Goal: Information Seeking & Learning: Learn about a topic

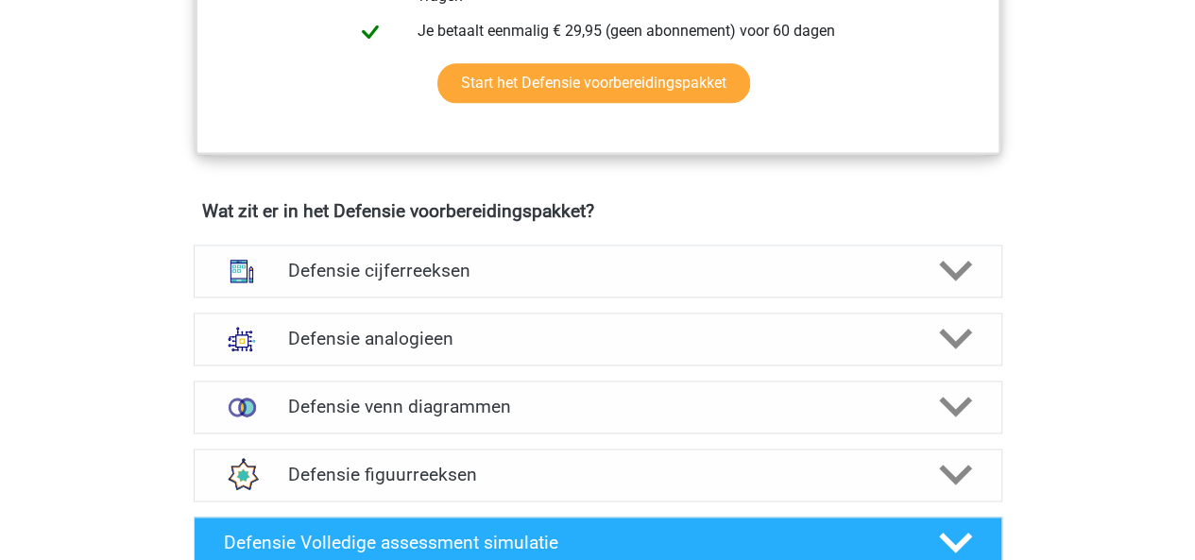
scroll to position [1217, 0]
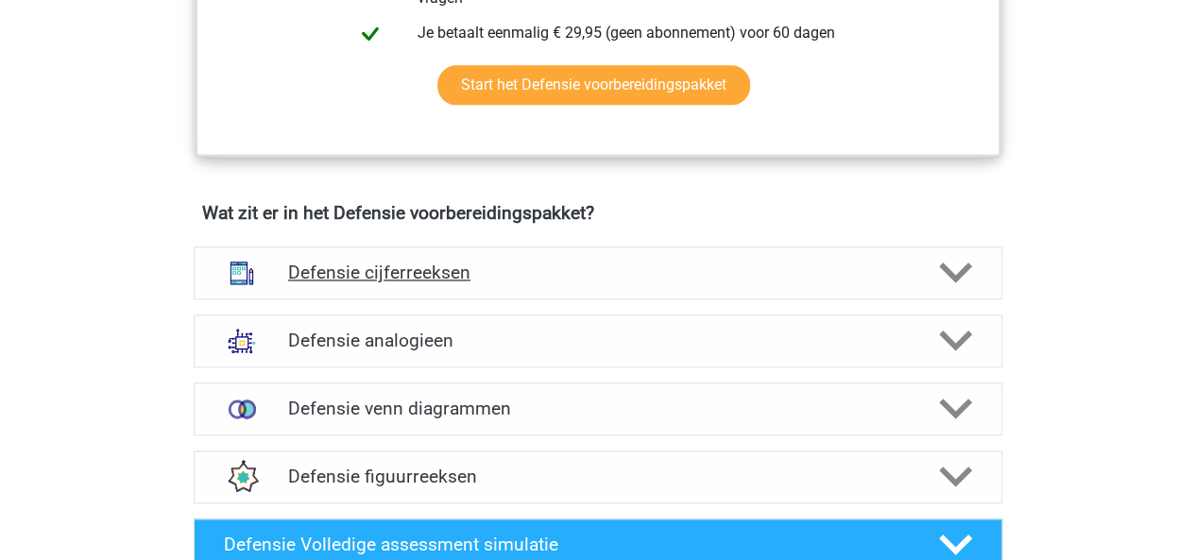
click at [505, 275] on h4 "Defensie cijferreeksen" at bounding box center [597, 273] width 619 height 22
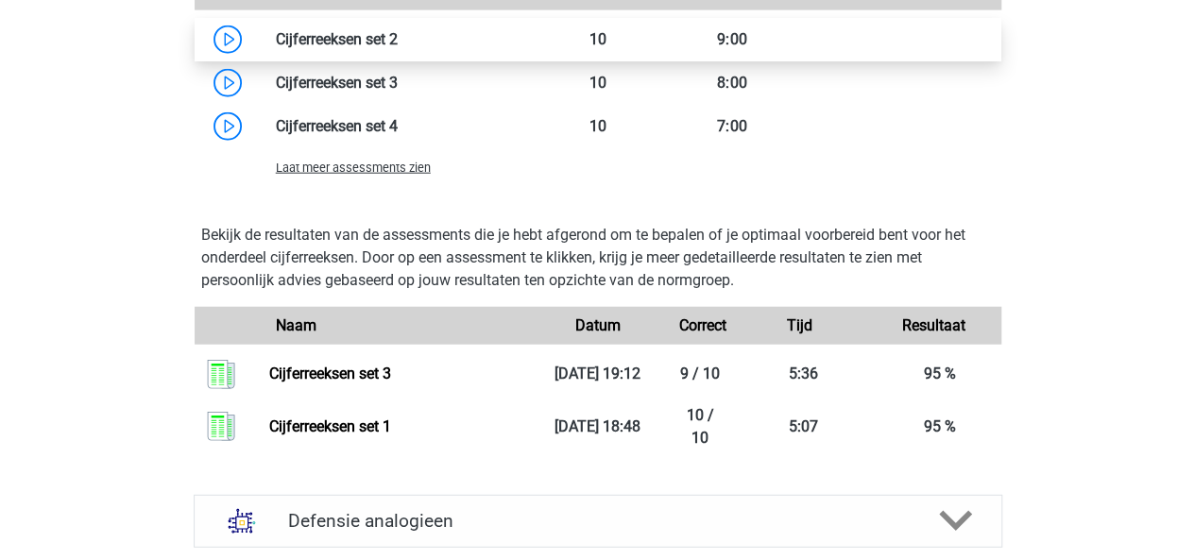
scroll to position [2258, 0]
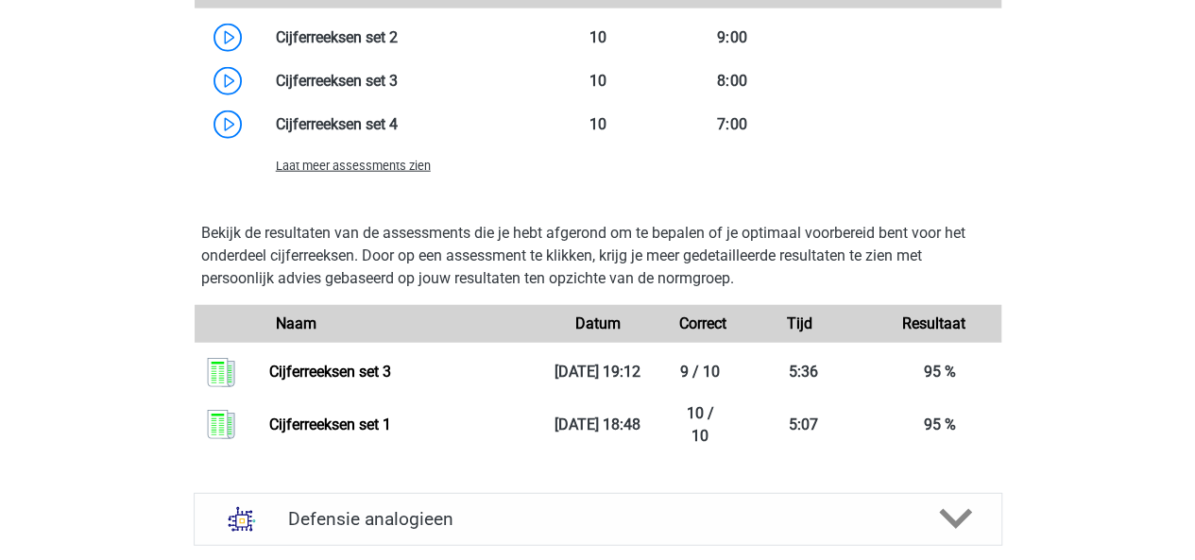
click at [361, 163] on span "Laat meer assessments zien" at bounding box center [353, 166] width 155 height 14
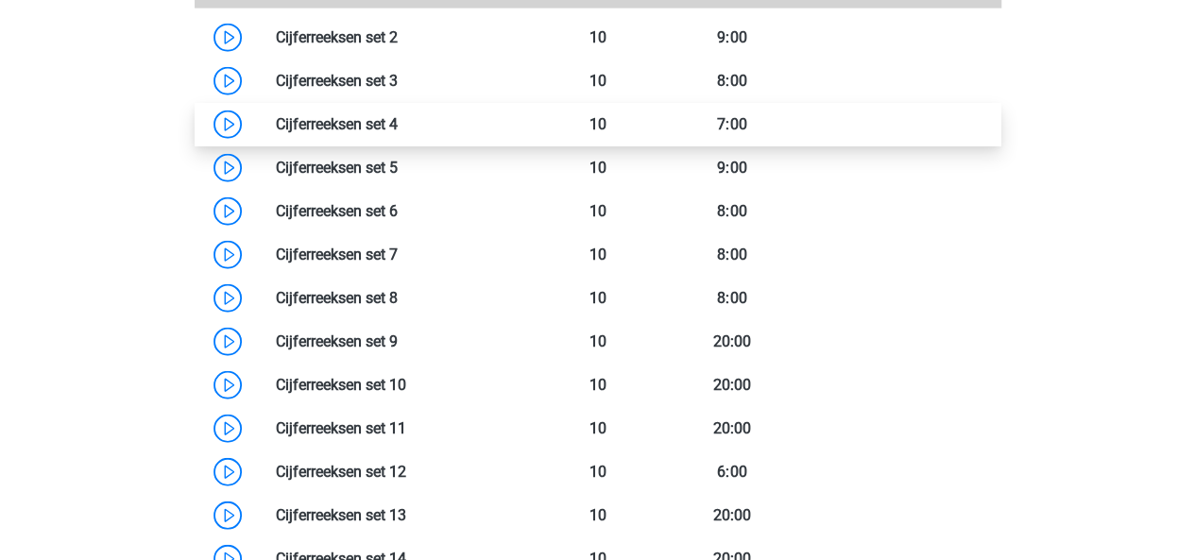
click at [398, 133] on link at bounding box center [398, 124] width 0 height 18
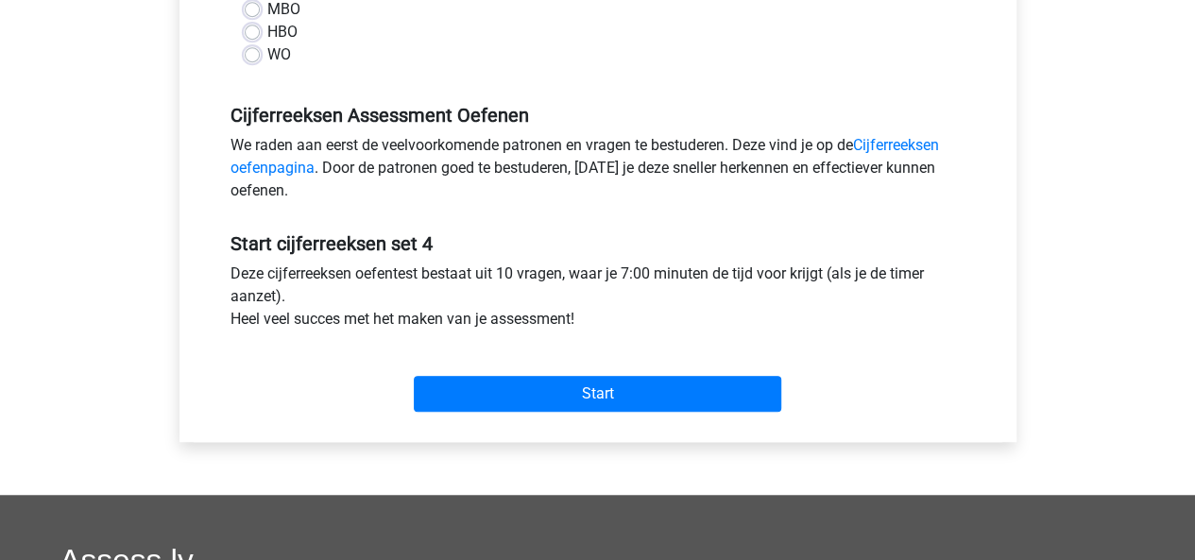
scroll to position [497, 0]
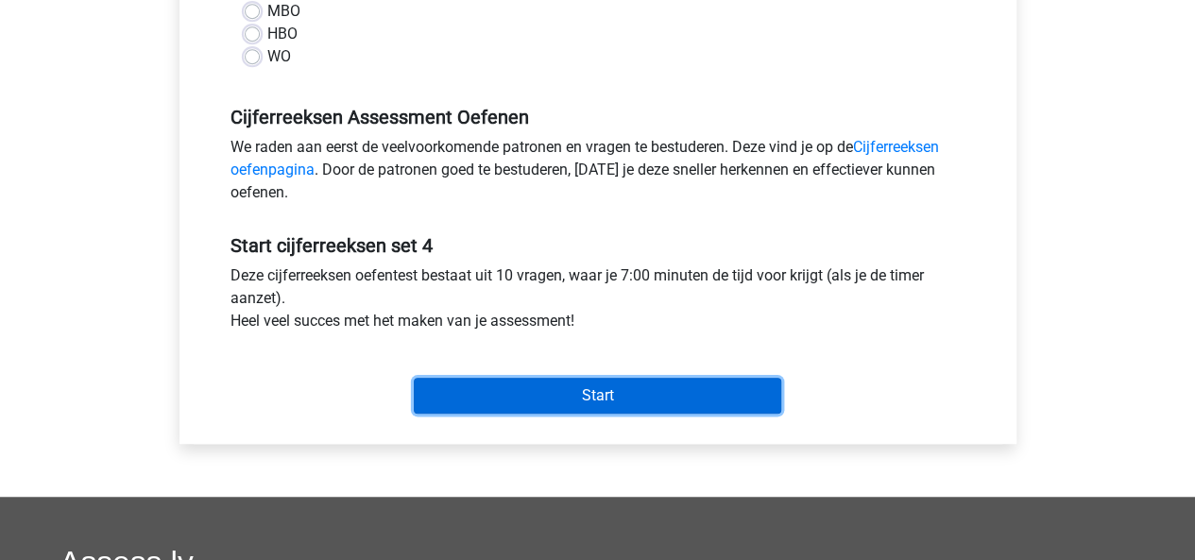
click at [599, 405] on input "Start" at bounding box center [598, 396] width 368 height 36
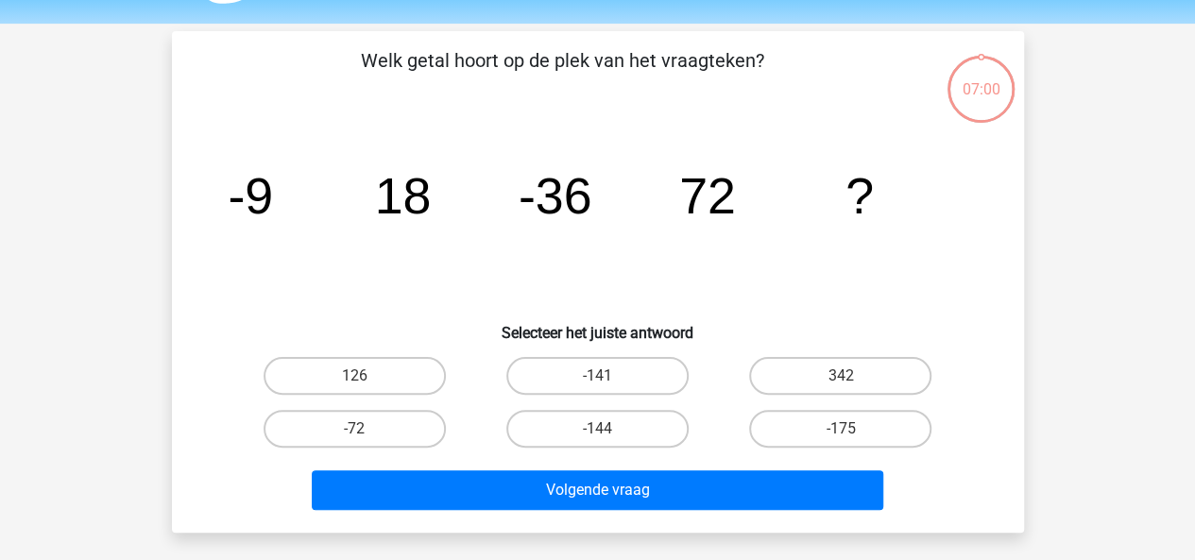
scroll to position [55, 0]
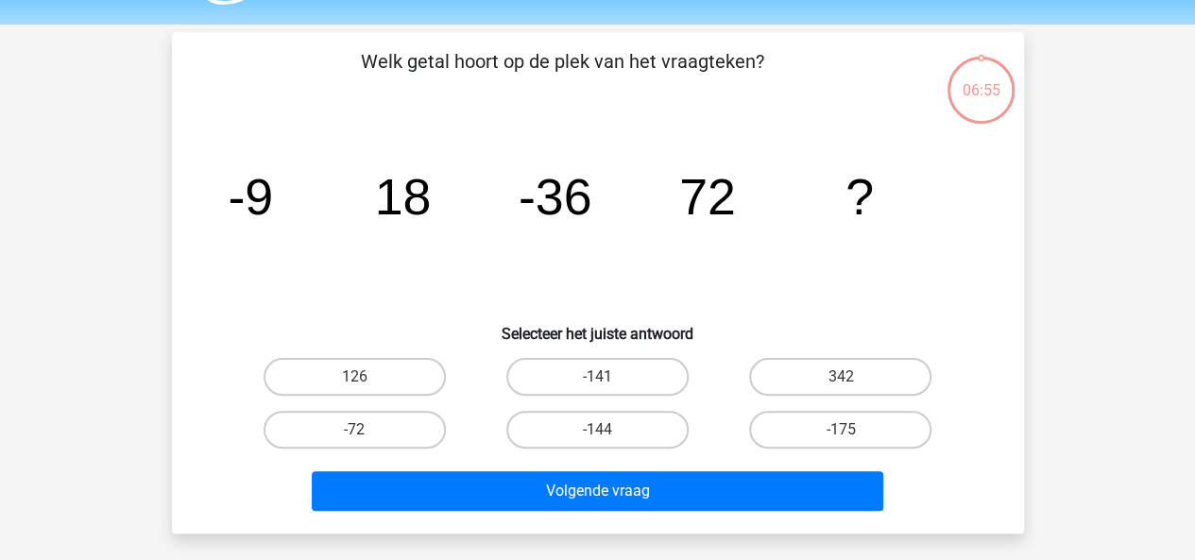
click at [603, 436] on input "-144" at bounding box center [603, 436] width 12 height 12
radio input "true"
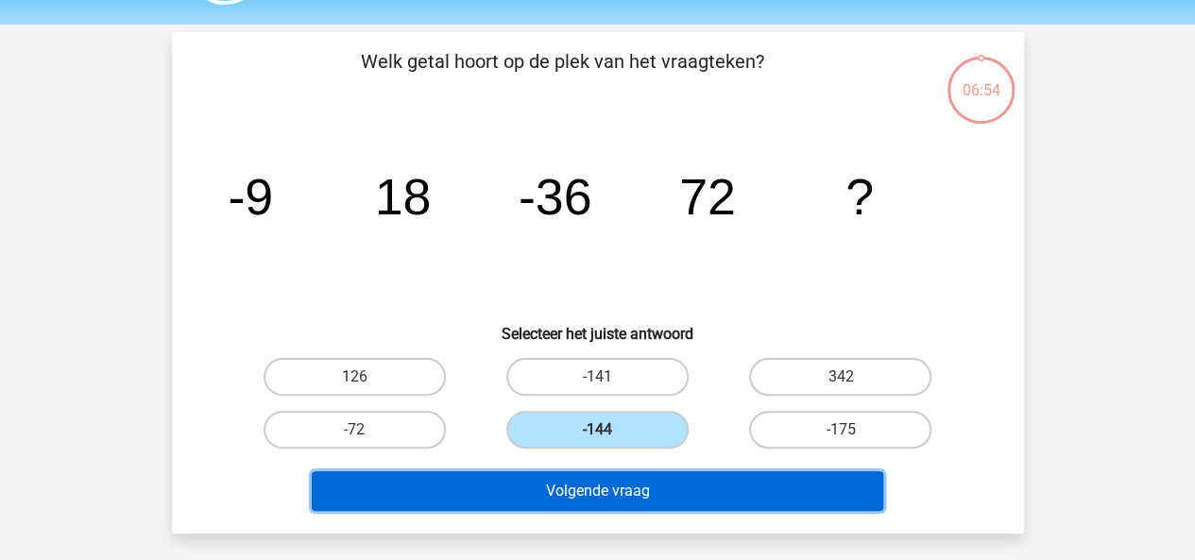
click at [639, 485] on button "Volgende vraag" at bounding box center [598, 491] width 572 height 40
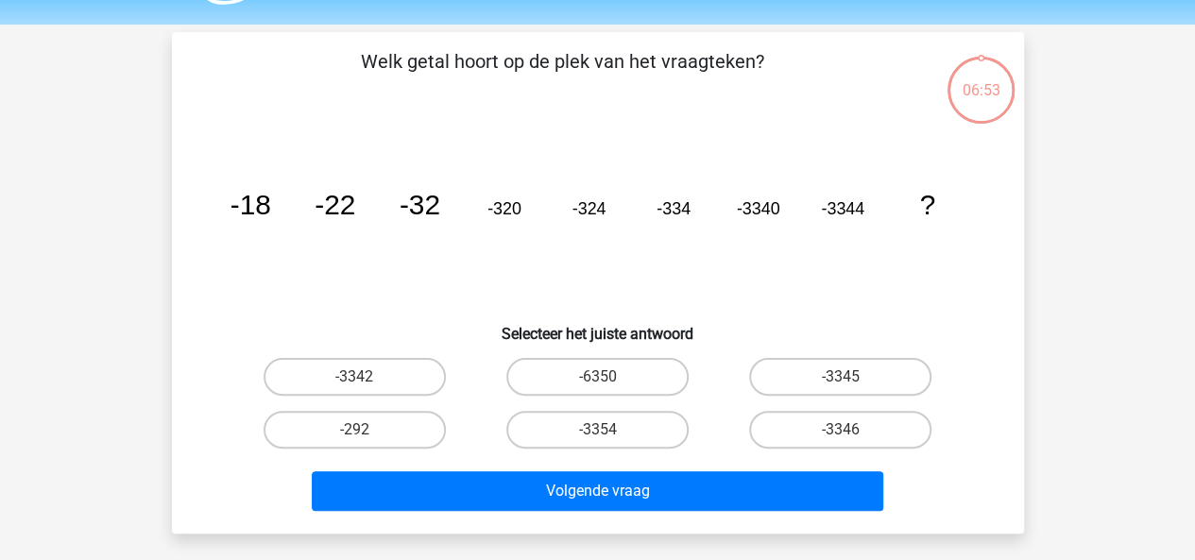
scroll to position [87, 0]
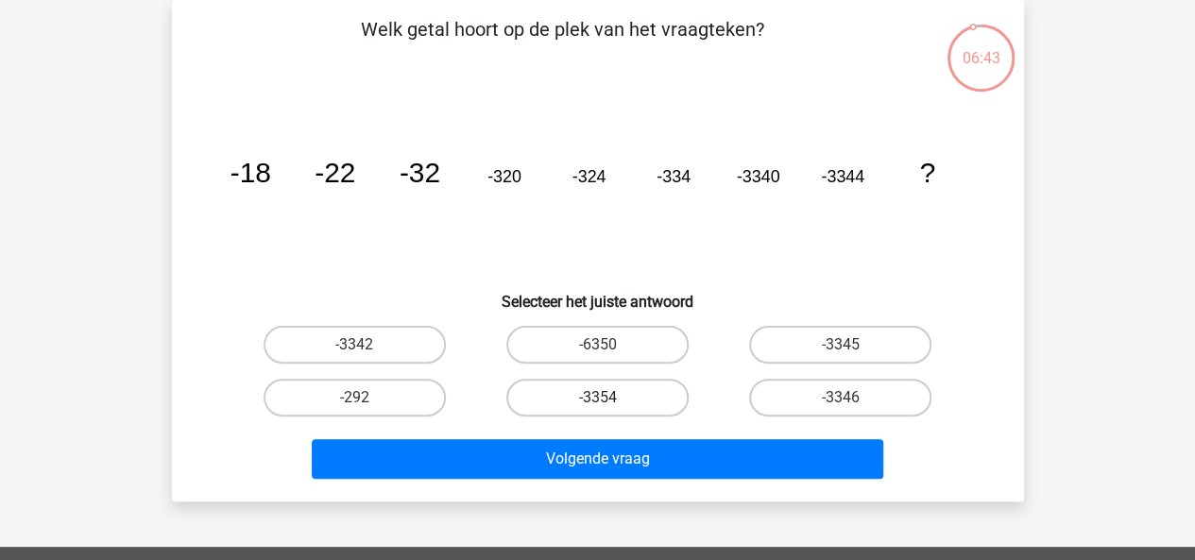
click at [631, 399] on label "-3354" at bounding box center [597, 398] width 182 height 38
click at [609, 399] on input "-3354" at bounding box center [603, 404] width 12 height 12
radio input "true"
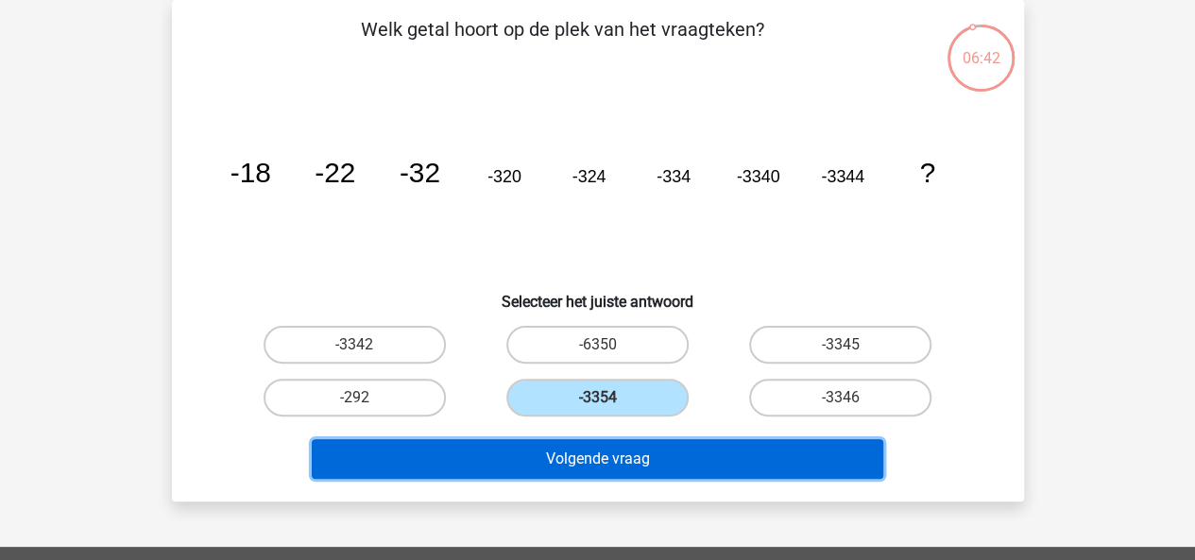
click at [628, 453] on button "Volgende vraag" at bounding box center [598, 459] width 572 height 40
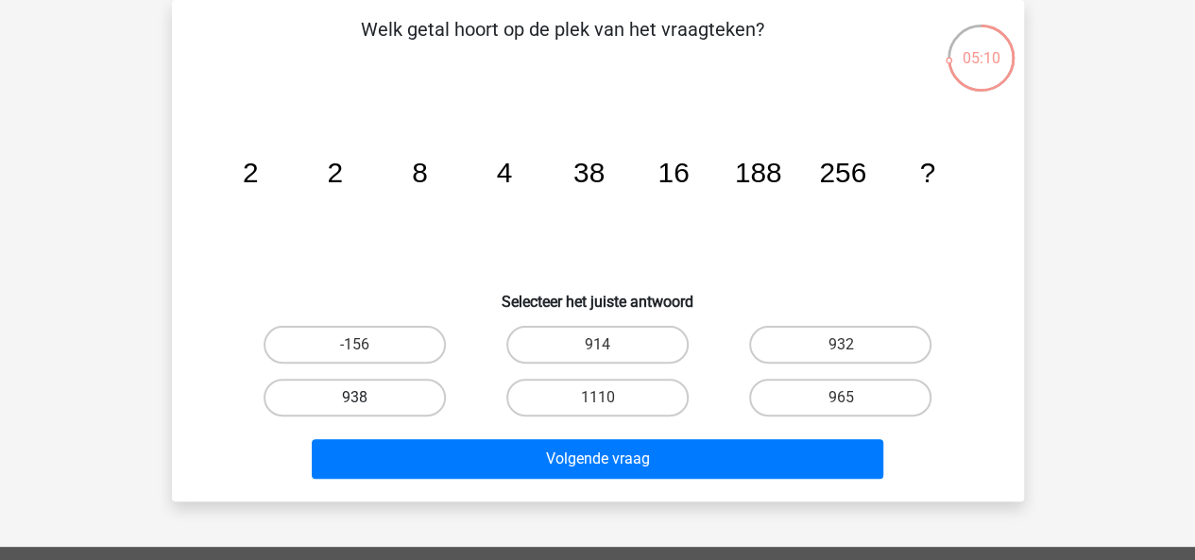
click at [384, 396] on label "938" at bounding box center [355, 398] width 182 height 38
click at [367, 398] on input "938" at bounding box center [360, 404] width 12 height 12
radio input "true"
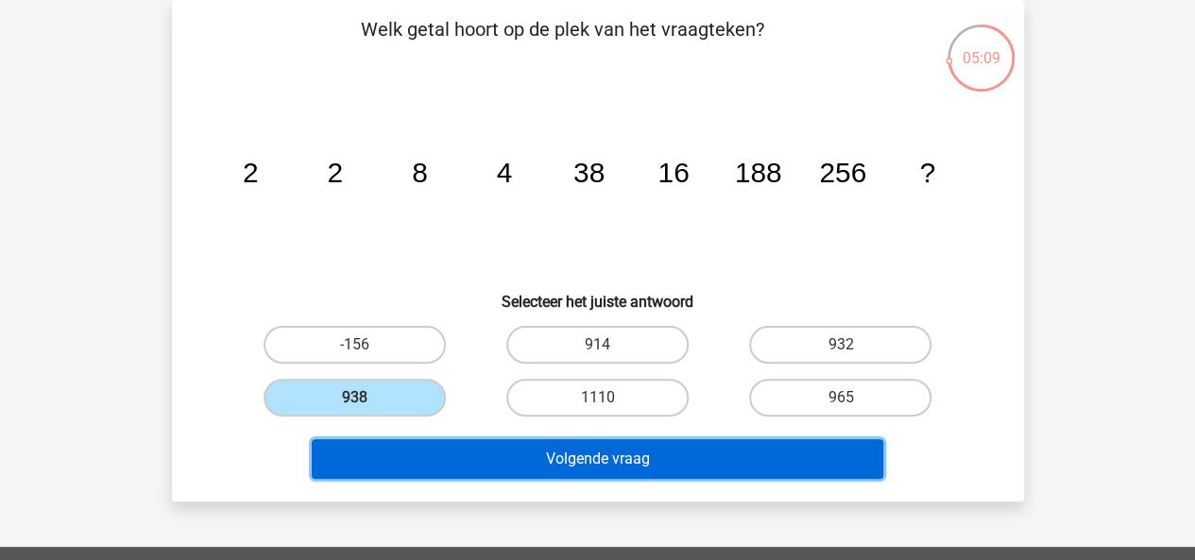
click at [473, 466] on button "Volgende vraag" at bounding box center [598, 459] width 572 height 40
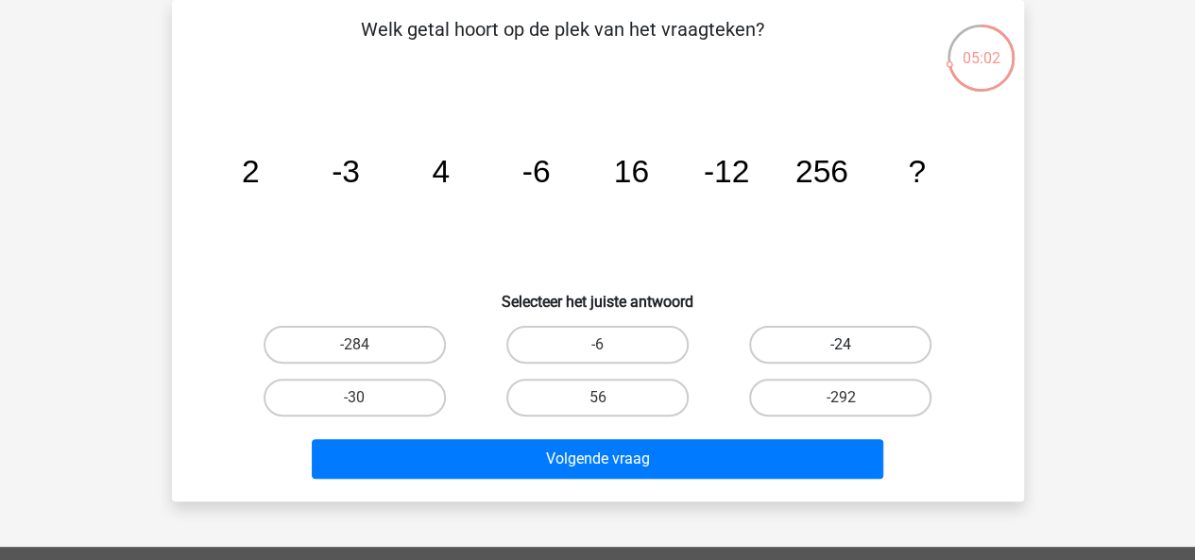
click at [789, 354] on label "-24" at bounding box center [840, 345] width 182 height 38
click at [841, 354] on input "-24" at bounding box center [847, 351] width 12 height 12
radio input "true"
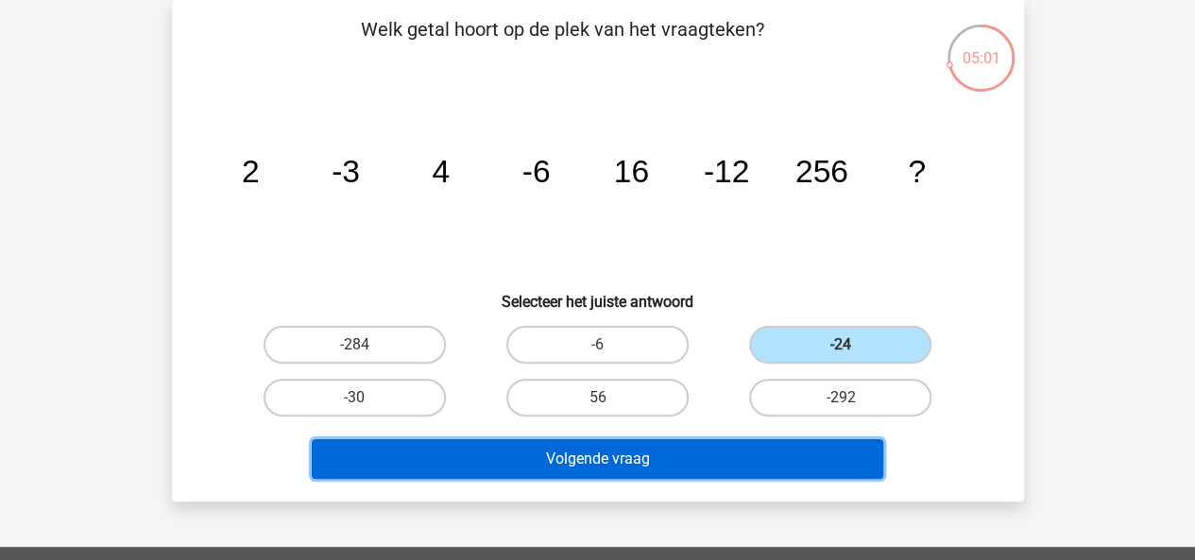
click at [735, 451] on button "Volgende vraag" at bounding box center [598, 459] width 572 height 40
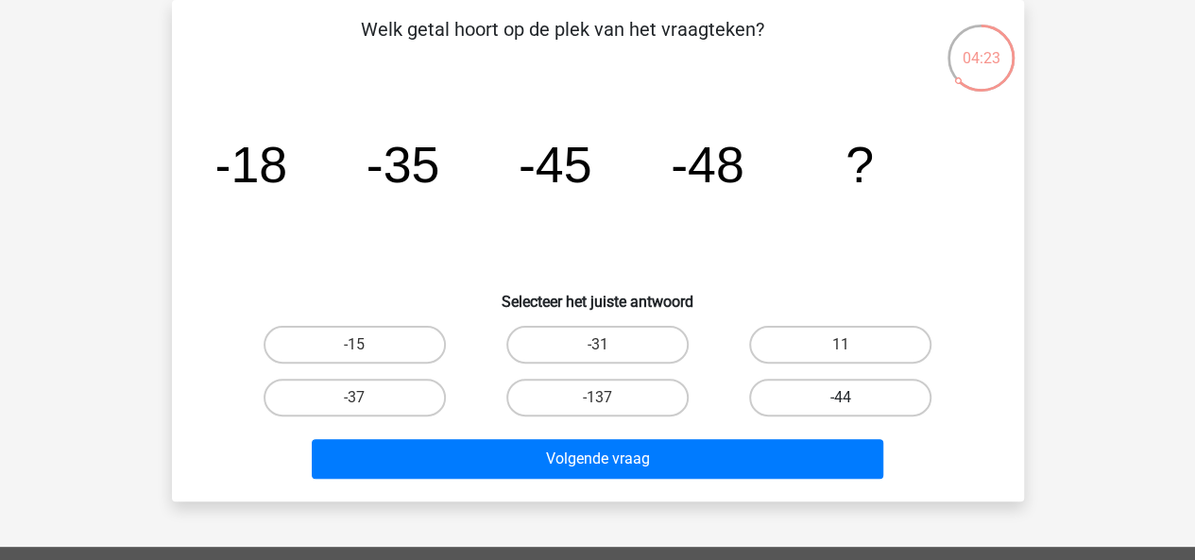
click at [769, 409] on label "-44" at bounding box center [840, 398] width 182 height 38
click at [841, 409] on input "-44" at bounding box center [847, 404] width 12 height 12
radio input "true"
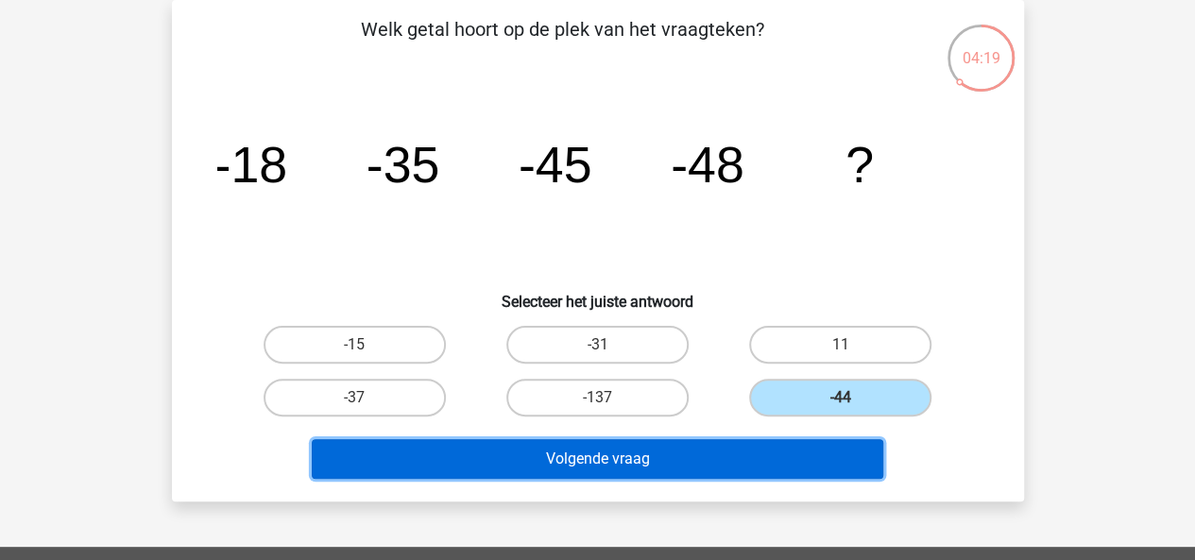
click at [602, 449] on button "Volgende vraag" at bounding box center [598, 459] width 572 height 40
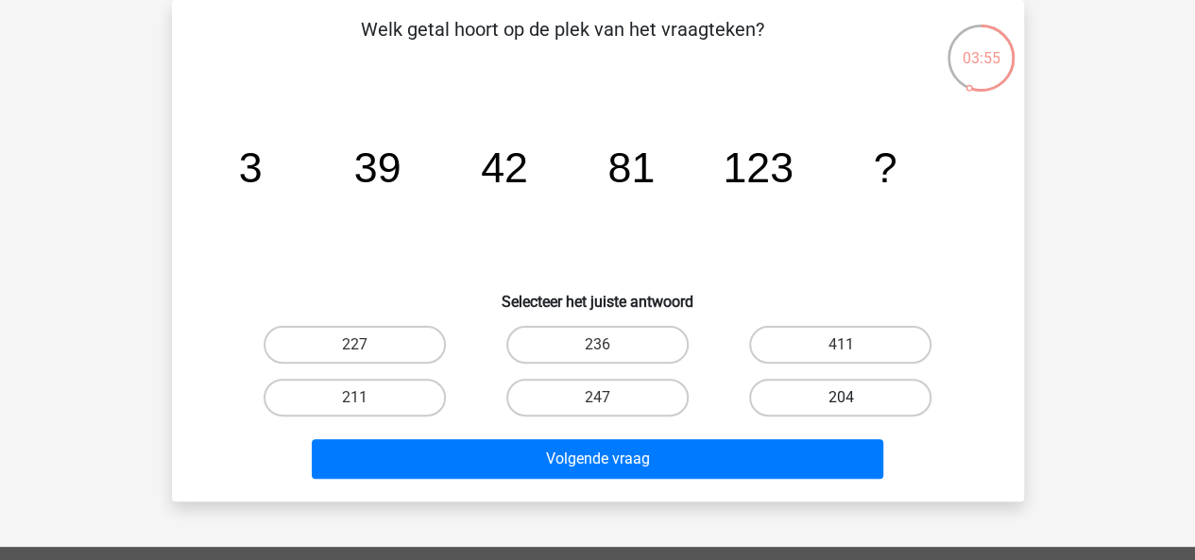
click at [814, 386] on label "204" at bounding box center [840, 398] width 182 height 38
click at [841, 398] on input "204" at bounding box center [847, 404] width 12 height 12
radio input "true"
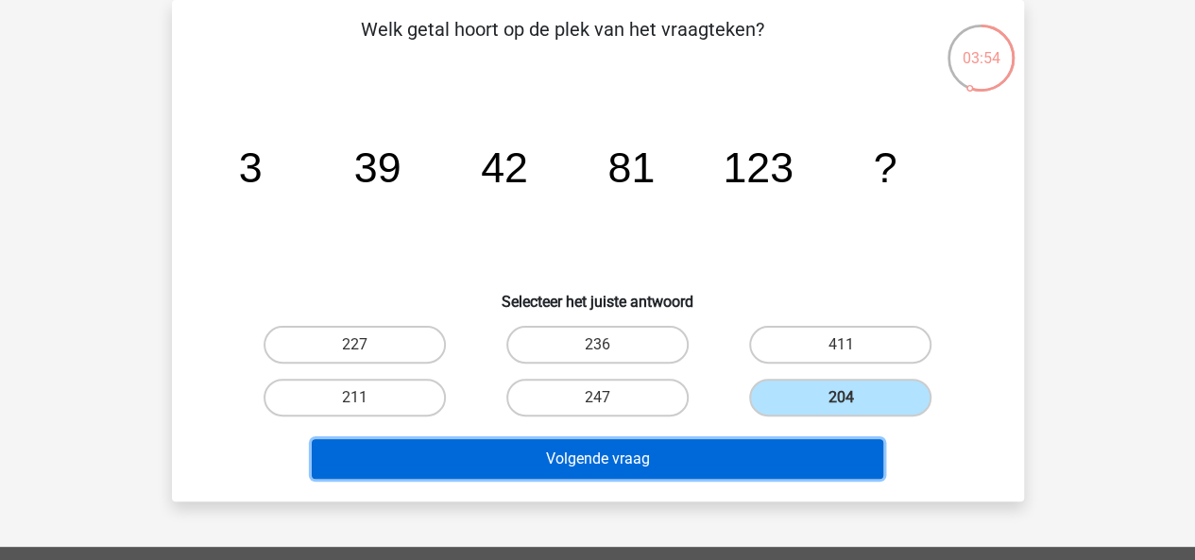
click at [761, 457] on button "Volgende vraag" at bounding box center [598, 459] width 572 height 40
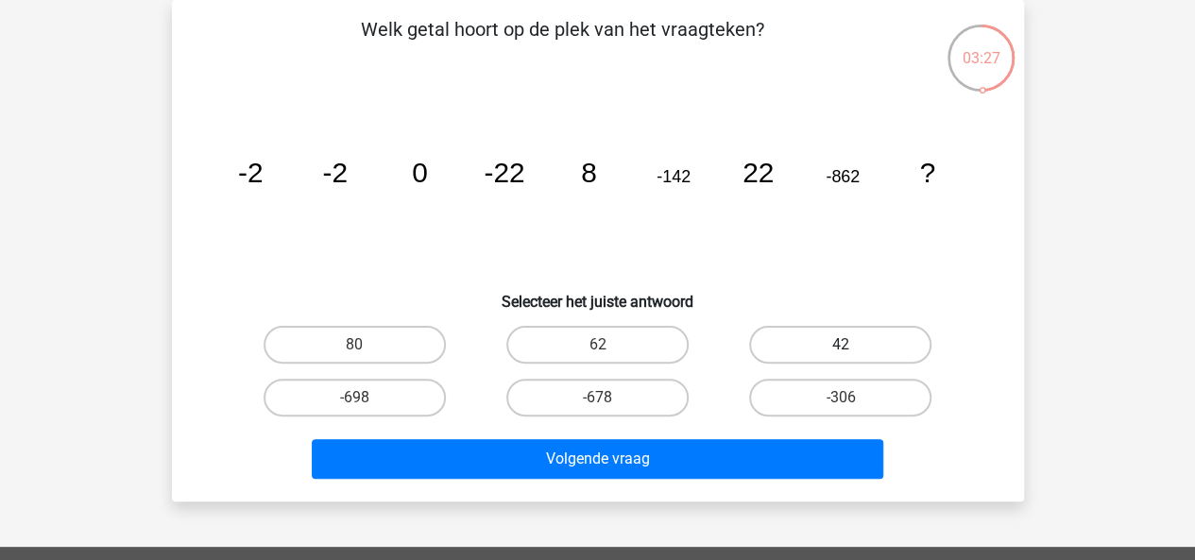
click at [797, 352] on label "42" at bounding box center [840, 345] width 182 height 38
click at [841, 352] on input "42" at bounding box center [847, 351] width 12 height 12
radio input "true"
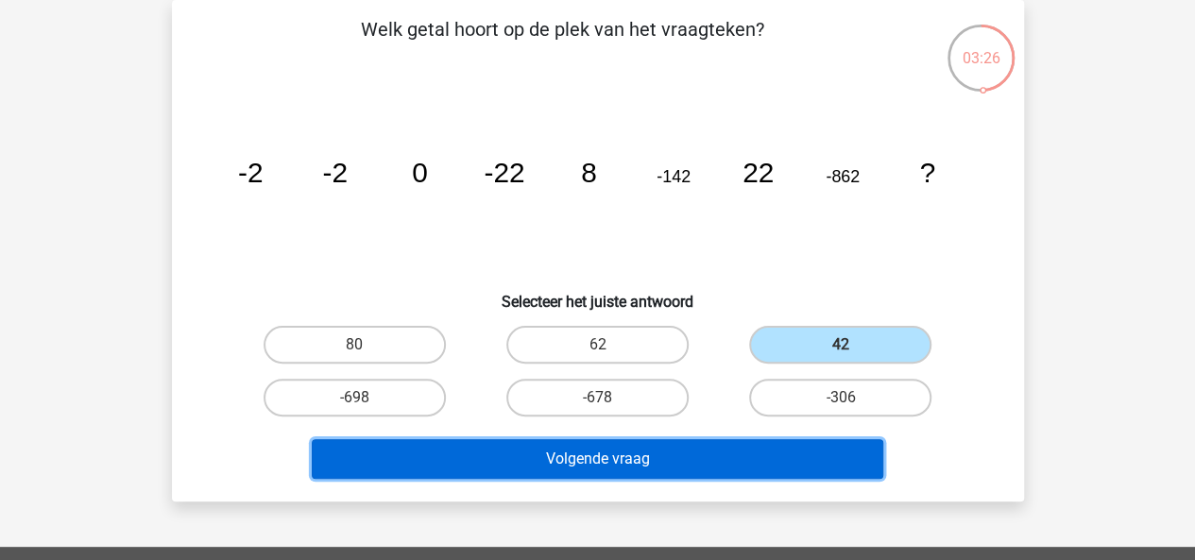
click at [742, 450] on button "Volgende vraag" at bounding box center [598, 459] width 572 height 40
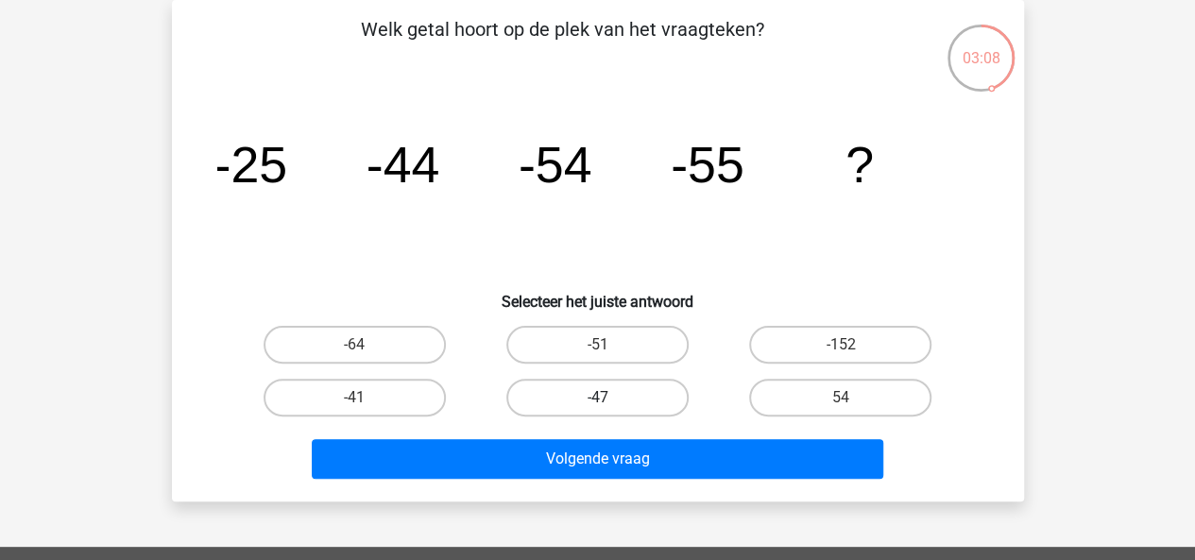
click at [591, 396] on label "-47" at bounding box center [597, 398] width 182 height 38
click at [597, 398] on input "-47" at bounding box center [603, 404] width 12 height 12
radio input "true"
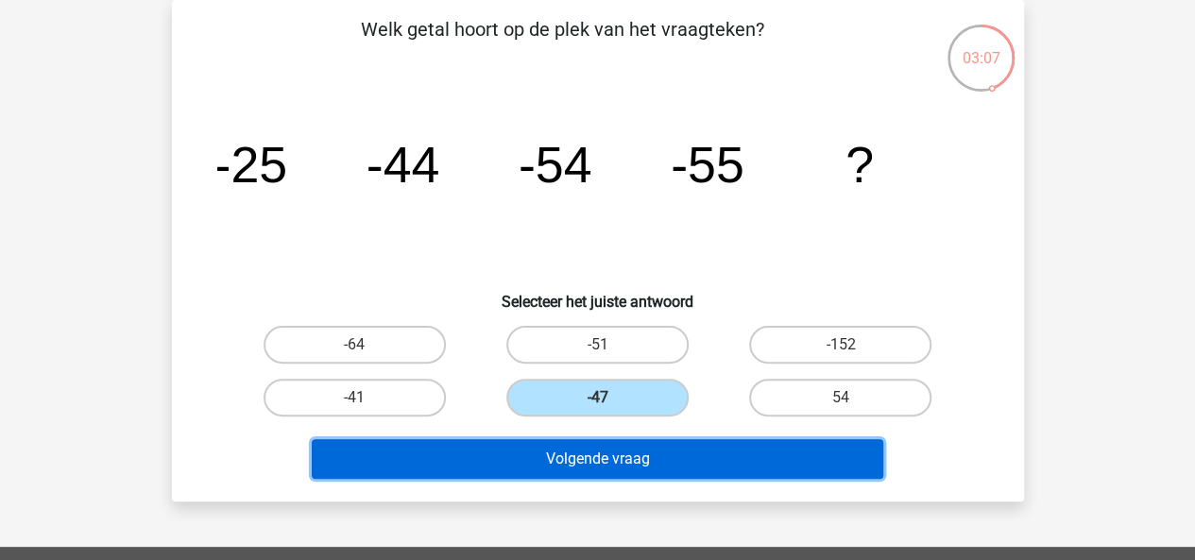
click at [607, 469] on button "Volgende vraag" at bounding box center [598, 459] width 572 height 40
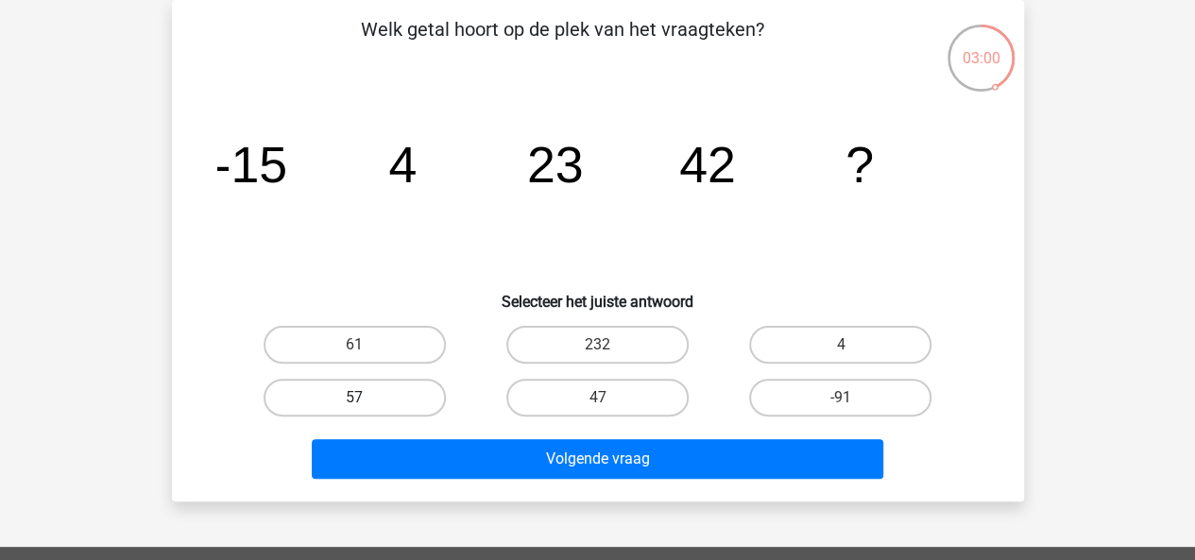
click at [380, 398] on label "57" at bounding box center [355, 398] width 182 height 38
click at [367, 398] on input "57" at bounding box center [360, 404] width 12 height 12
radio input "true"
click at [427, 356] on label "61" at bounding box center [355, 345] width 182 height 38
click at [367, 356] on input "61" at bounding box center [360, 351] width 12 height 12
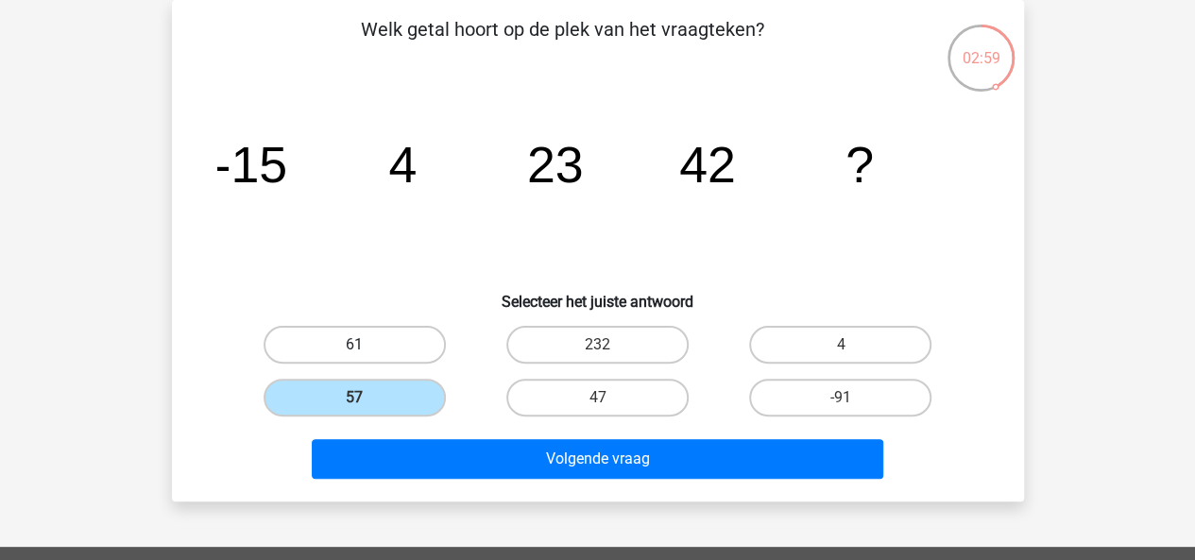
radio input "true"
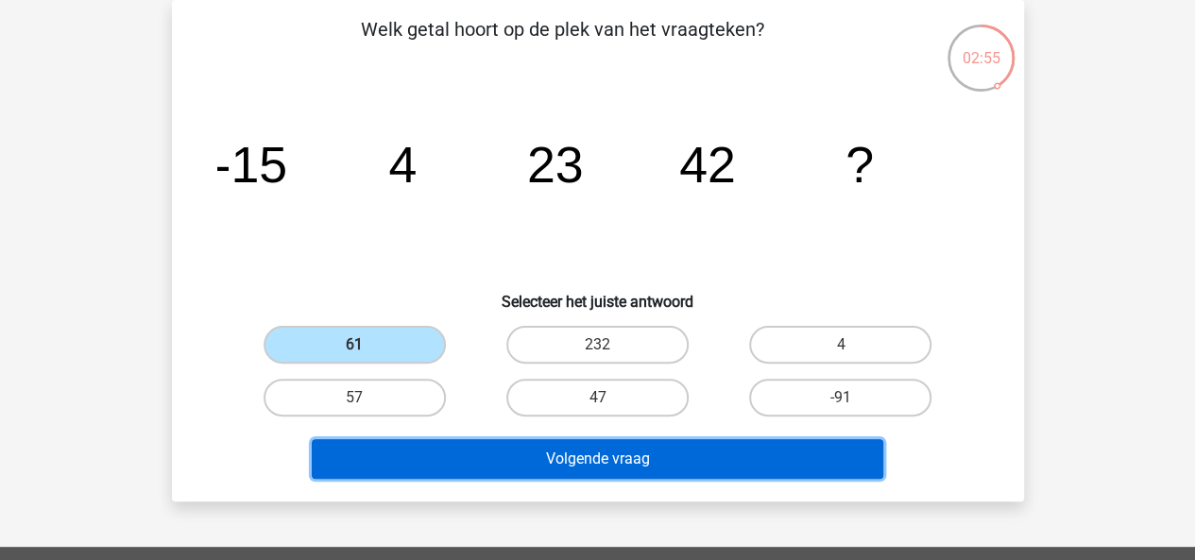
click at [495, 462] on button "Volgende vraag" at bounding box center [598, 459] width 572 height 40
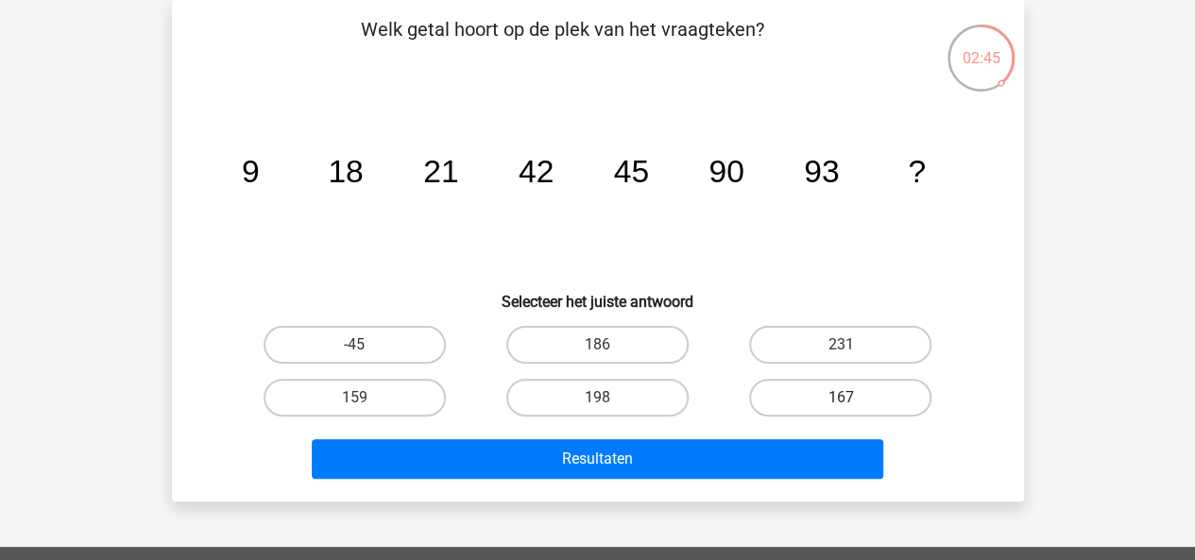
click at [807, 399] on label "167" at bounding box center [840, 398] width 182 height 38
click at [841, 399] on input "167" at bounding box center [847, 404] width 12 height 12
radio input "true"
click at [586, 348] on label "186" at bounding box center [597, 345] width 182 height 38
click at [597, 348] on input "186" at bounding box center [603, 351] width 12 height 12
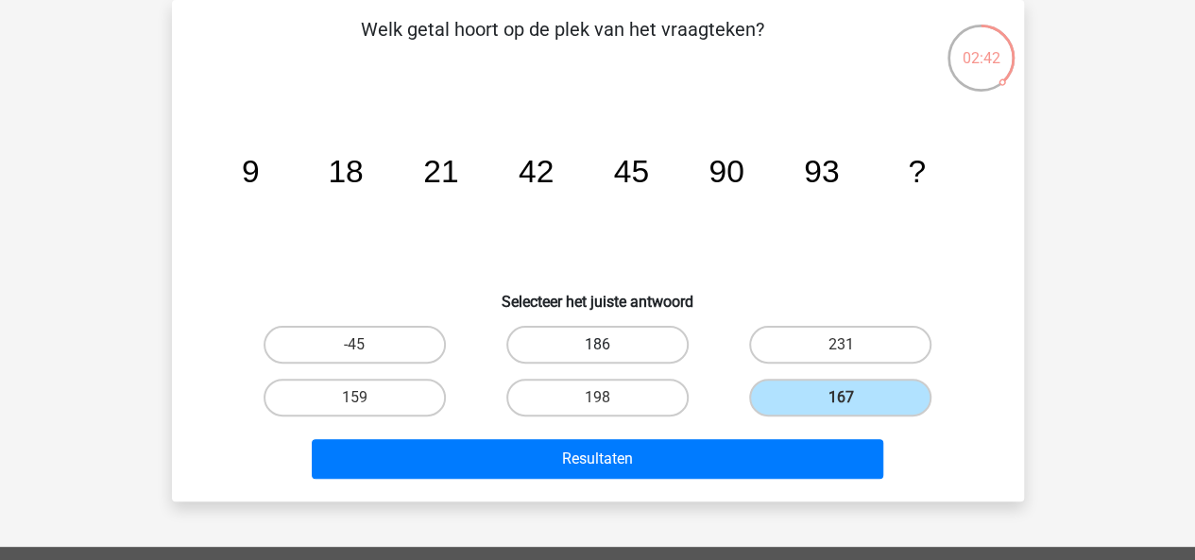
radio input "true"
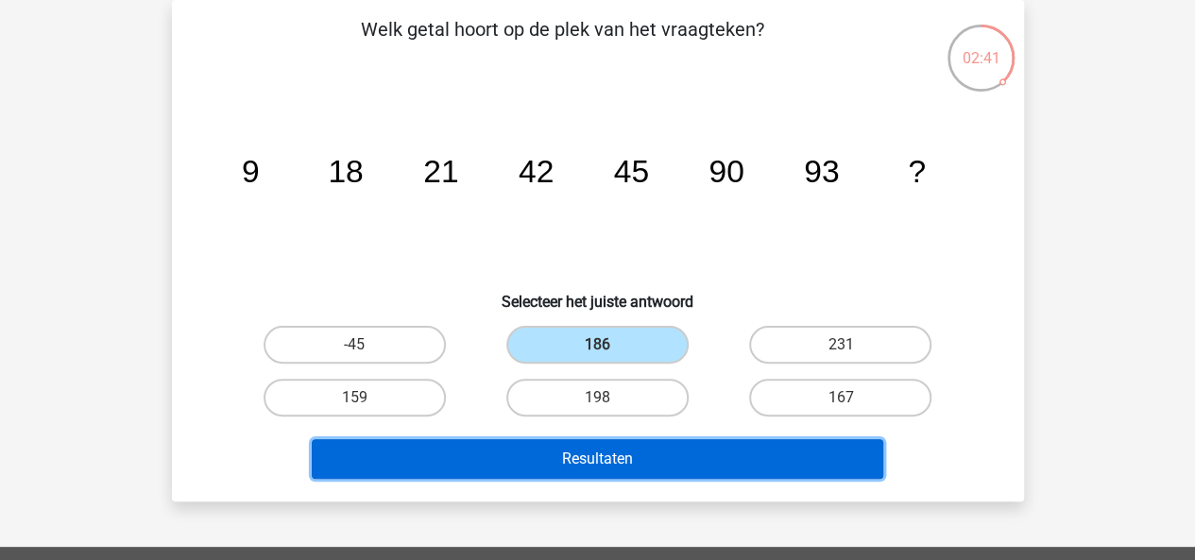
click at [607, 452] on button "Resultaten" at bounding box center [598, 459] width 572 height 40
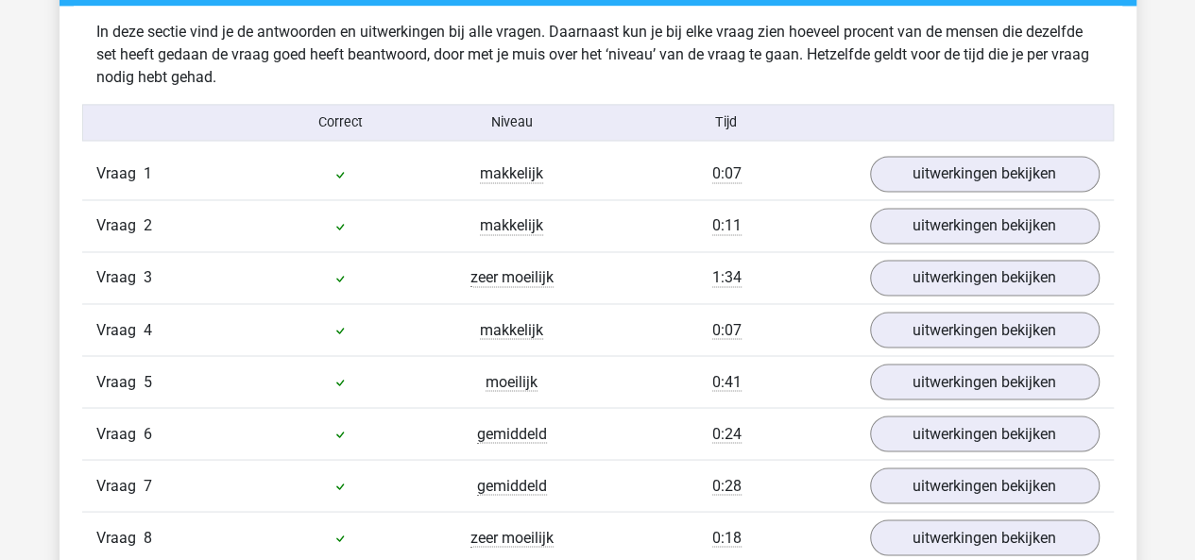
scroll to position [1478, 0]
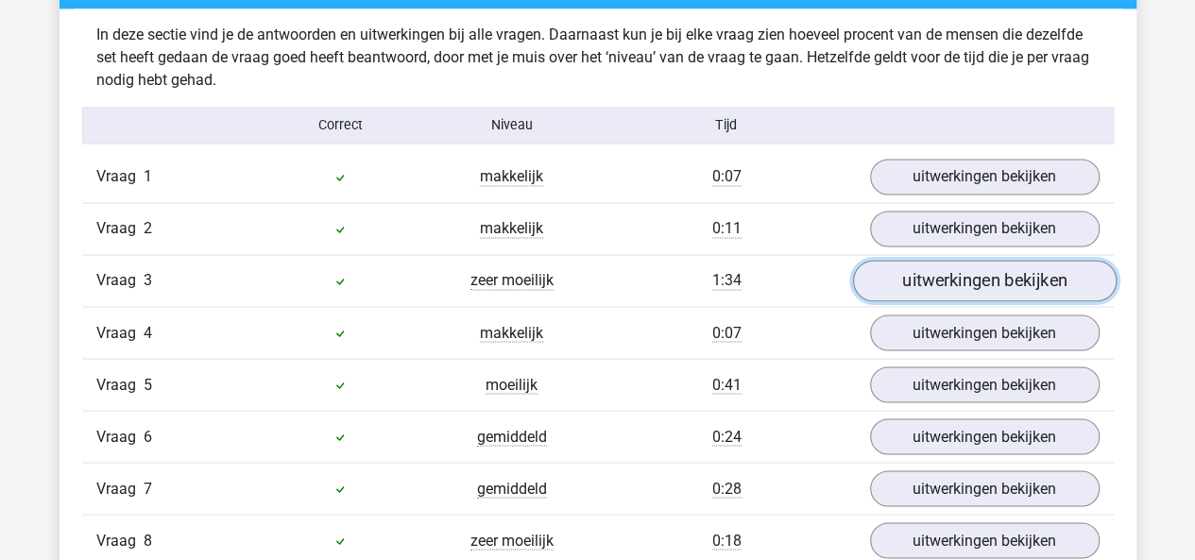
click at [933, 277] on link "uitwerkingen bekijken" at bounding box center [984, 282] width 264 height 42
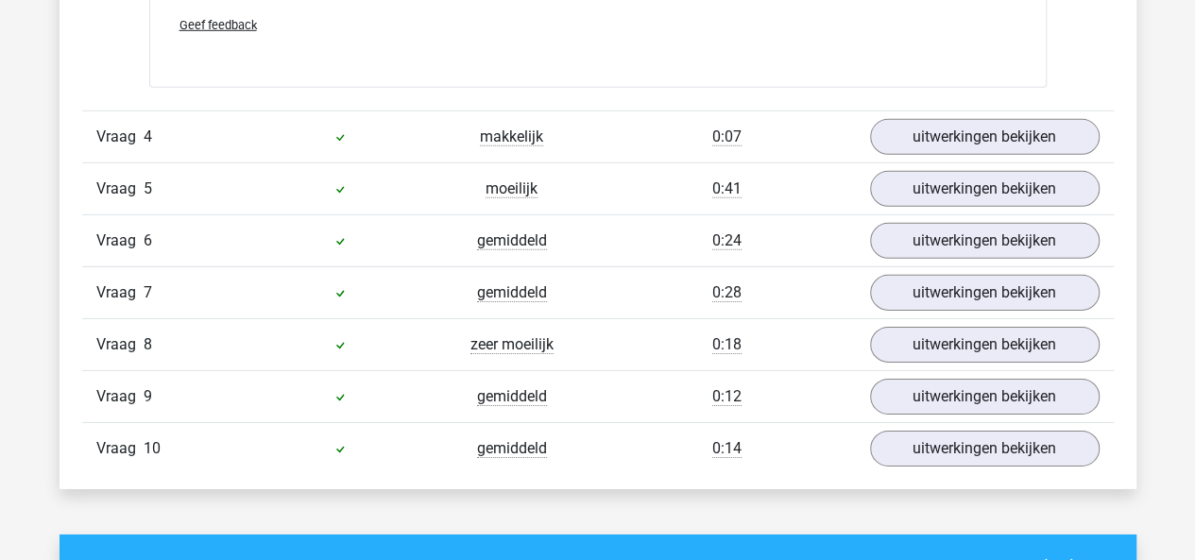
scroll to position [2840, 0]
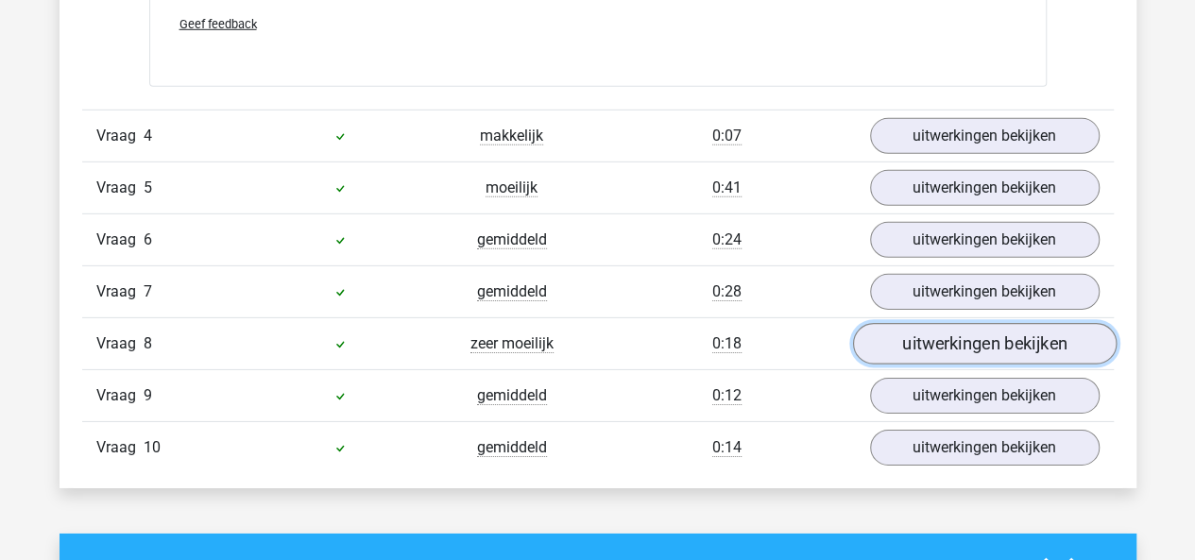
click at [933, 330] on link "uitwerkingen bekijken" at bounding box center [984, 344] width 264 height 42
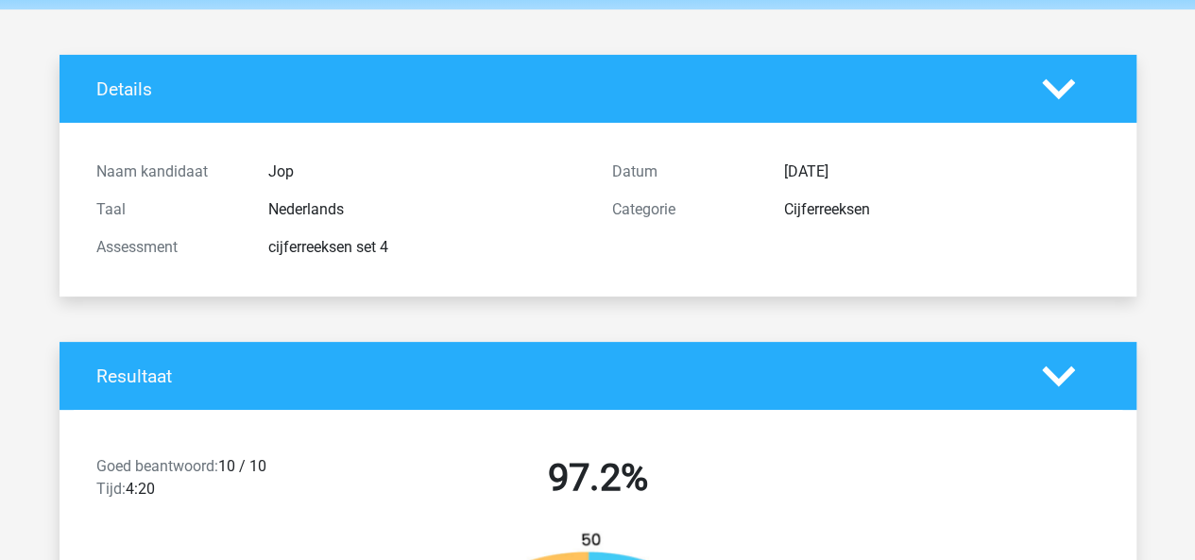
scroll to position [0, 0]
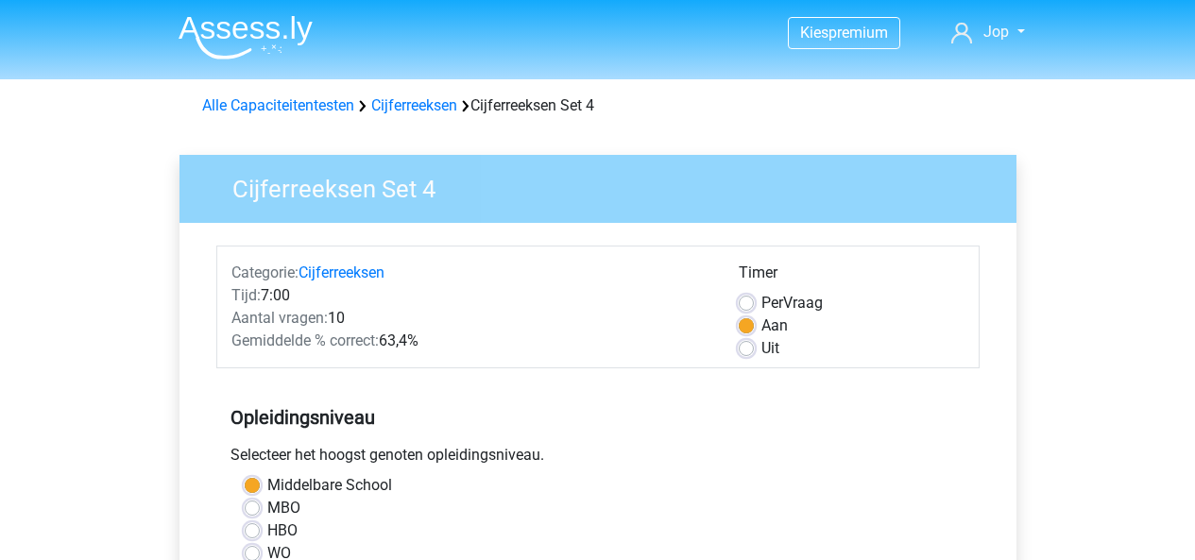
scroll to position [497, 0]
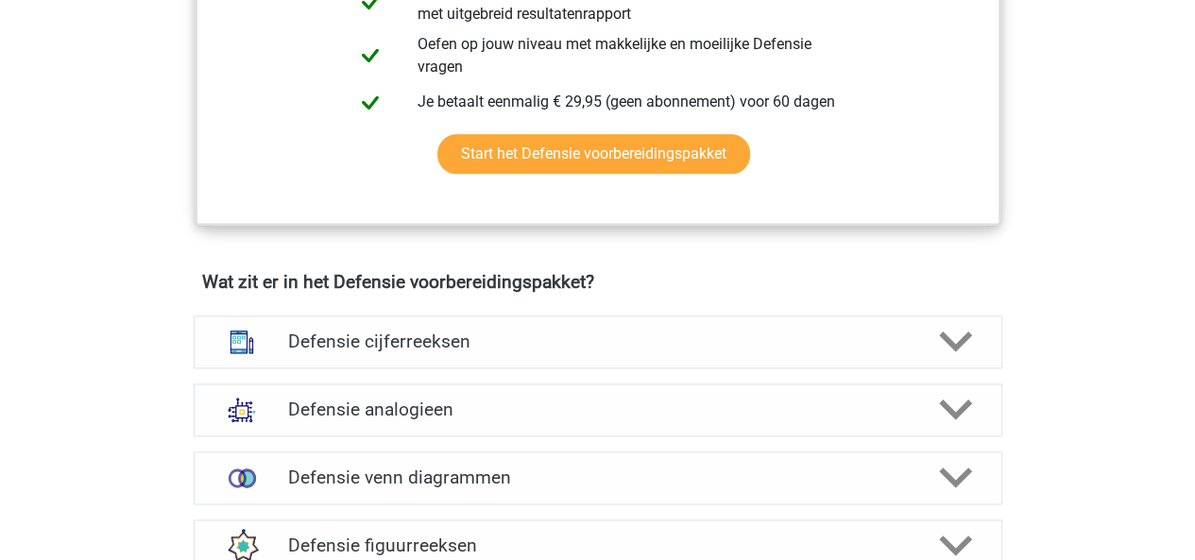
scroll to position [1147, 0]
click at [486, 400] on h4 "Defensie analogieen" at bounding box center [597, 411] width 619 height 22
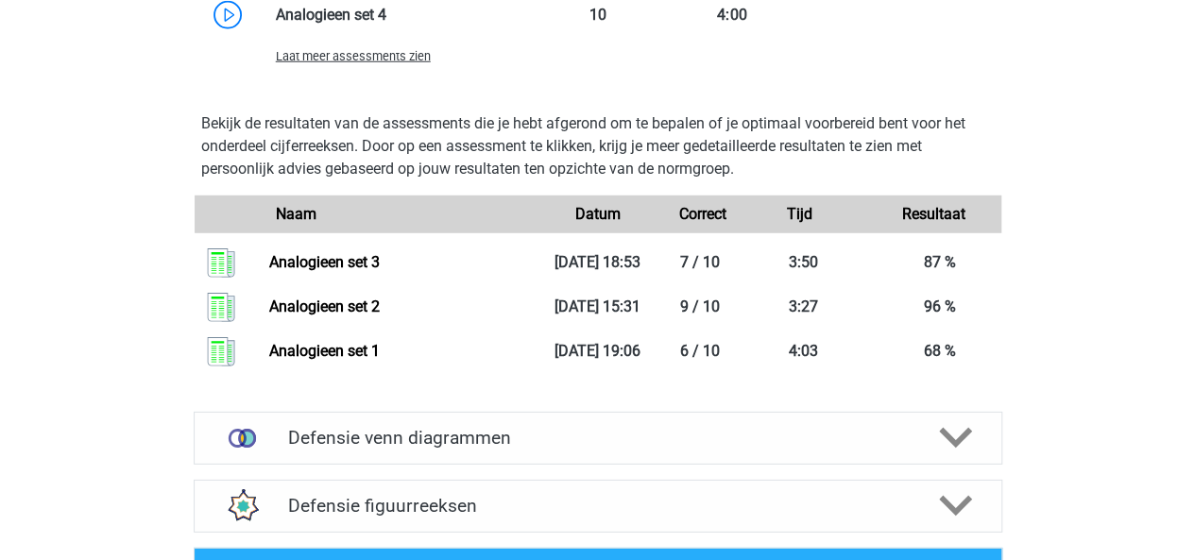
scroll to position [2405, 0]
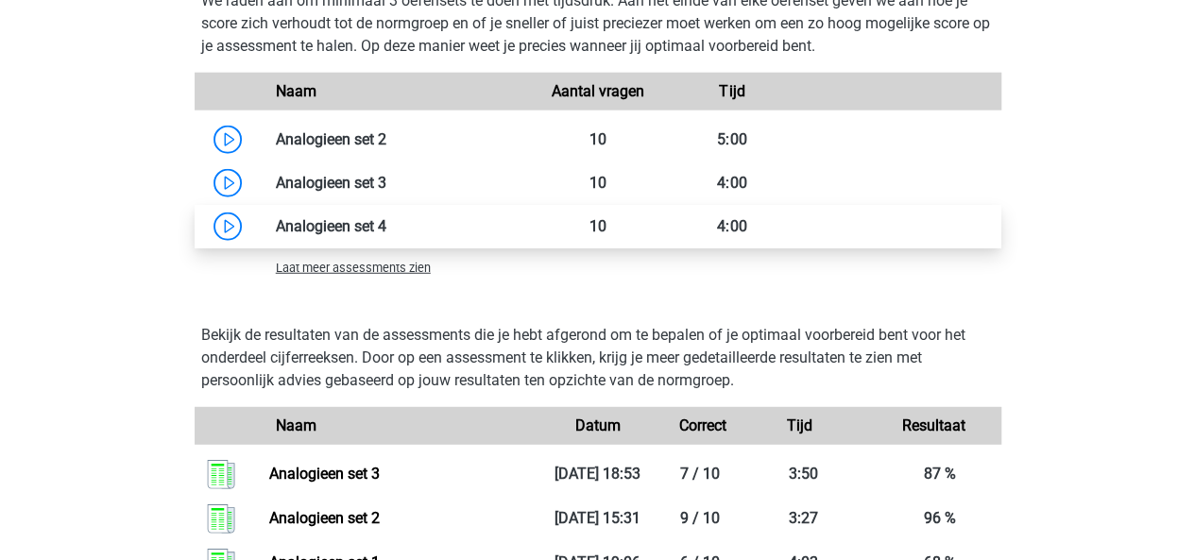
click at [386, 235] on link at bounding box center [386, 226] width 0 height 18
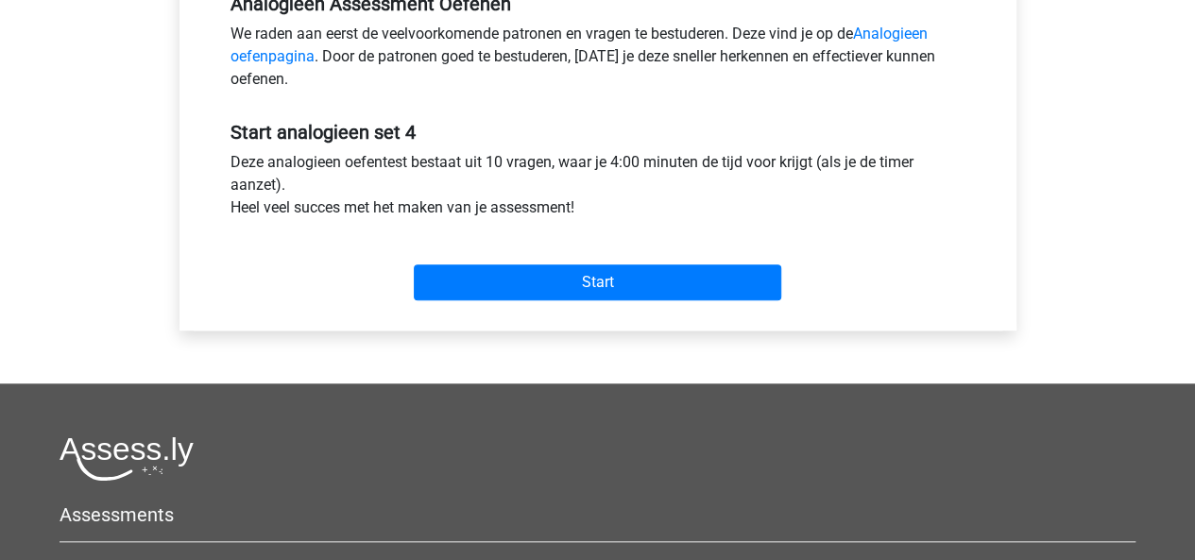
scroll to position [616, 0]
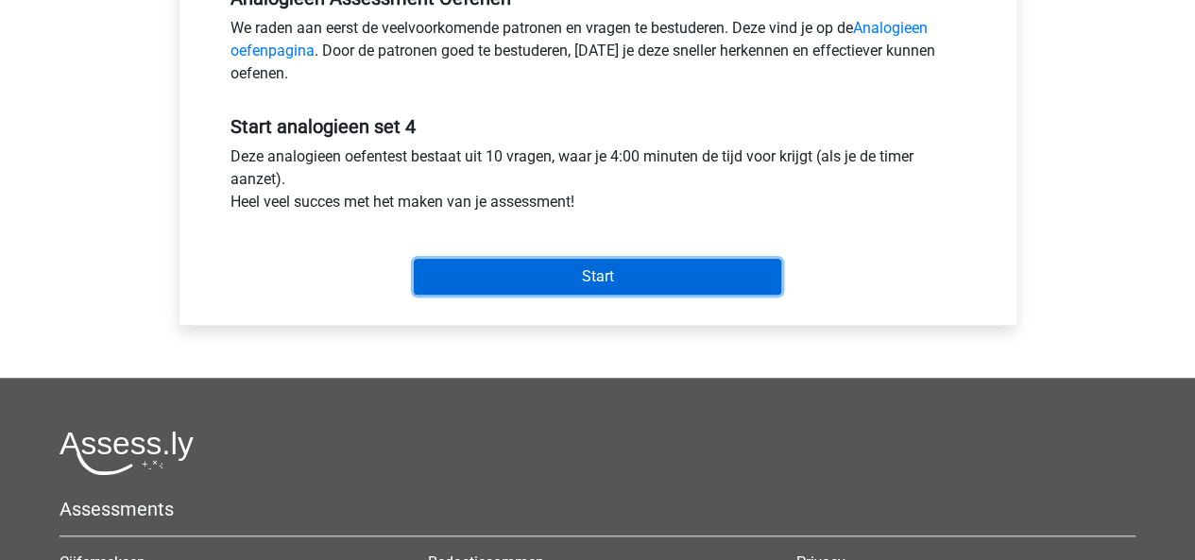
click at [490, 264] on input "Start" at bounding box center [598, 277] width 368 height 36
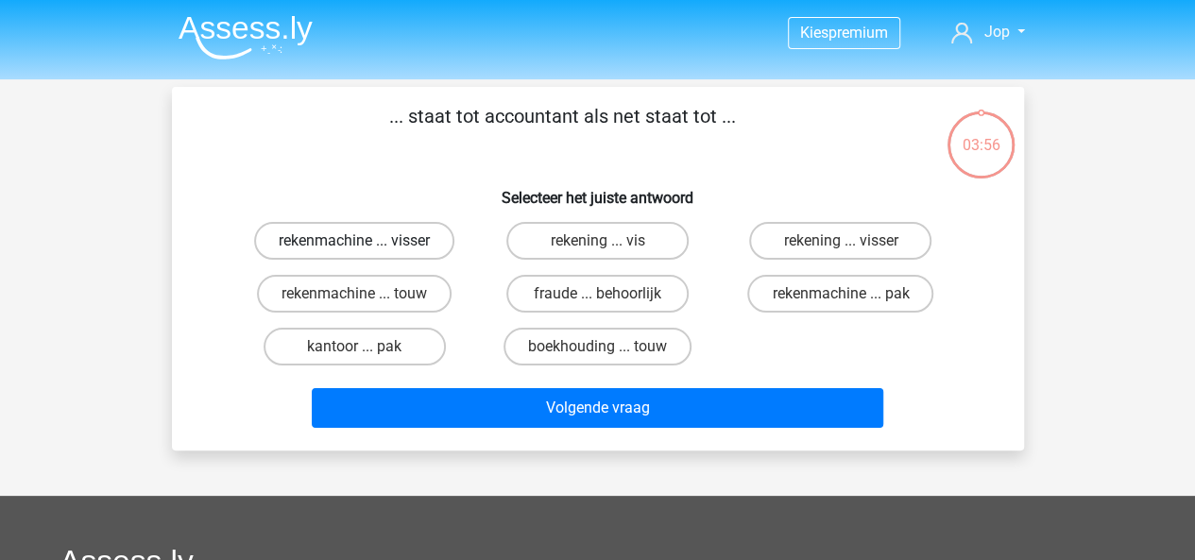
click at [411, 244] on label "rekenmachine ... visser" at bounding box center [354, 241] width 200 height 38
click at [367, 244] on input "rekenmachine ... visser" at bounding box center [360, 247] width 12 height 12
radio input "true"
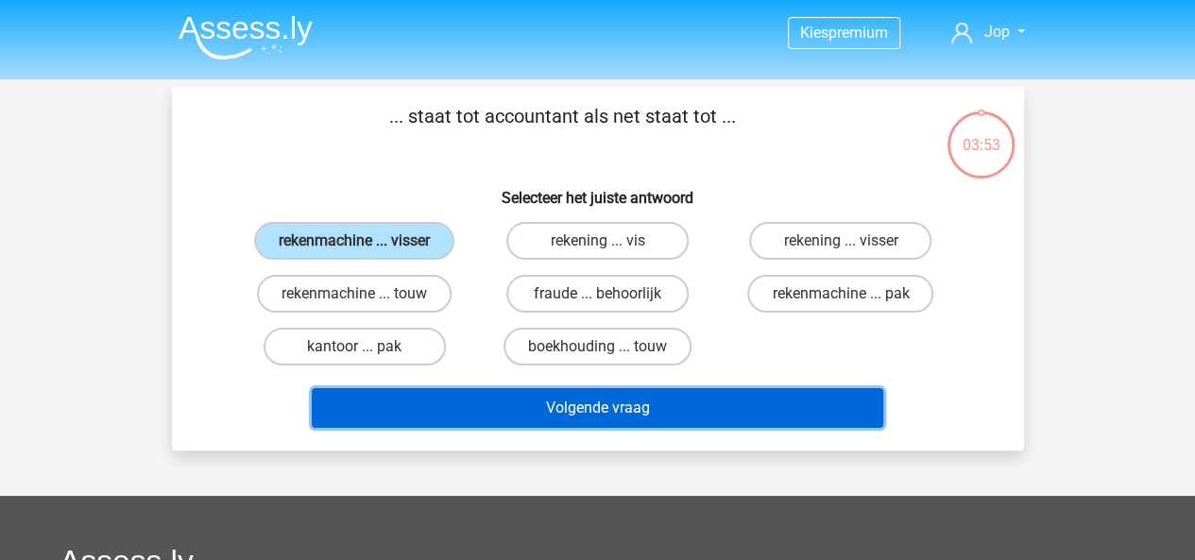
click at [574, 409] on button "Volgende vraag" at bounding box center [598, 408] width 572 height 40
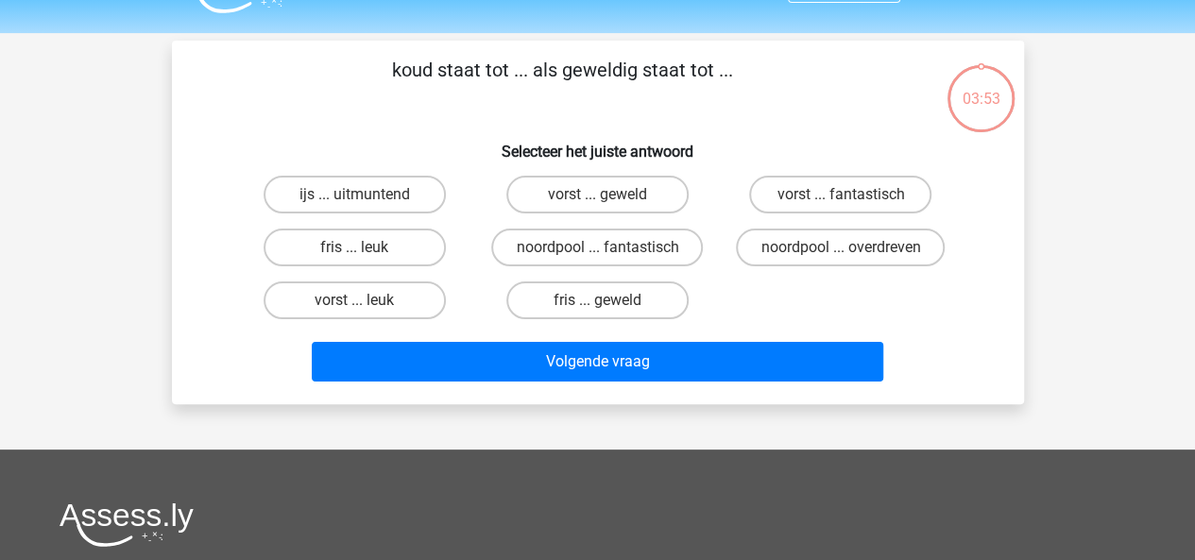
scroll to position [43, 0]
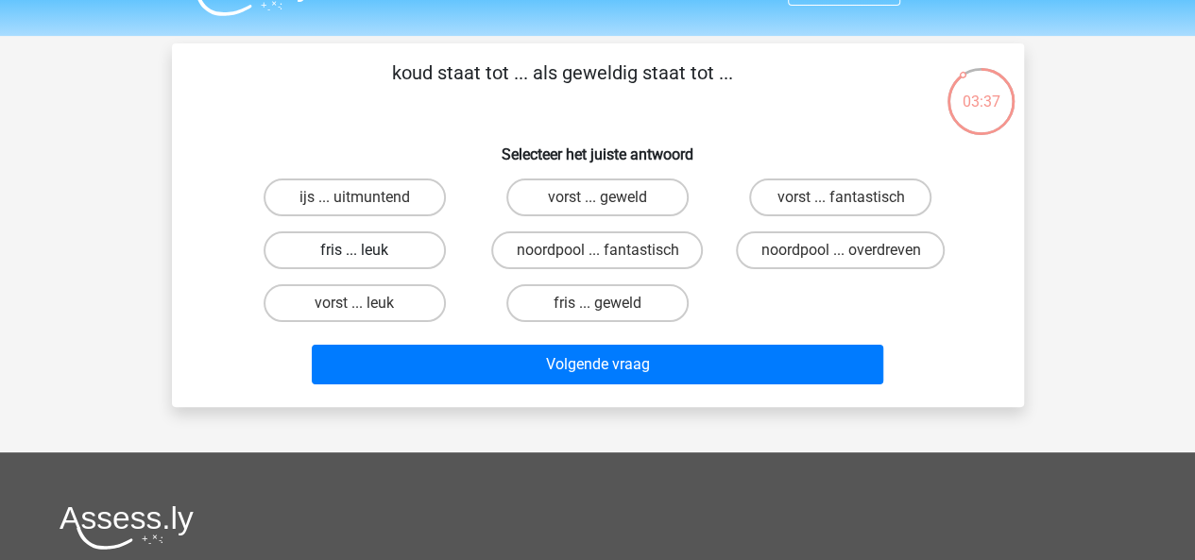
click at [357, 244] on label "fris ... leuk" at bounding box center [355, 250] width 182 height 38
click at [357, 250] on input "fris ... leuk" at bounding box center [360, 256] width 12 height 12
radio input "true"
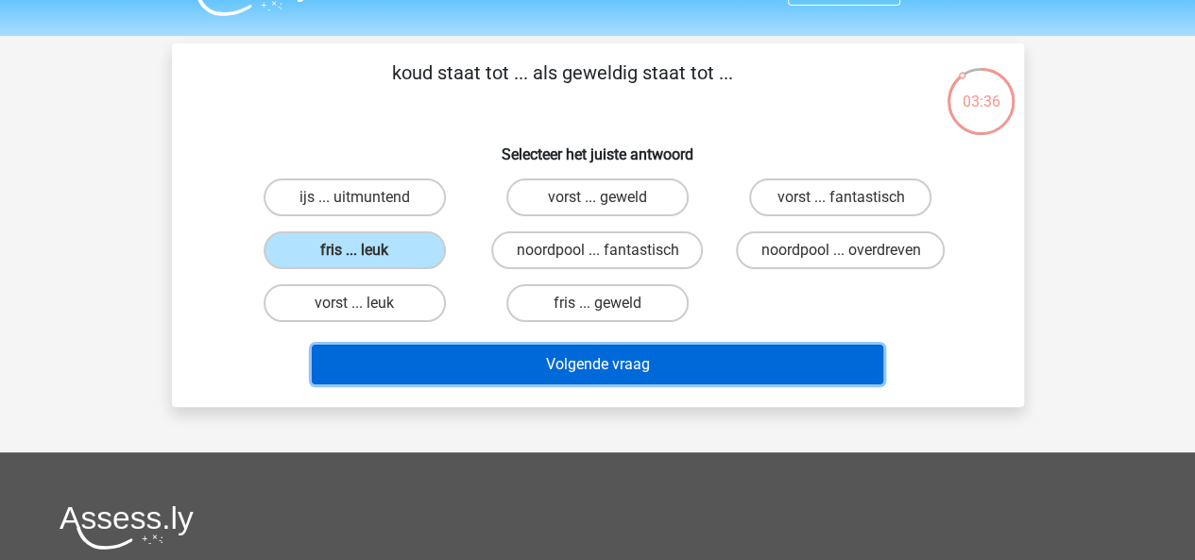
click at [544, 368] on button "Volgende vraag" at bounding box center [598, 365] width 572 height 40
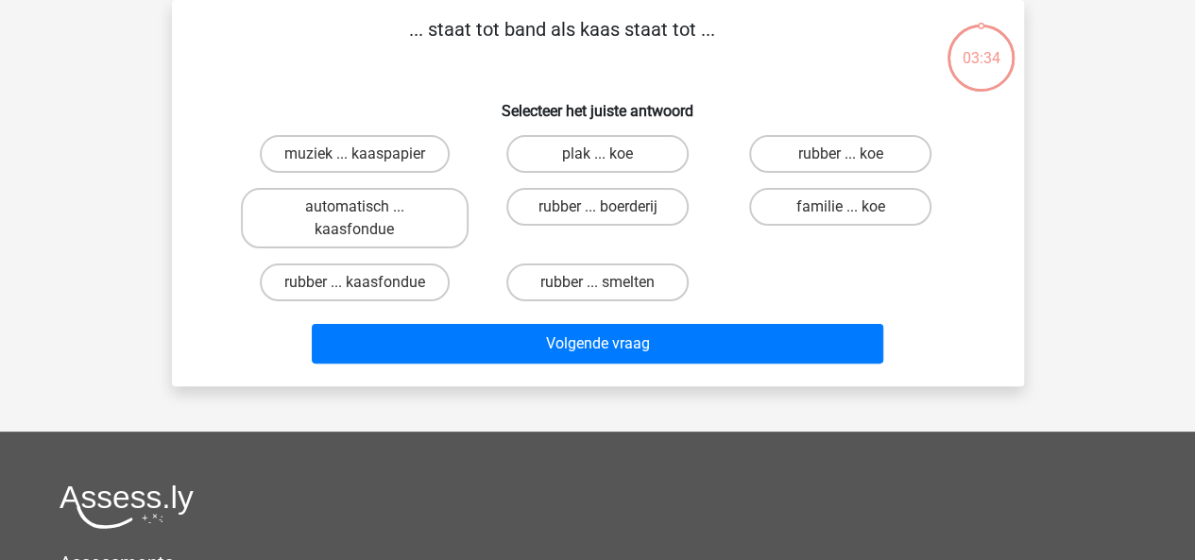
scroll to position [0, 0]
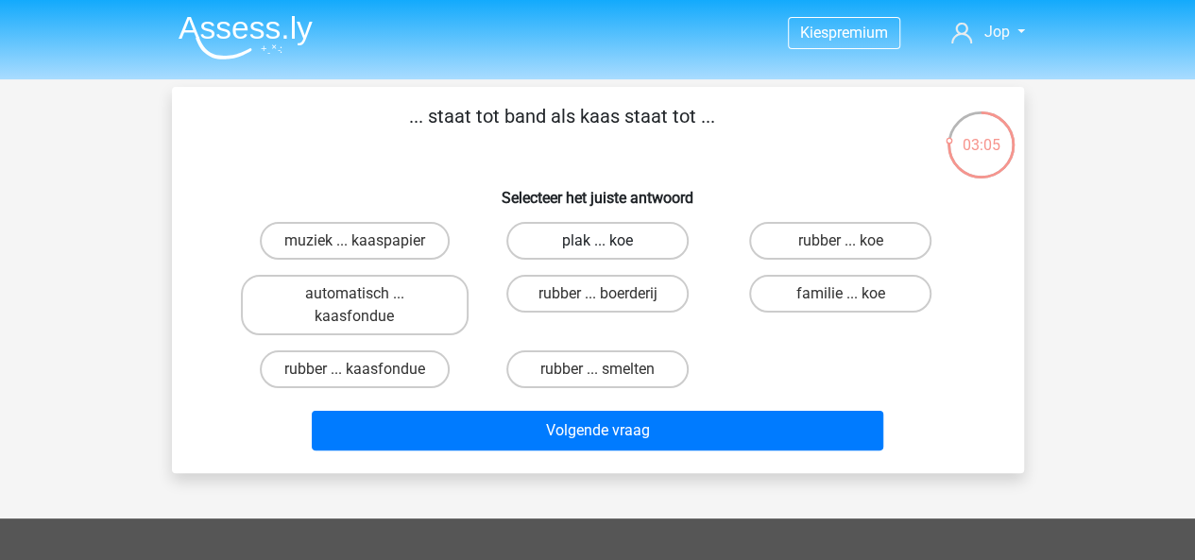
click at [586, 237] on label "plak ... koe" at bounding box center [597, 241] width 182 height 38
click at [597, 241] on input "plak ... koe" at bounding box center [603, 247] width 12 height 12
radio input "true"
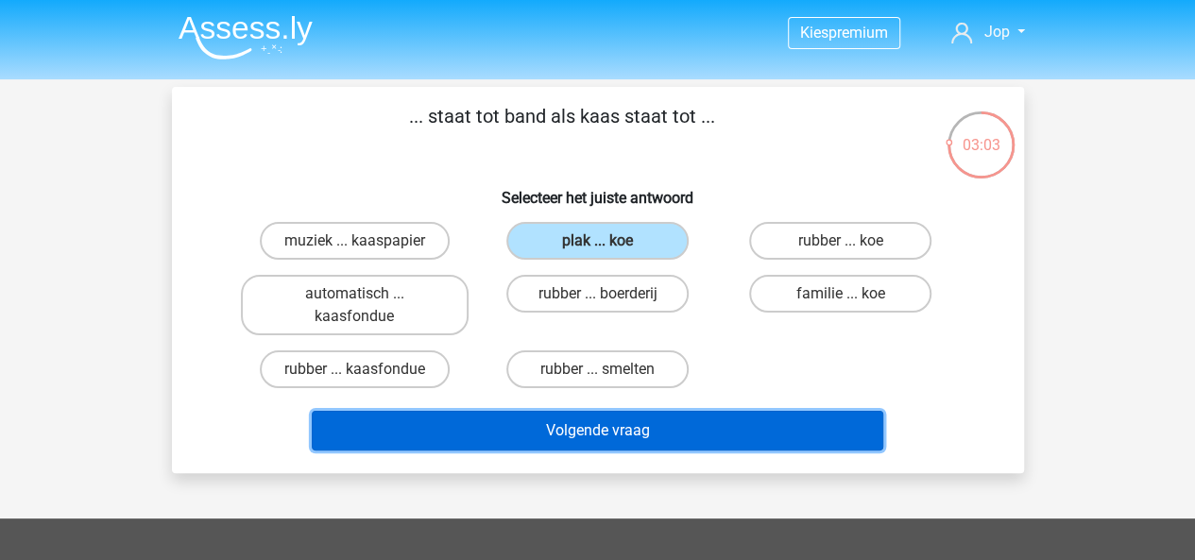
click at [615, 433] on button "Volgende vraag" at bounding box center [598, 431] width 572 height 40
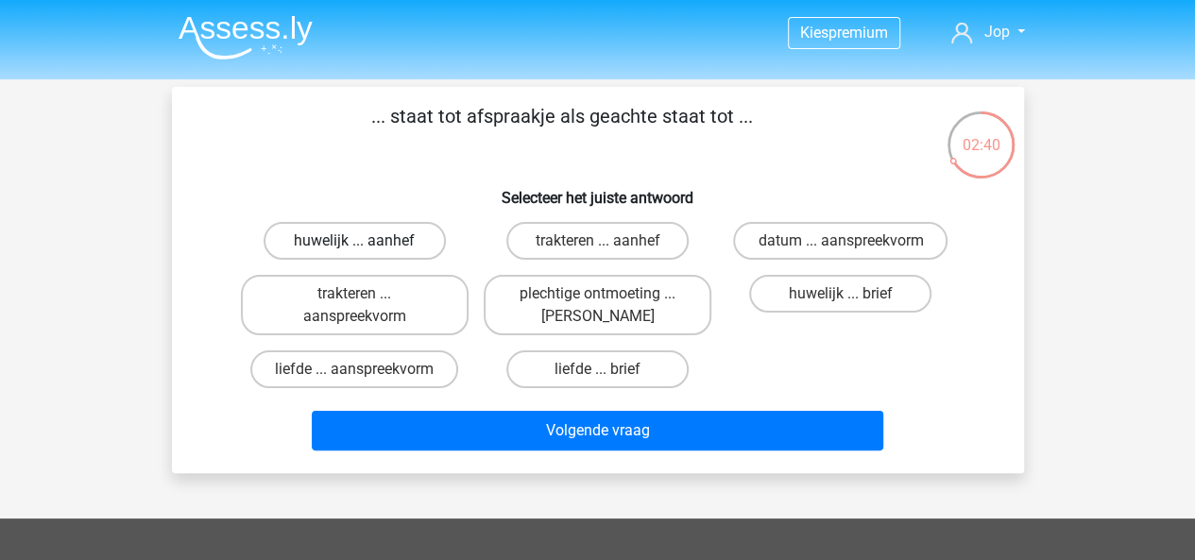
click at [372, 238] on label "huwelijk ... aanhef" at bounding box center [355, 241] width 182 height 38
click at [367, 241] on input "huwelijk ... aanhef" at bounding box center [360, 247] width 12 height 12
radio input "true"
click at [560, 323] on label "plechtige ontmoeting ... hoi" at bounding box center [598, 305] width 228 height 60
click at [597, 306] on input "plechtige ontmoeting ... hoi" at bounding box center [603, 300] width 12 height 12
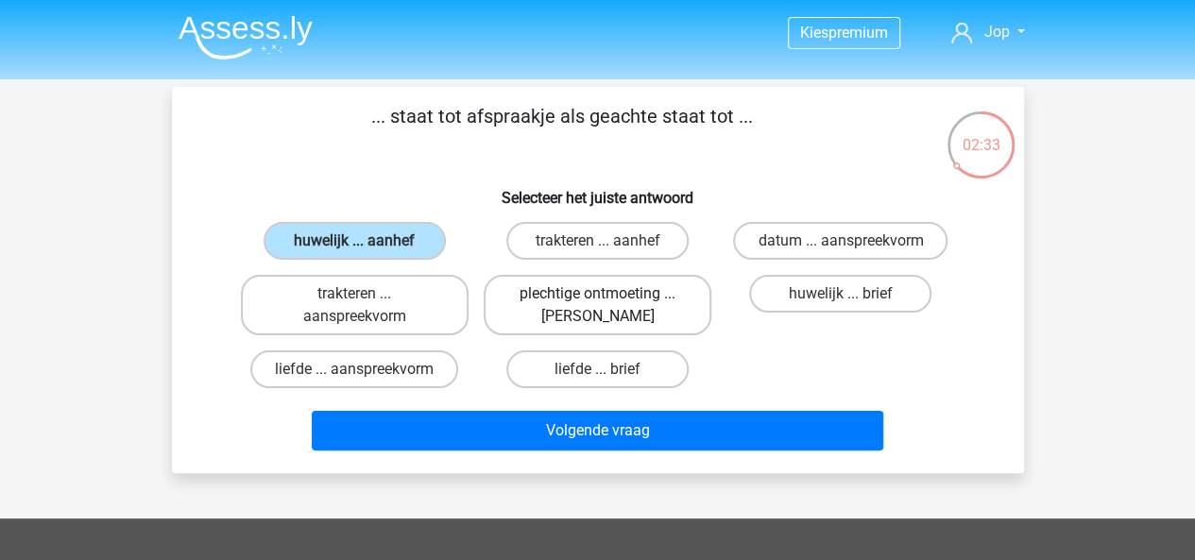
radio input "true"
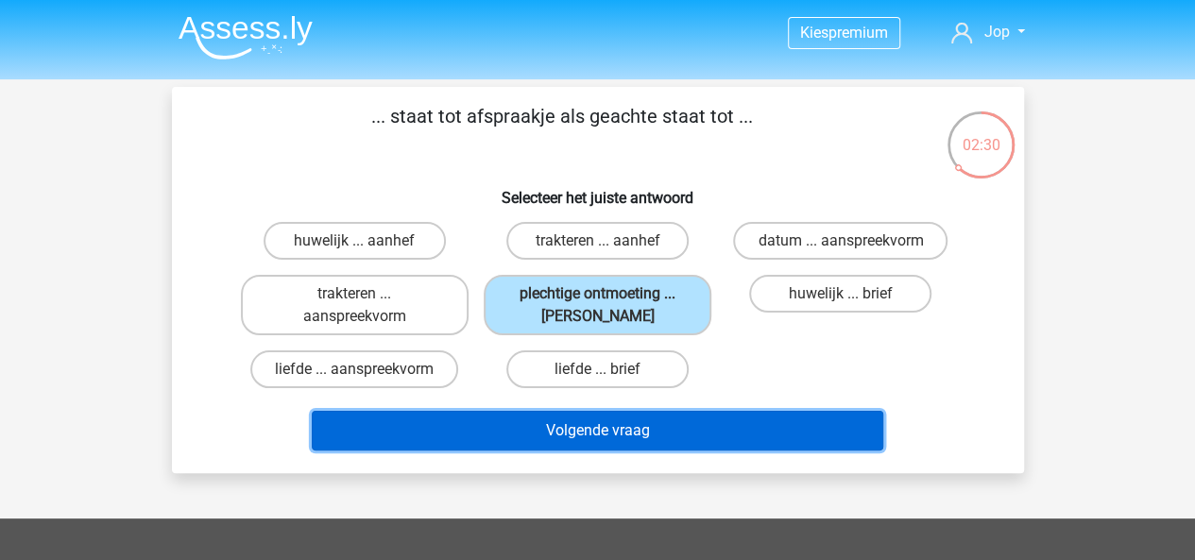
click at [567, 432] on button "Volgende vraag" at bounding box center [598, 431] width 572 height 40
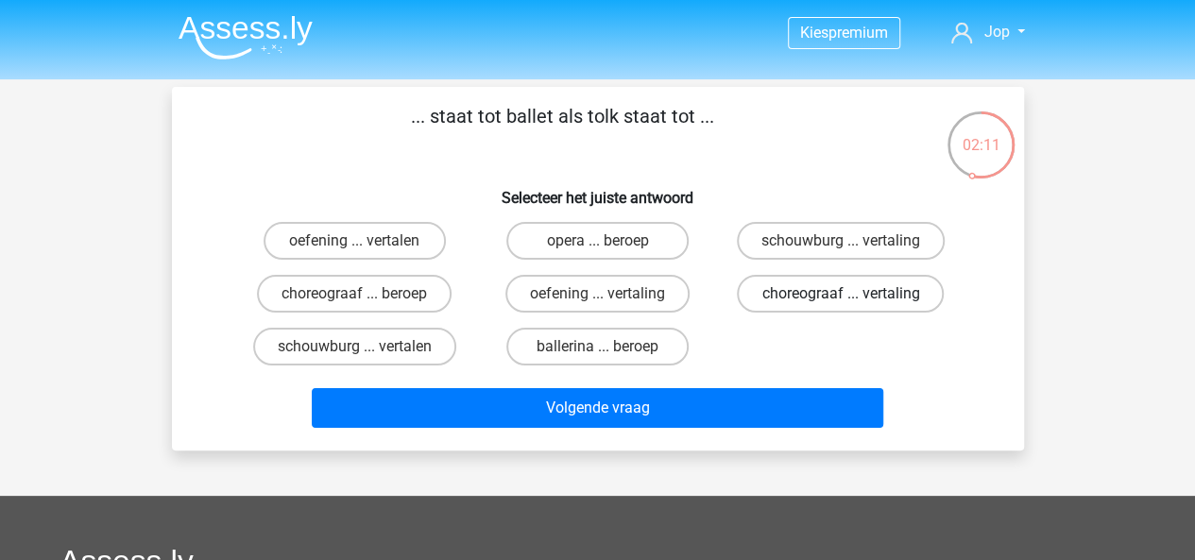
click at [789, 295] on label "choreograaf ... vertaling" at bounding box center [840, 294] width 207 height 38
click at [841, 295] on input "choreograaf ... vertaling" at bounding box center [847, 300] width 12 height 12
radio input "true"
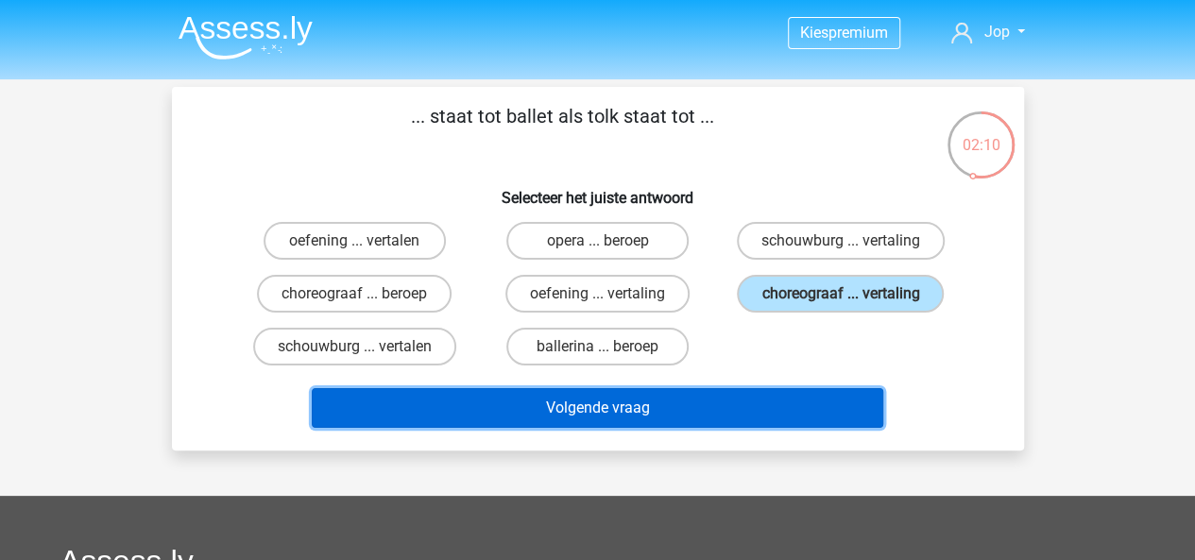
click at [728, 406] on button "Volgende vraag" at bounding box center [598, 408] width 572 height 40
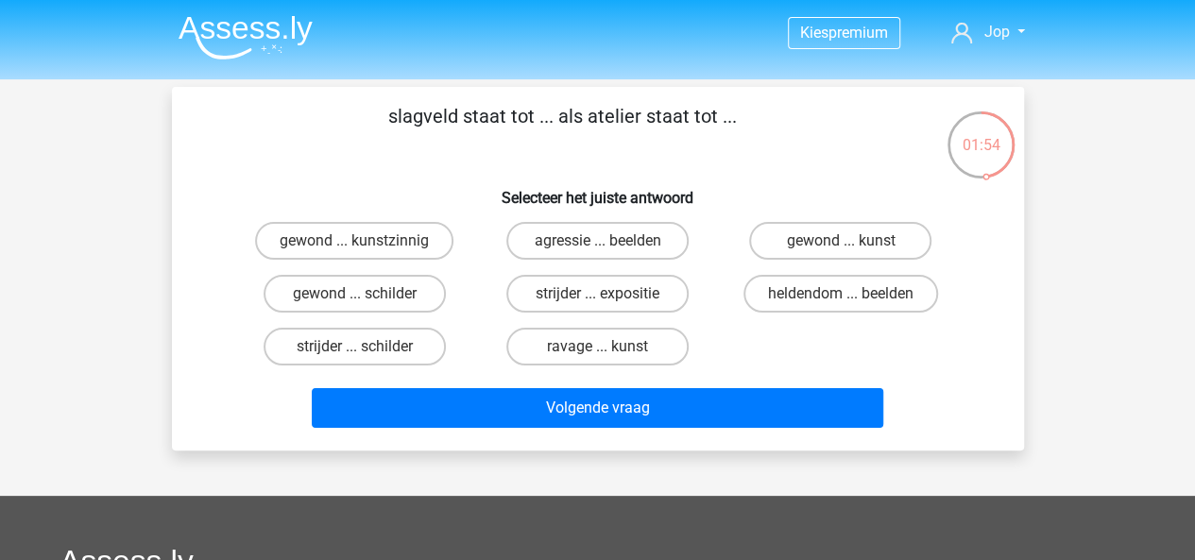
click at [357, 351] on input "strijder ... schilder" at bounding box center [360, 353] width 12 height 12
radio input "true"
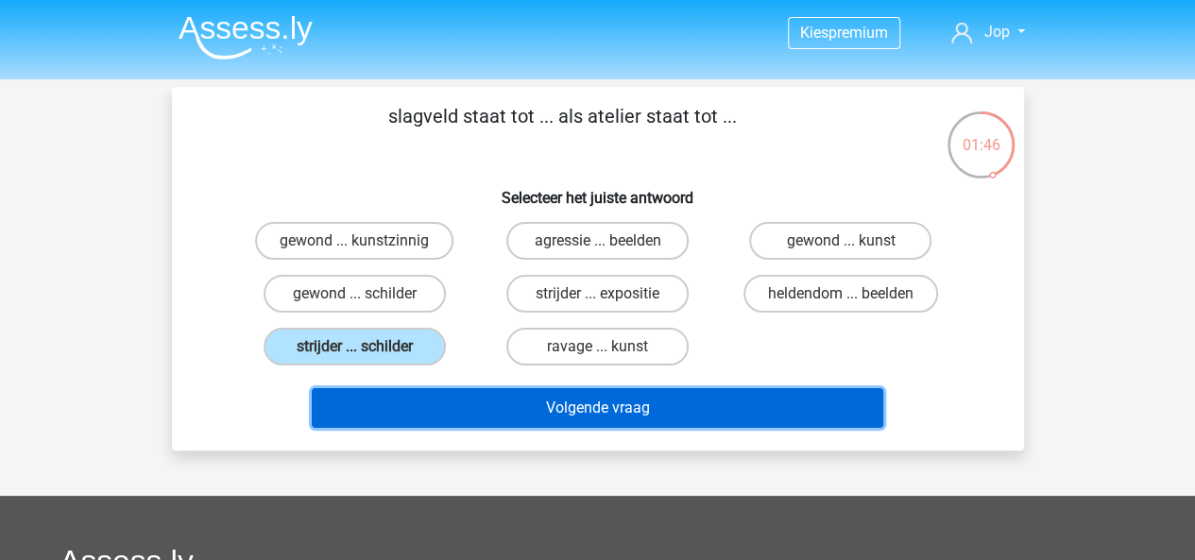
click at [499, 411] on button "Volgende vraag" at bounding box center [598, 408] width 572 height 40
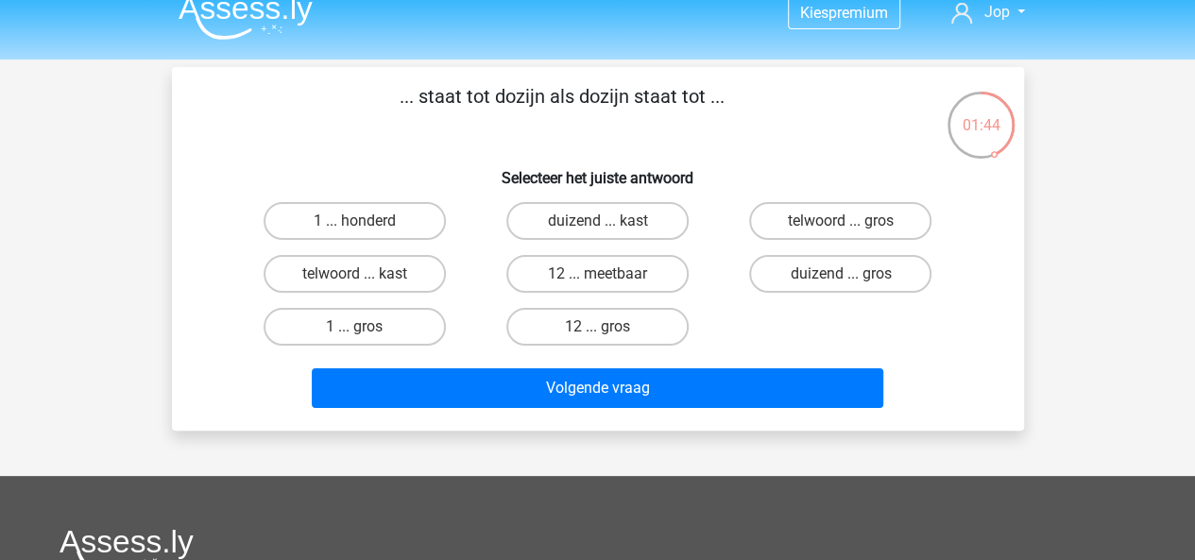
scroll to position [13, 0]
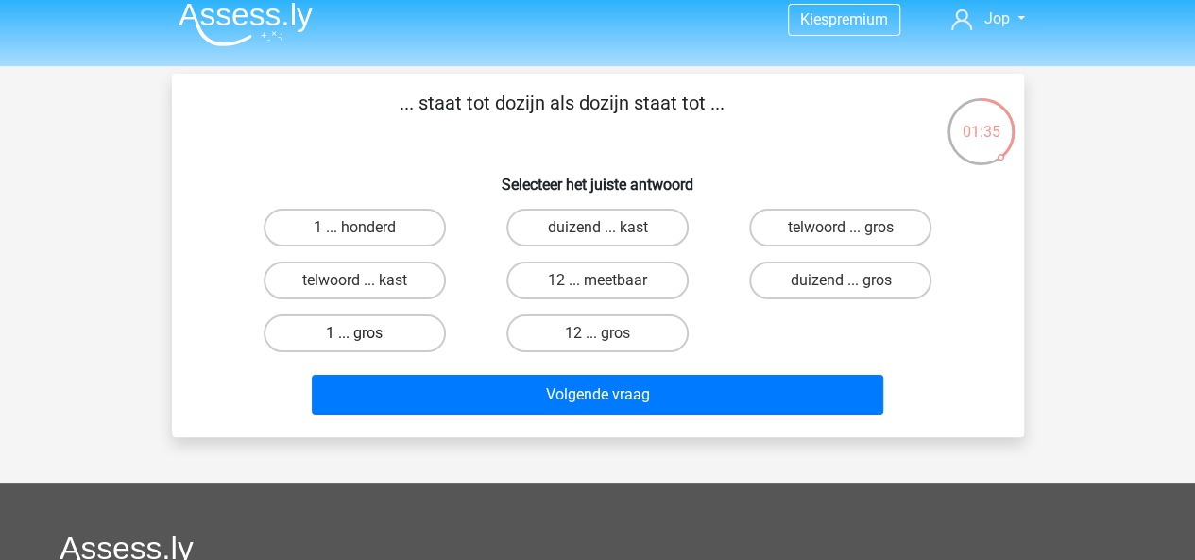
click at [329, 334] on label "1 ... gros" at bounding box center [355, 334] width 182 height 38
click at [354, 334] on input "1 ... gros" at bounding box center [360, 340] width 12 height 12
radio input "true"
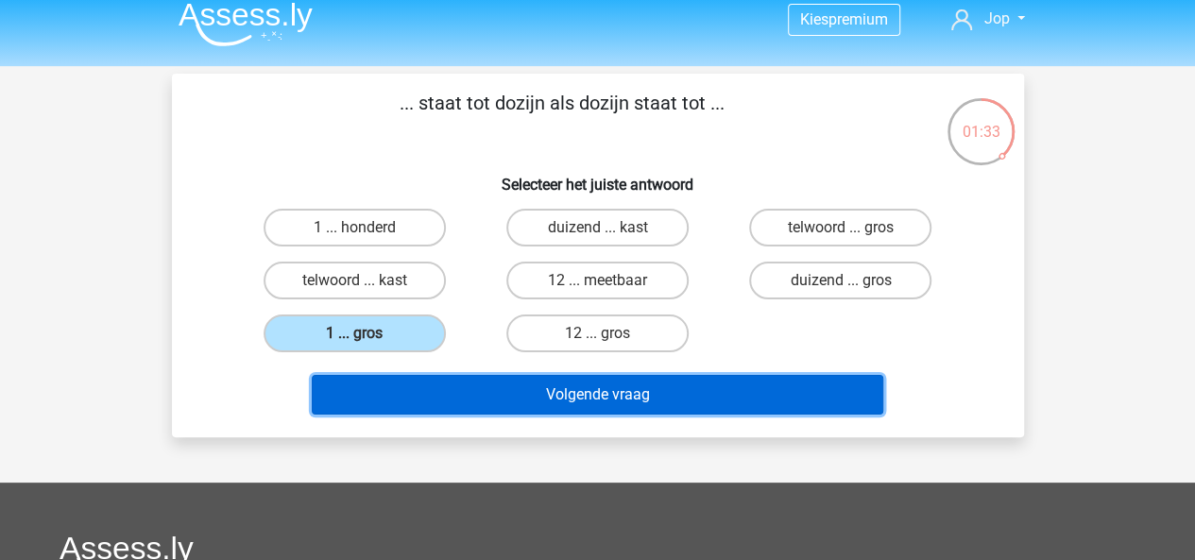
click at [455, 406] on button "Volgende vraag" at bounding box center [598, 395] width 572 height 40
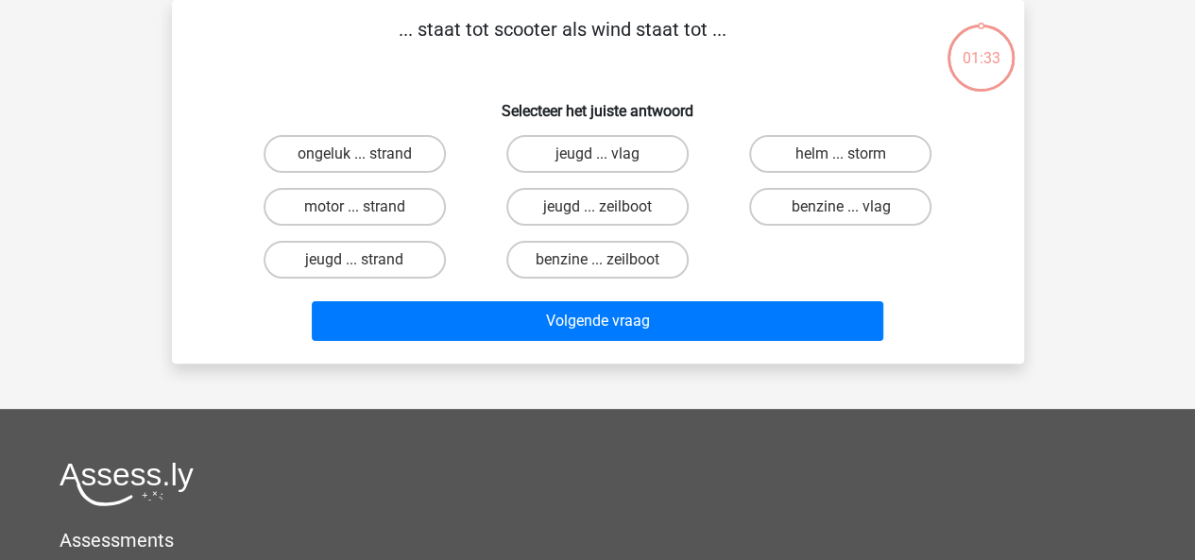
scroll to position [0, 0]
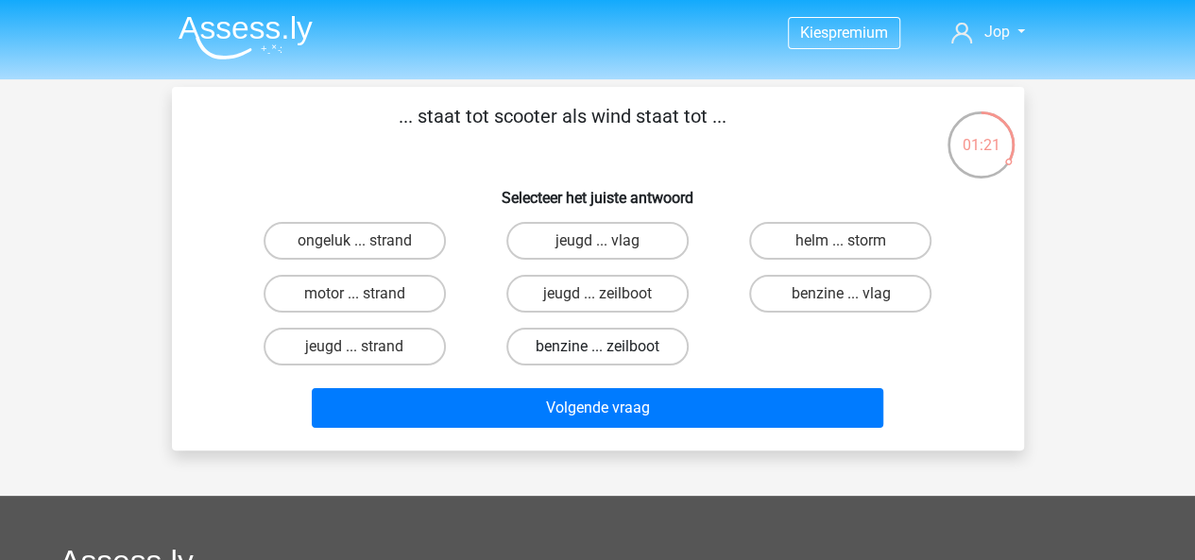
click at [582, 354] on label "benzine ... zeilboot" at bounding box center [597, 347] width 182 height 38
click at [597, 354] on input "benzine ... zeilboot" at bounding box center [603, 353] width 12 height 12
radio input "true"
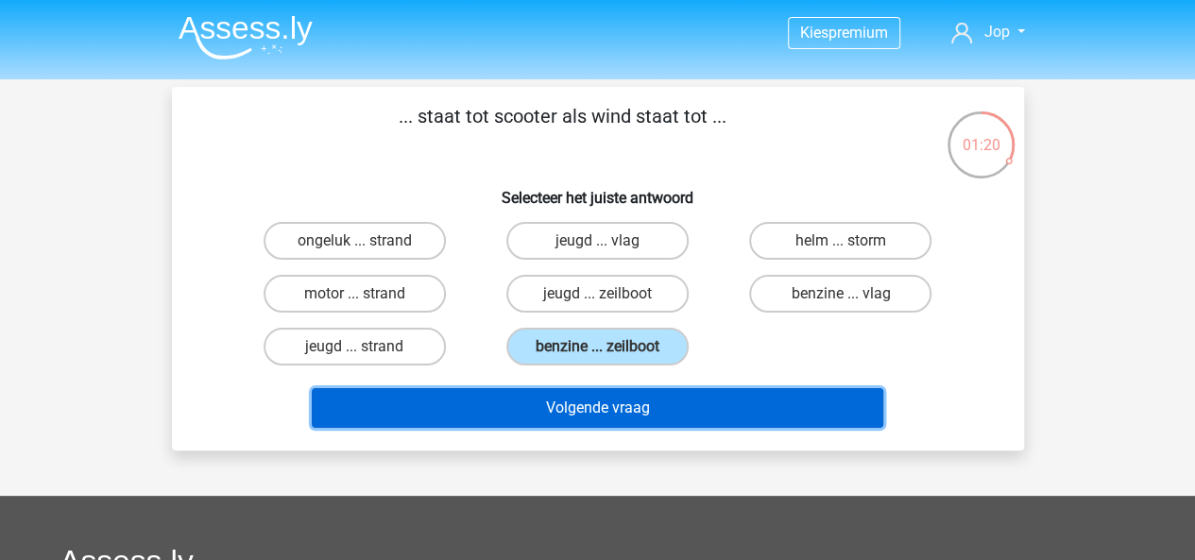
click at [590, 394] on button "Volgende vraag" at bounding box center [598, 408] width 572 height 40
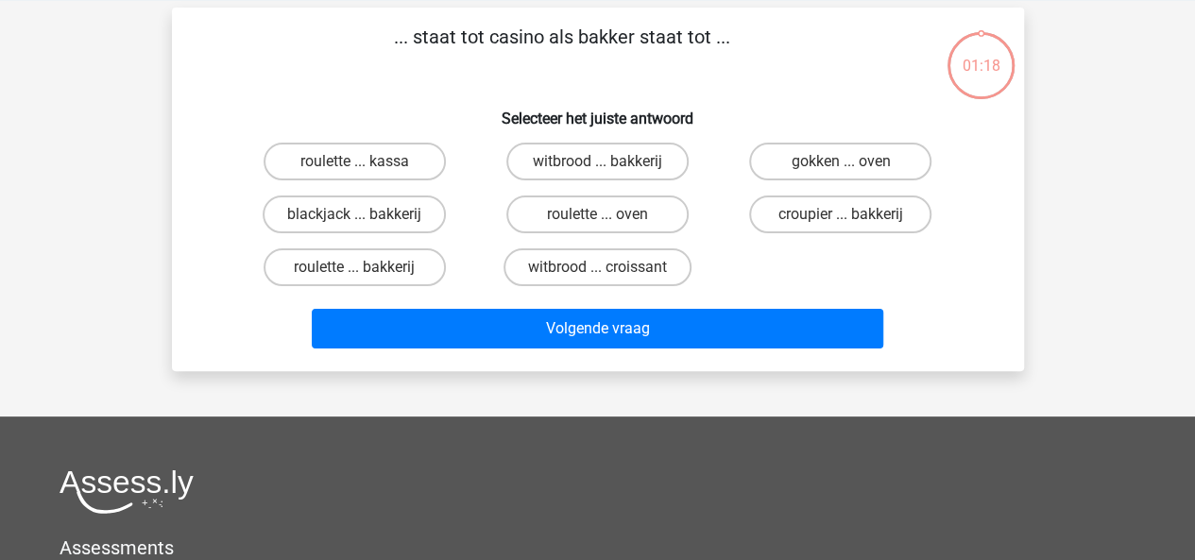
scroll to position [87, 0]
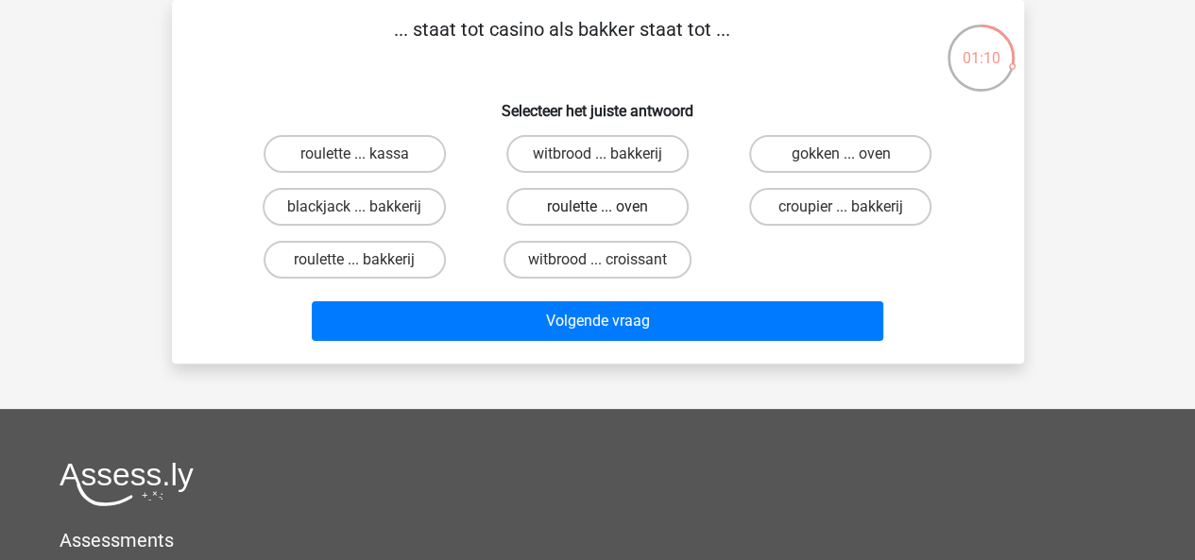
click at [617, 216] on label "roulette ... oven" at bounding box center [597, 207] width 182 height 38
click at [609, 216] on input "roulette ... oven" at bounding box center [603, 213] width 12 height 12
radio input "true"
click at [833, 150] on label "gokken ... oven" at bounding box center [840, 154] width 182 height 38
click at [841, 154] on input "gokken ... oven" at bounding box center [847, 160] width 12 height 12
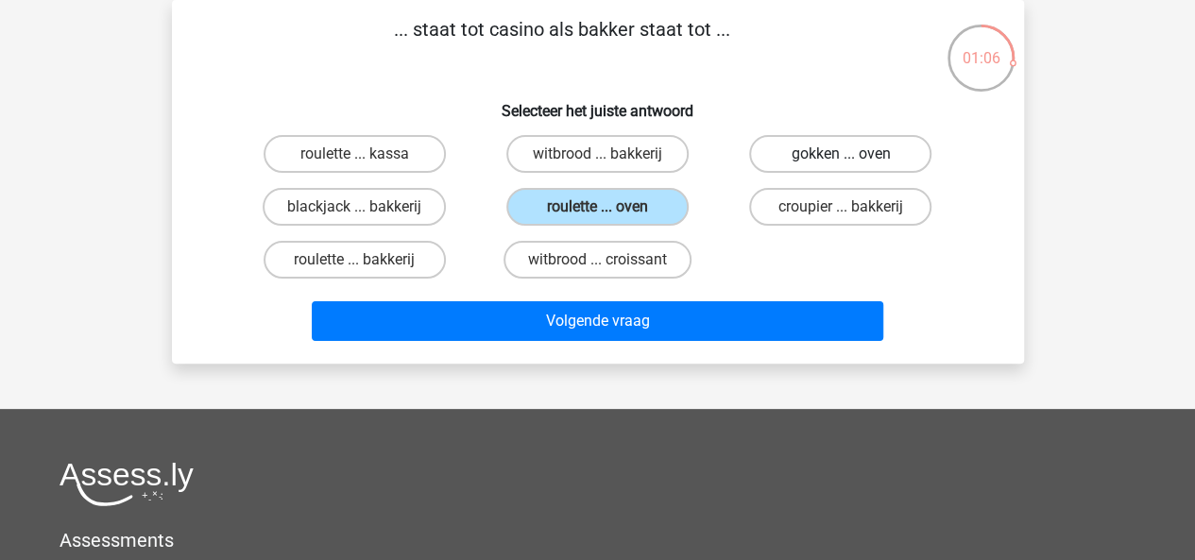
radio input "true"
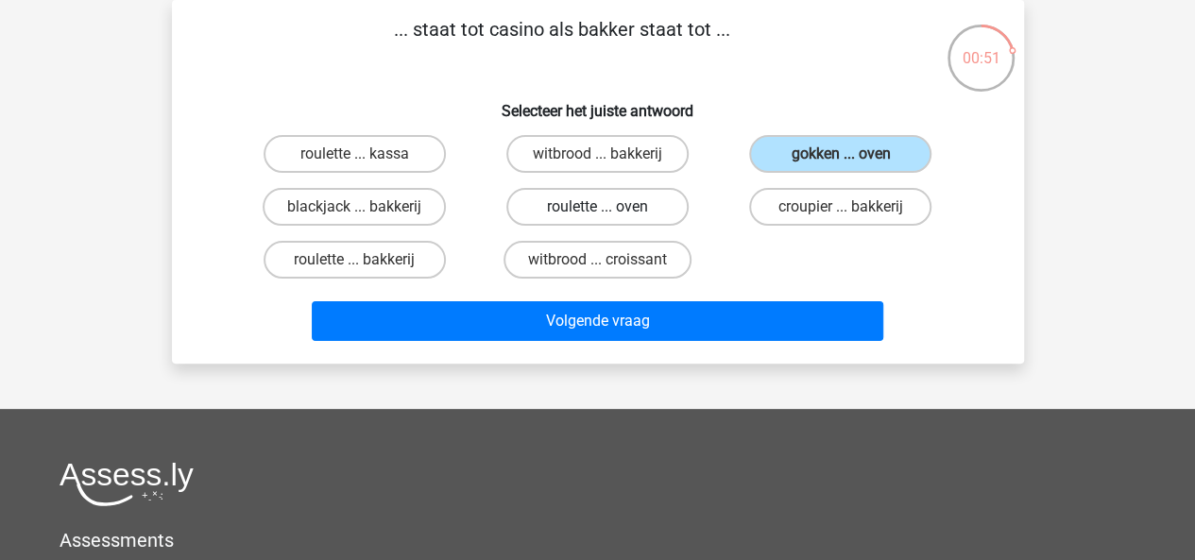
click at [595, 214] on label "roulette ... oven" at bounding box center [597, 207] width 182 height 38
click at [597, 214] on input "roulette ... oven" at bounding box center [603, 213] width 12 height 12
radio input "true"
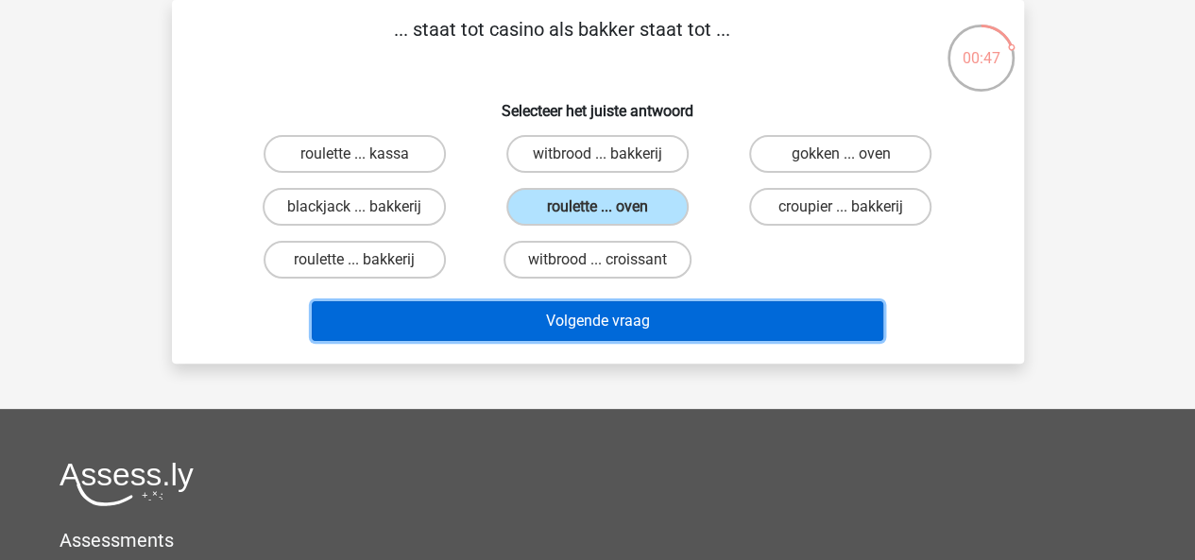
click at [633, 318] on button "Volgende vraag" at bounding box center [598, 321] width 572 height 40
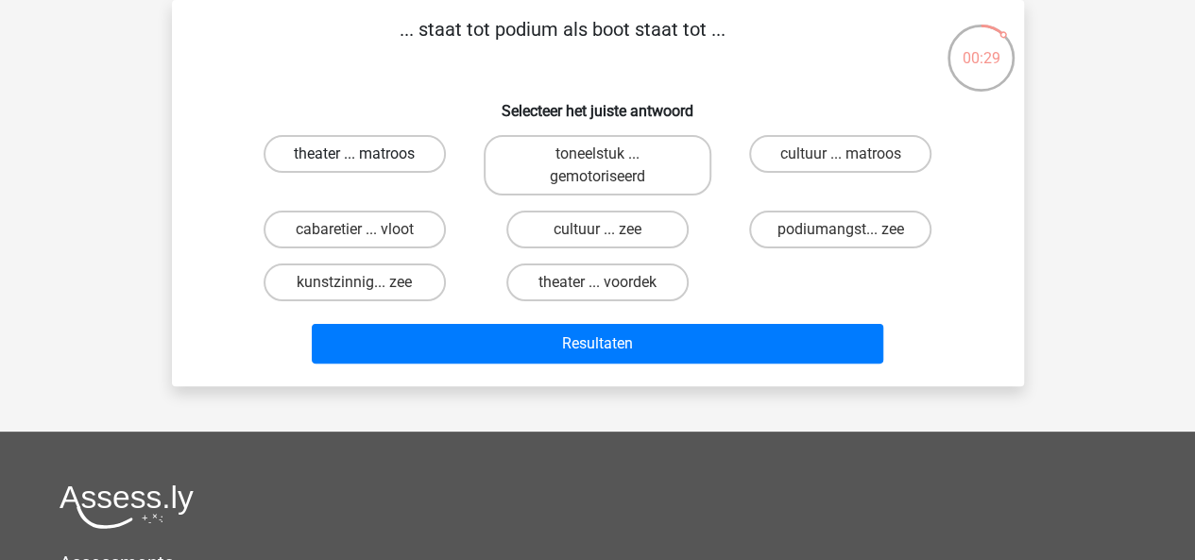
click at [375, 158] on label "theater ... matroos" at bounding box center [355, 154] width 182 height 38
click at [367, 158] on input "theater ... matroos" at bounding box center [360, 160] width 12 height 12
radio input "true"
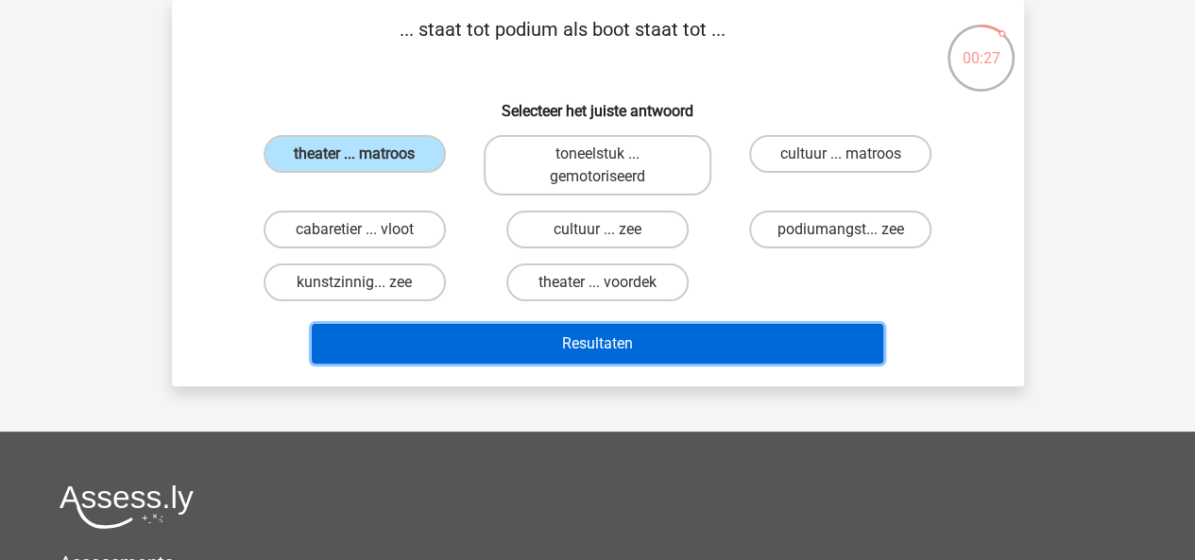
click at [559, 334] on button "Resultaten" at bounding box center [598, 344] width 572 height 40
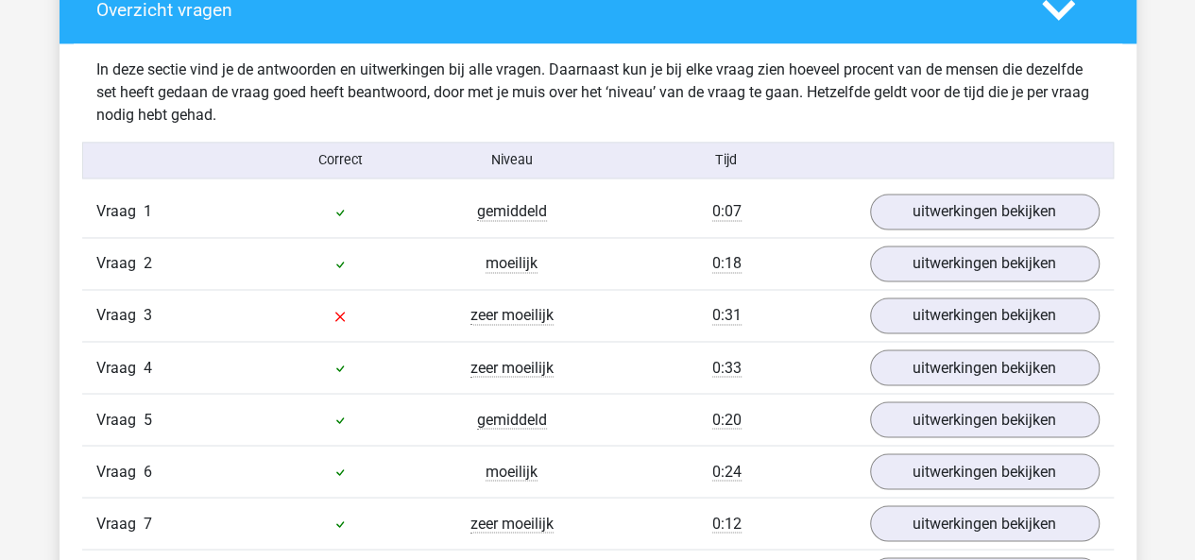
scroll to position [1427, 0]
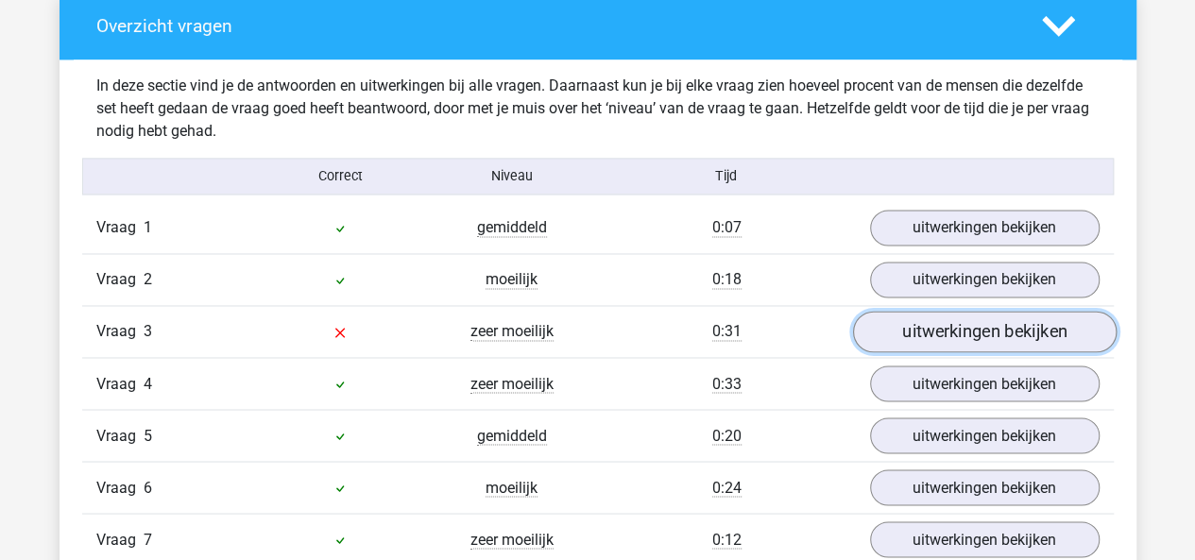
click at [903, 317] on link "uitwerkingen bekijken" at bounding box center [984, 333] width 264 height 42
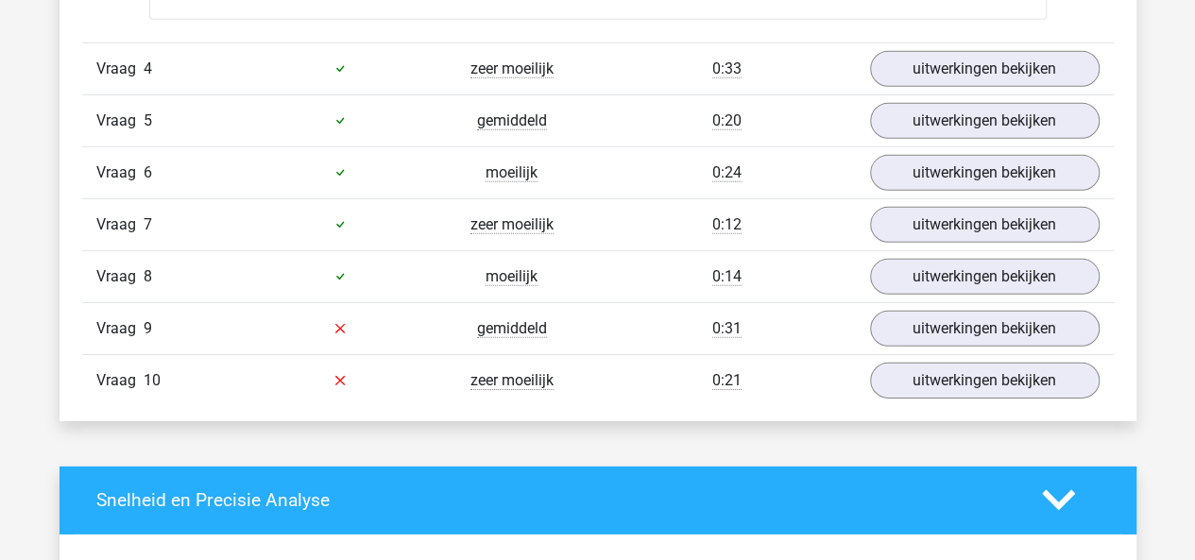
scroll to position [2768, 0]
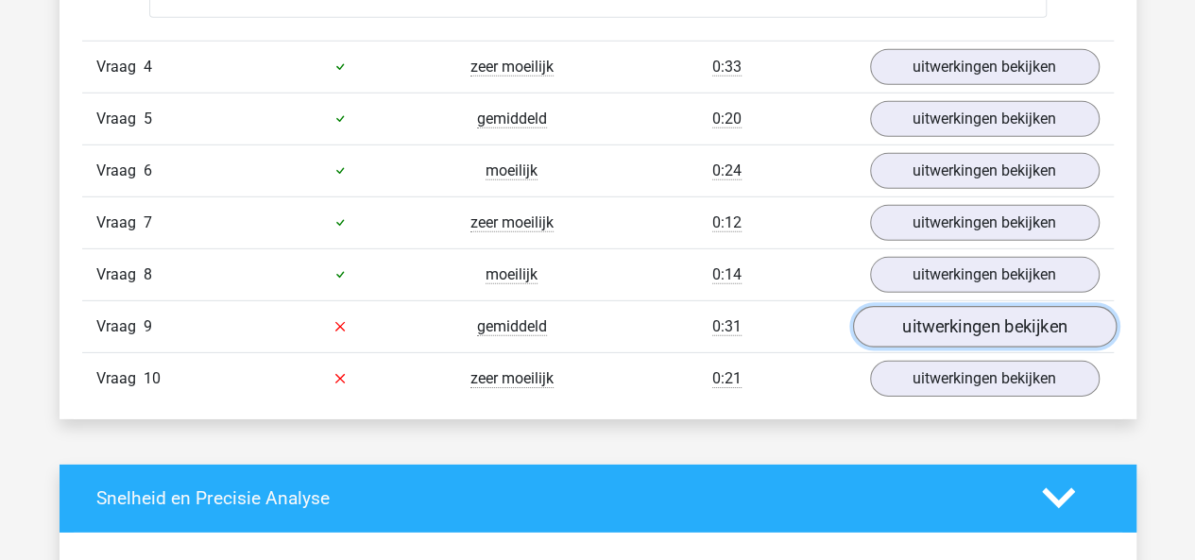
click at [907, 307] on link "uitwerkingen bekijken" at bounding box center [984, 327] width 264 height 42
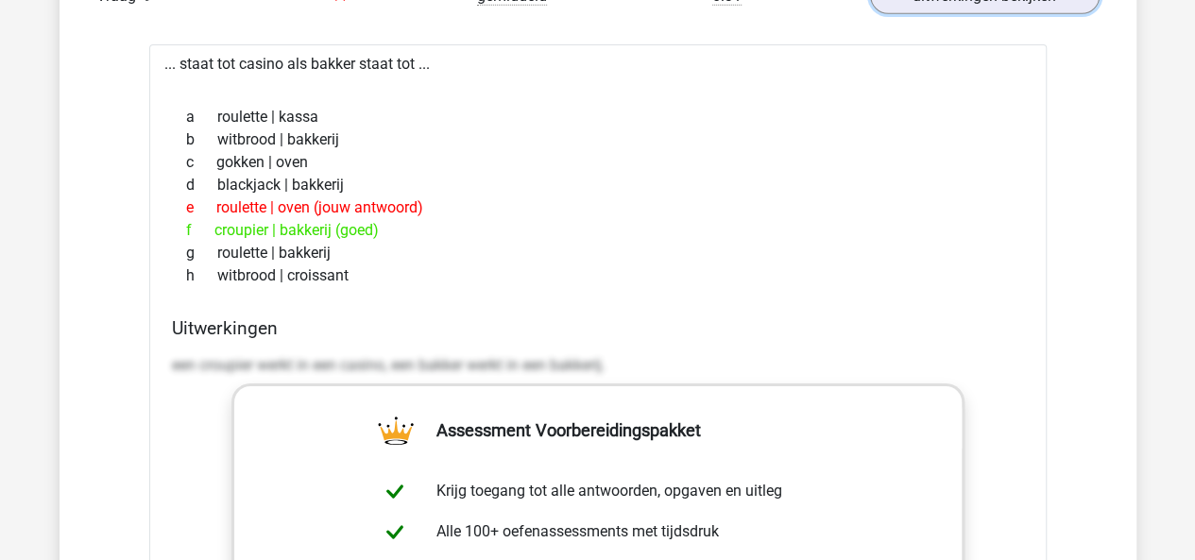
scroll to position [3098, 0]
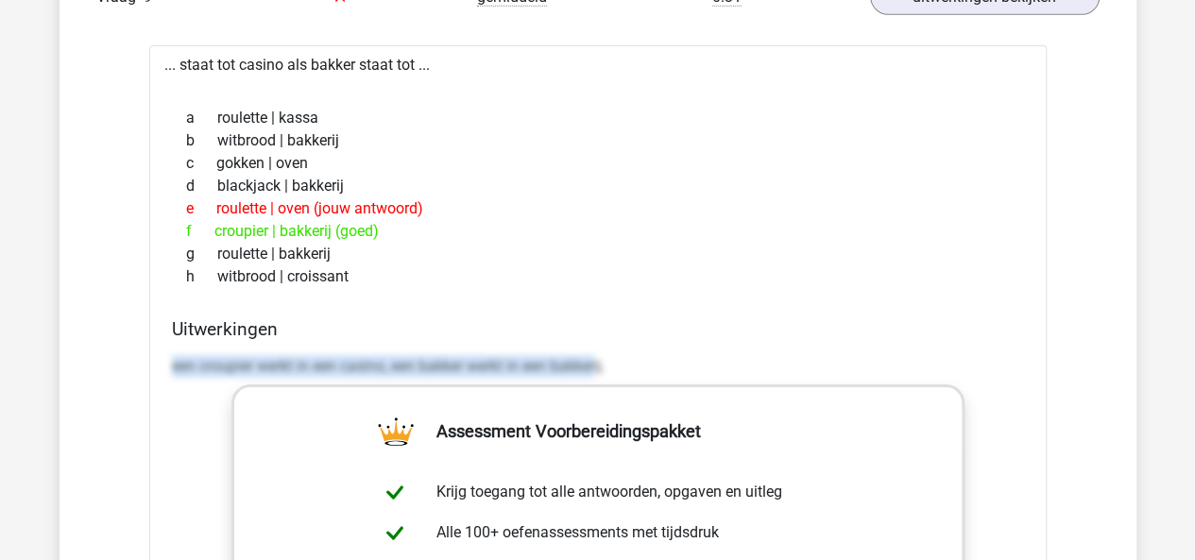
drag, startPoint x: 162, startPoint y: 351, endPoint x: 600, endPoint y: 351, distance: 438.4
click at [600, 351] on div "... staat tot casino als bakker staat tot ... a roulette | kassa b witbrood | b…" at bounding box center [598, 523] width 898 height 956
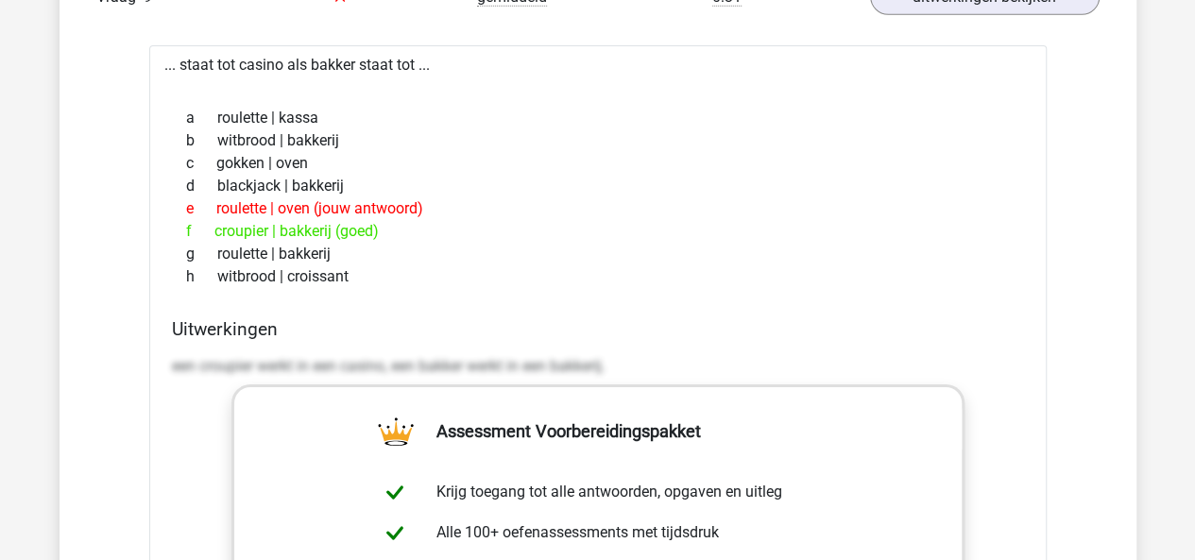
click at [641, 358] on p "een croupier werkt in een casino, een bakker werkt in een bakkerij." at bounding box center [598, 366] width 852 height 23
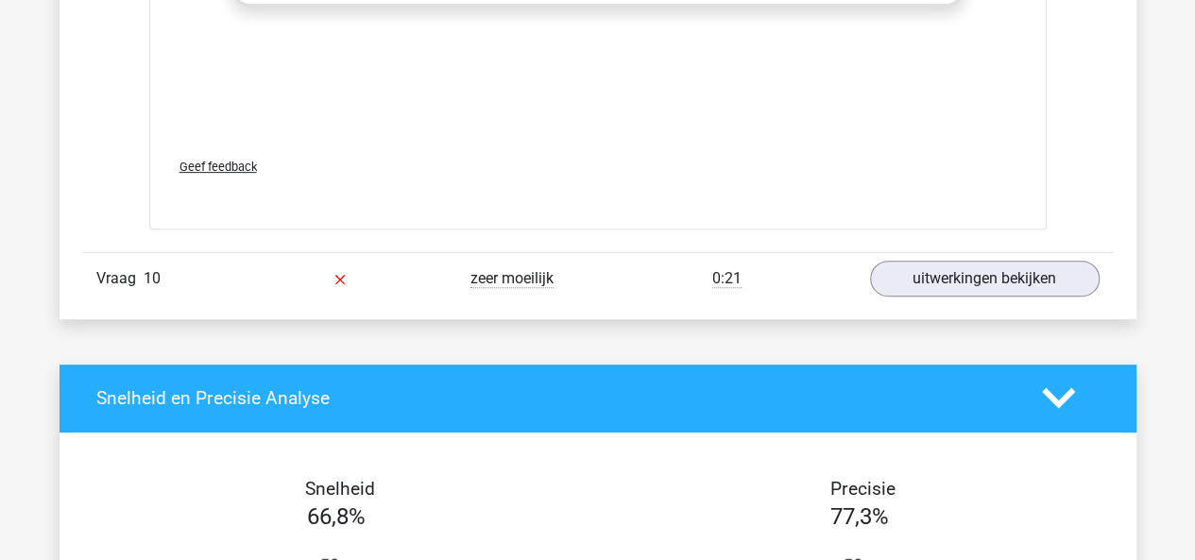
scroll to position [3874, 0]
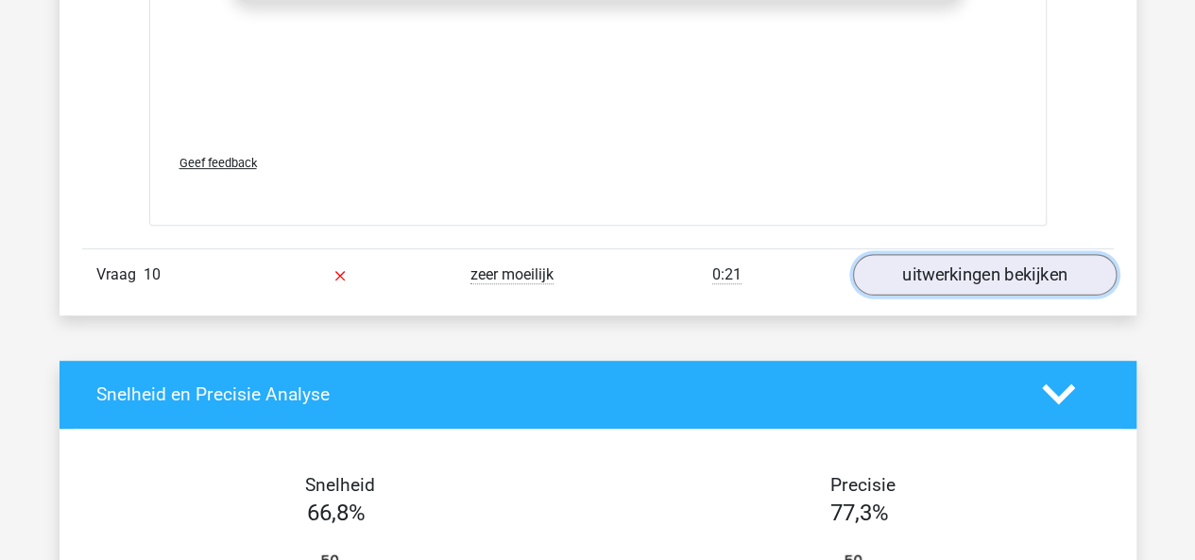
click at [933, 267] on link "uitwerkingen bekijken" at bounding box center [984, 275] width 264 height 42
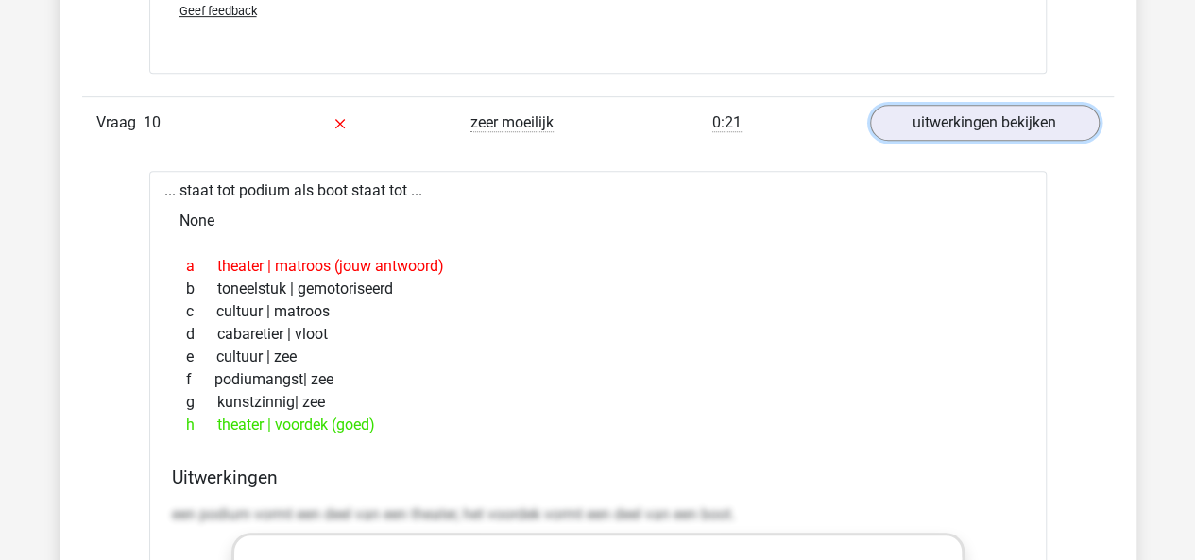
scroll to position [4069, 0]
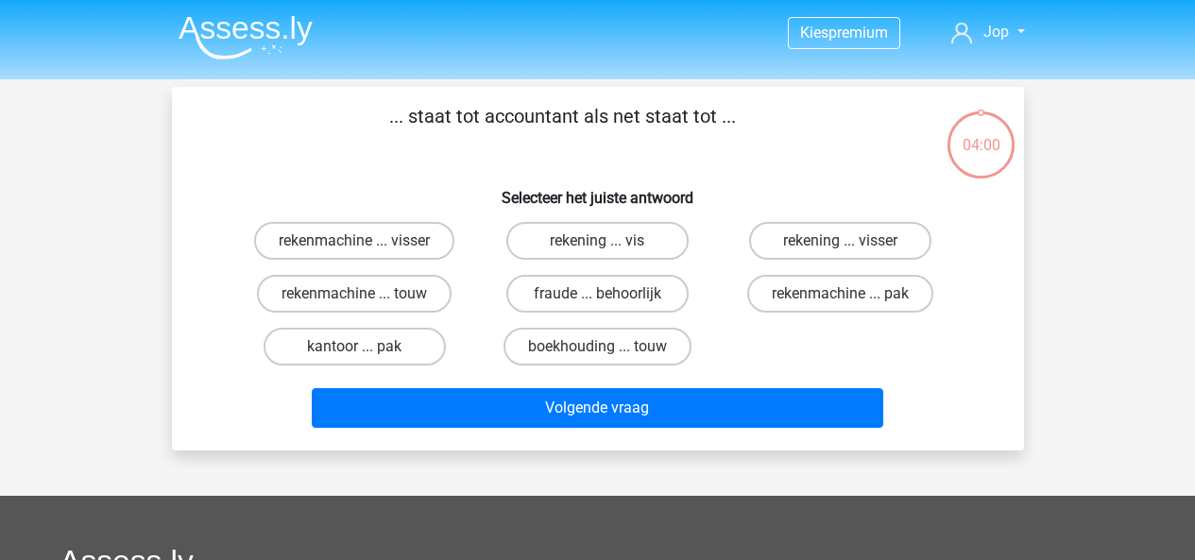
scroll to position [87, 0]
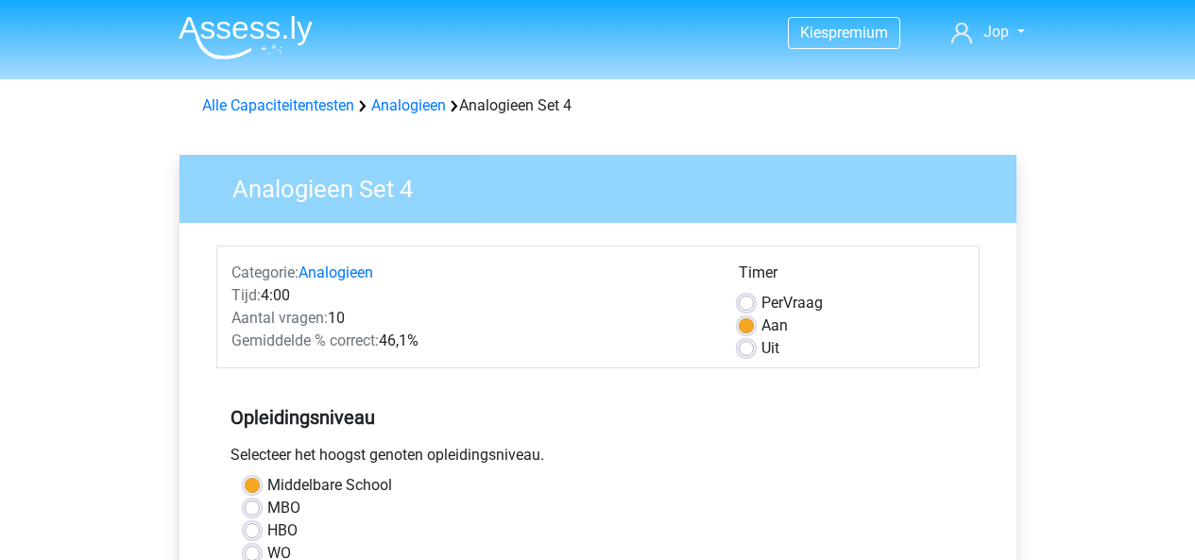
scroll to position [616, 0]
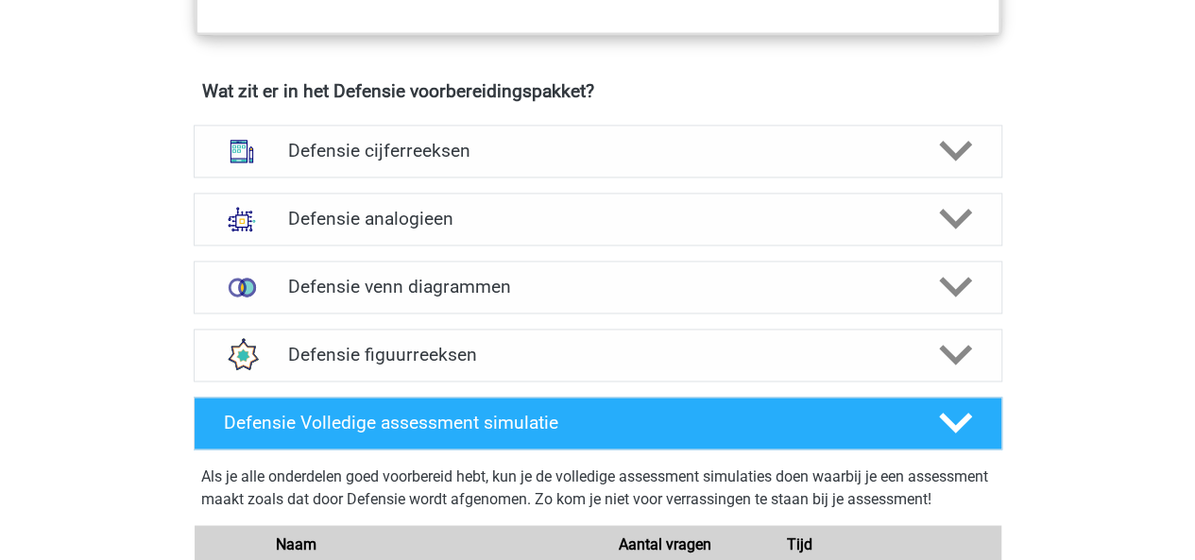
scroll to position [1317, 0]
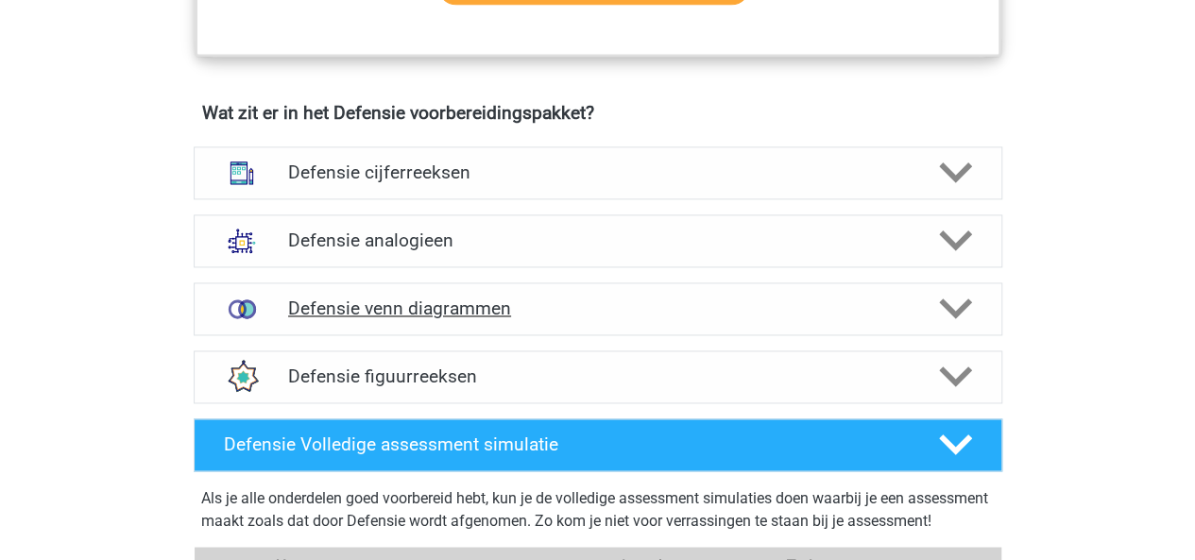
click at [362, 300] on h4 "Defensie venn diagrammen" at bounding box center [597, 309] width 619 height 22
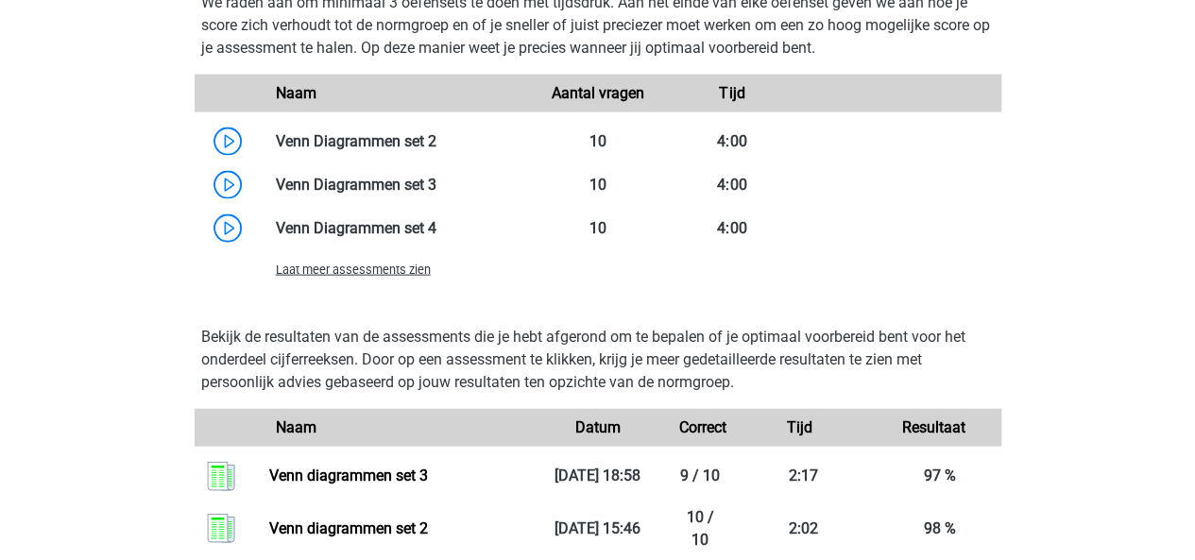
scroll to position [2034, 0]
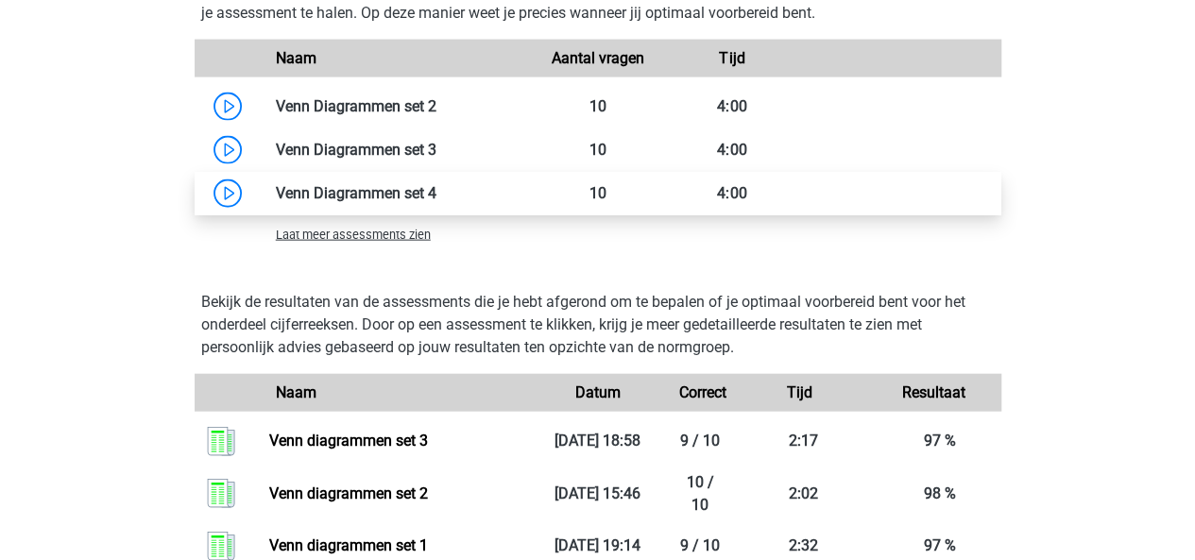
click at [436, 195] on link at bounding box center [436, 193] width 0 height 18
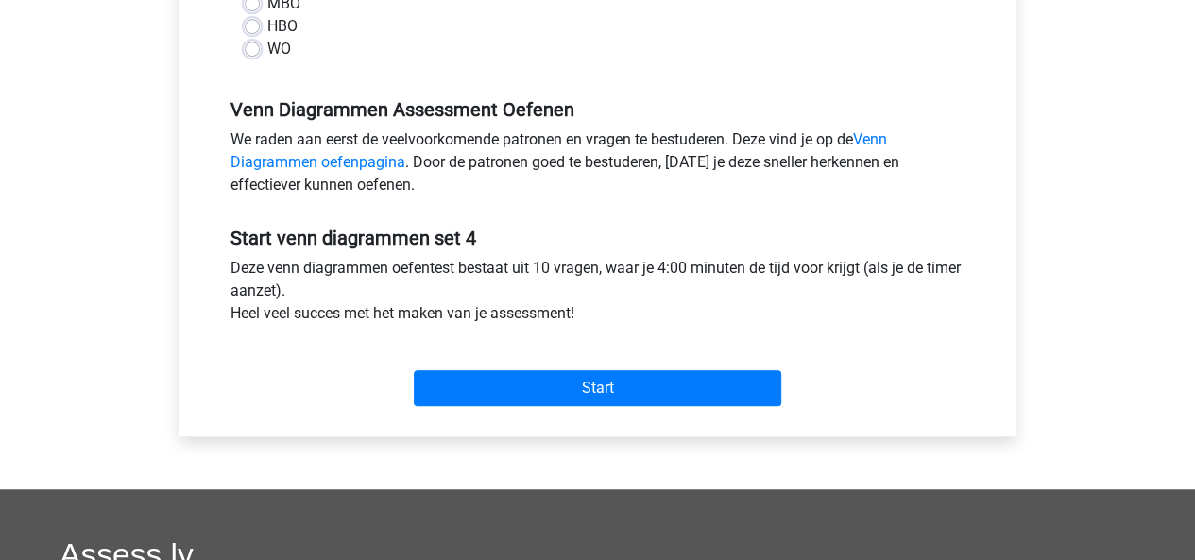
scroll to position [506, 0]
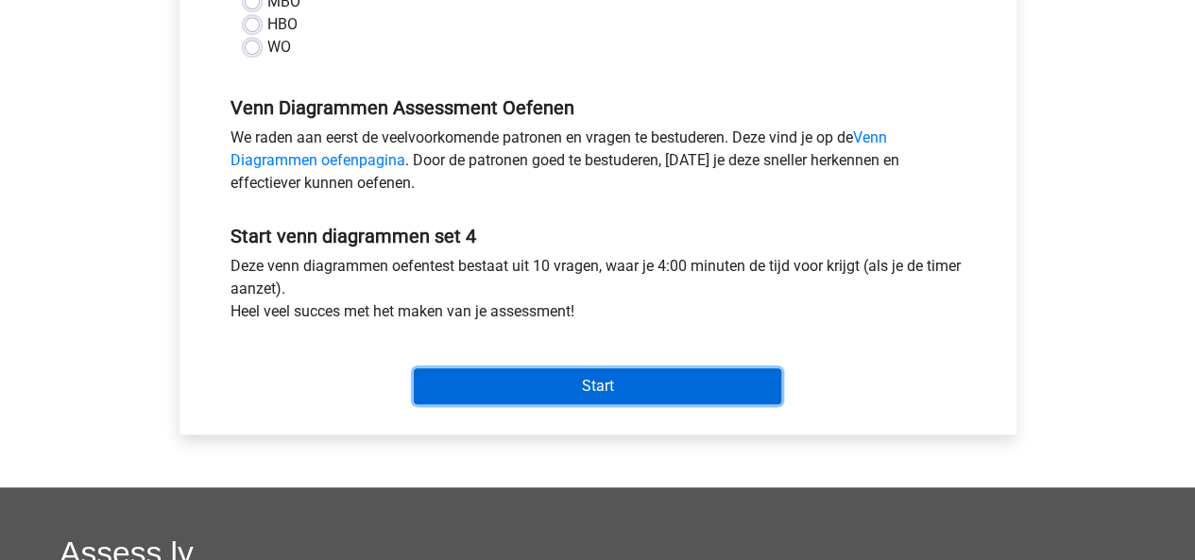
click at [568, 373] on input "Start" at bounding box center [598, 386] width 368 height 36
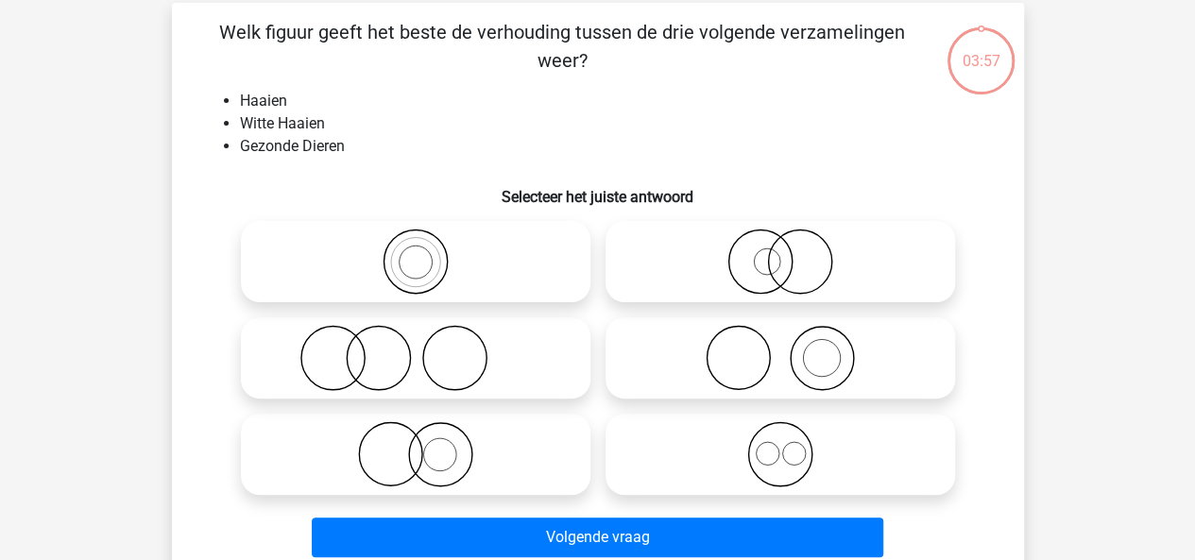
scroll to position [83, 0]
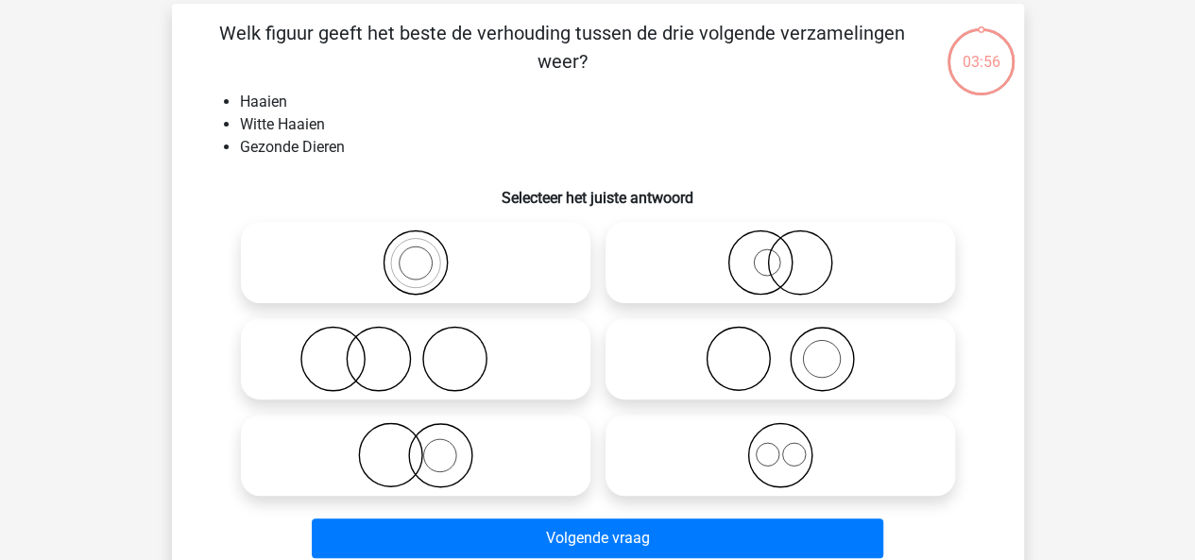
click at [792, 249] on icon at bounding box center [780, 263] width 334 height 66
click at [792, 249] on input "radio" at bounding box center [786, 247] width 12 height 12
radio input "true"
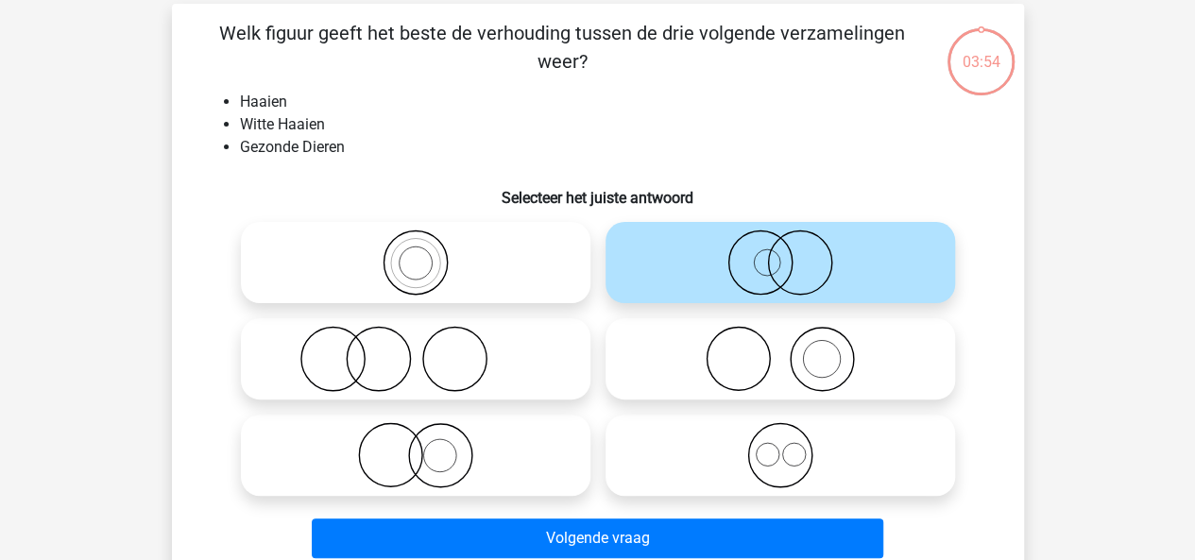
scroll to position [165, 0]
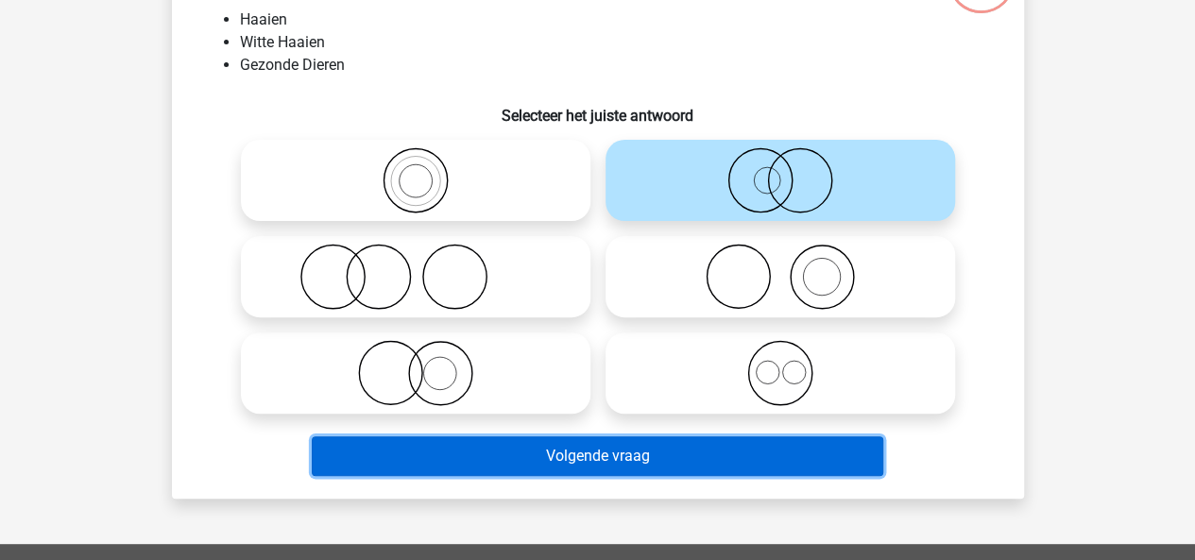
click at [672, 447] on button "Volgende vraag" at bounding box center [598, 456] width 572 height 40
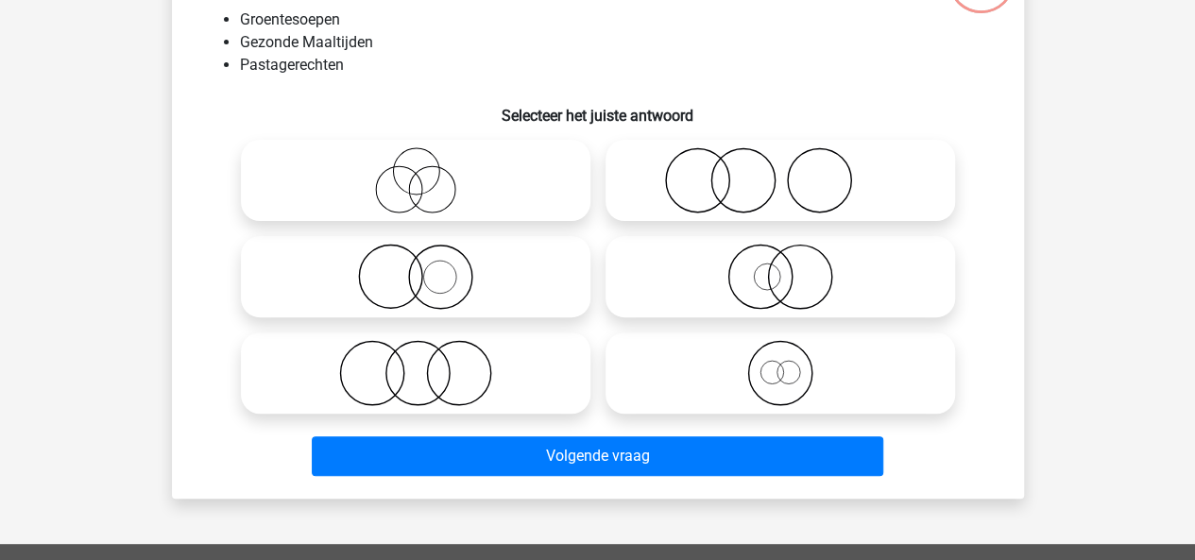
scroll to position [87, 0]
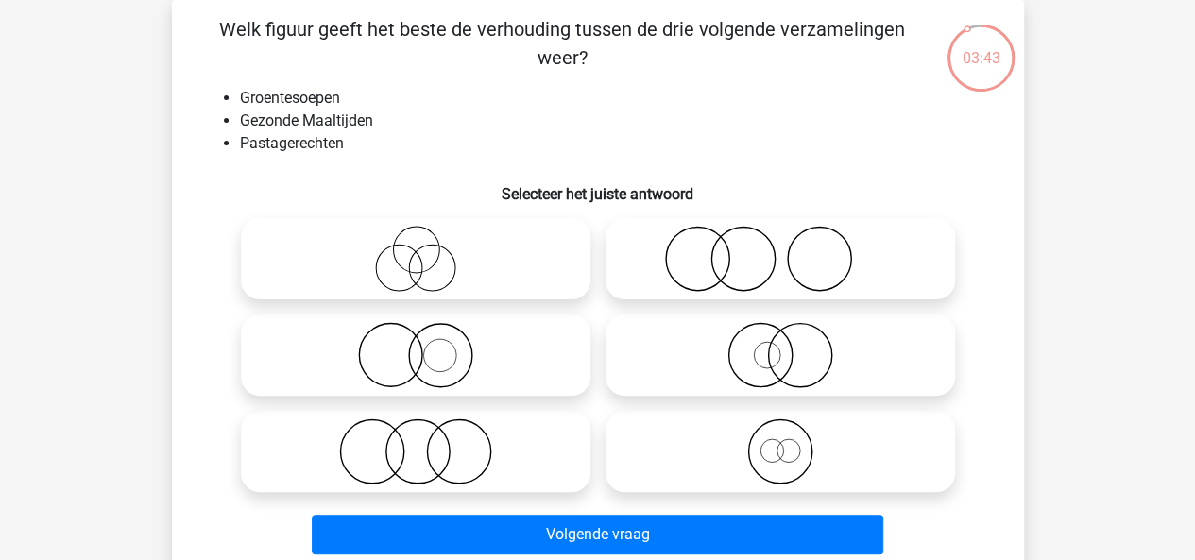
click at [441, 467] on icon at bounding box center [415, 452] width 334 height 66
click at [428, 442] on input "radio" at bounding box center [422, 436] width 12 height 12
radio input "true"
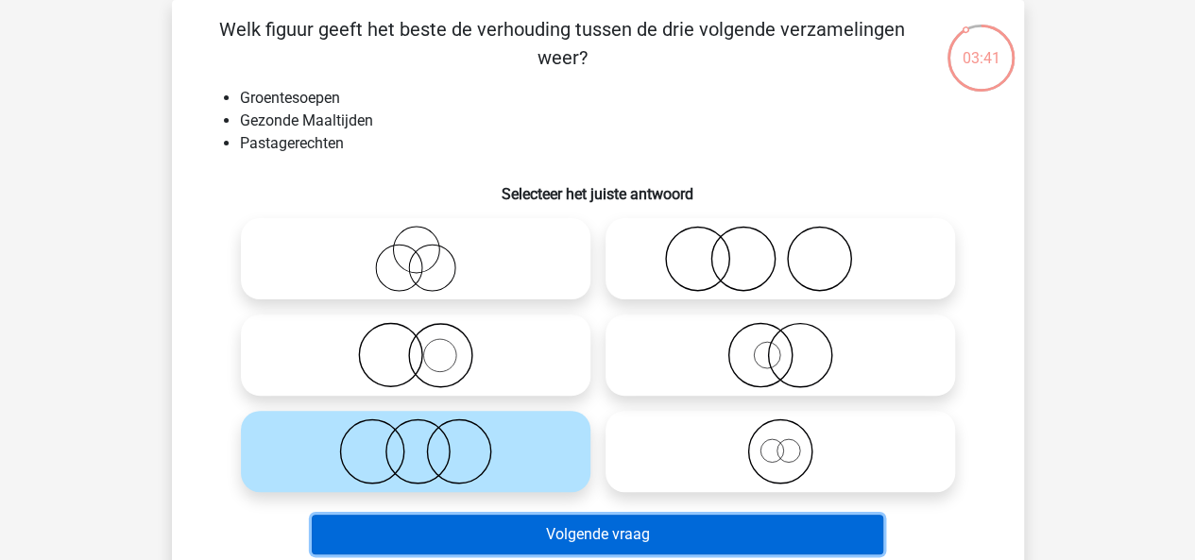
click at [608, 531] on button "Volgende vraag" at bounding box center [598, 535] width 572 height 40
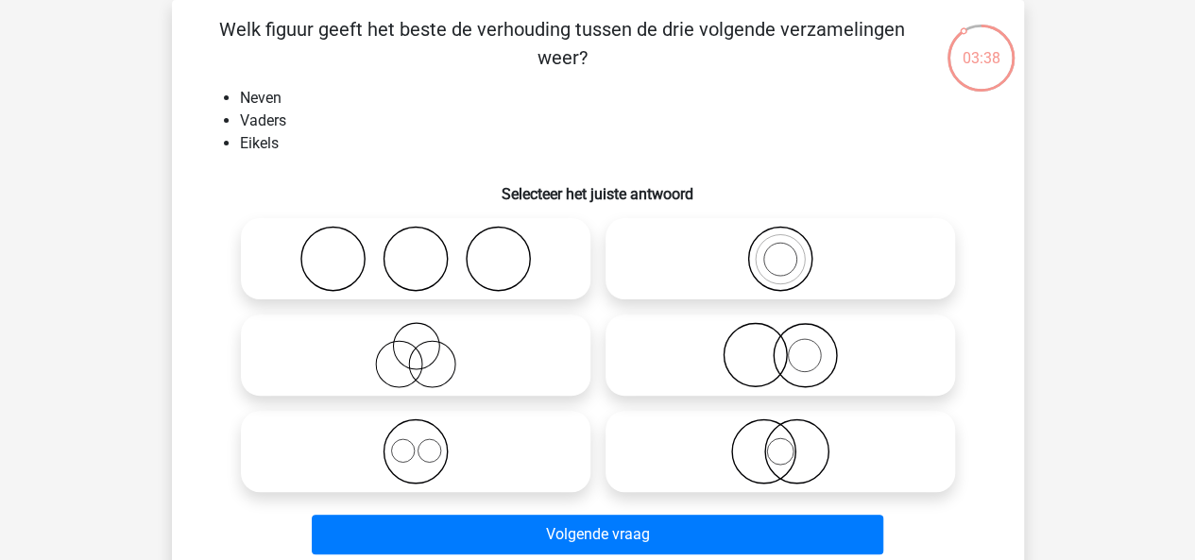
click at [414, 361] on icon at bounding box center [415, 355] width 334 height 66
click at [416, 346] on input "radio" at bounding box center [422, 340] width 12 height 12
radio input "true"
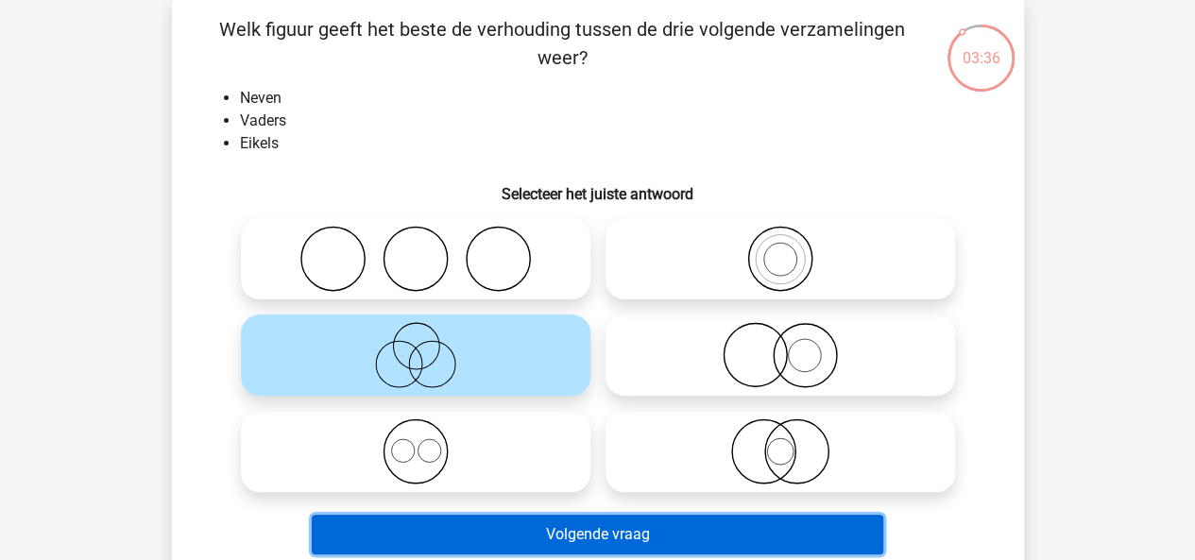
click at [560, 528] on button "Volgende vraag" at bounding box center [598, 535] width 572 height 40
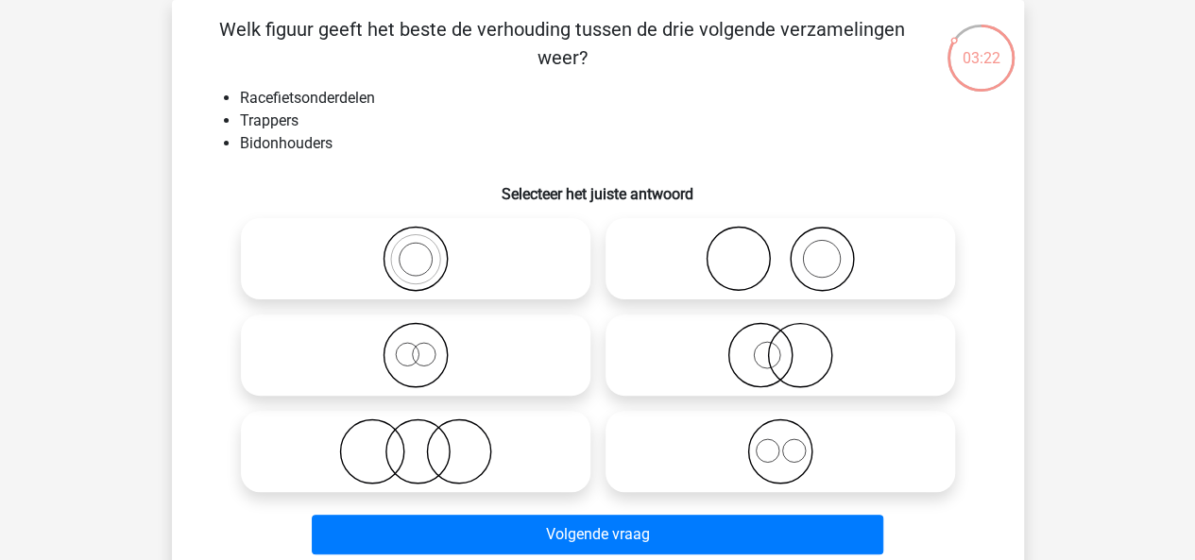
click at [716, 454] on icon at bounding box center [780, 452] width 334 height 66
click at [780, 442] on input "radio" at bounding box center [786, 436] width 12 height 12
radio input "true"
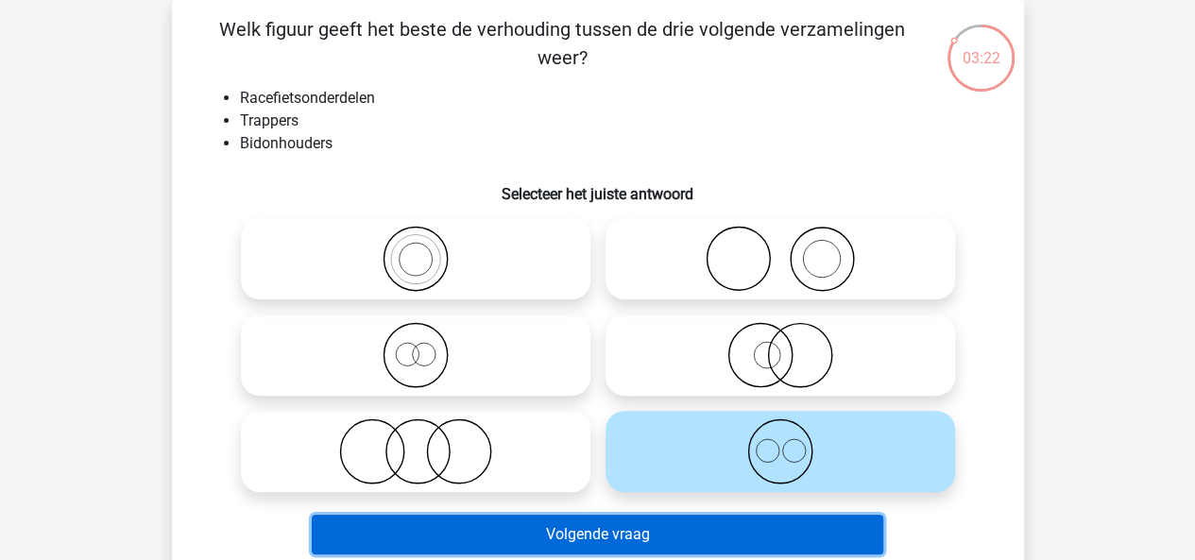
click at [707, 530] on button "Volgende vraag" at bounding box center [598, 535] width 572 height 40
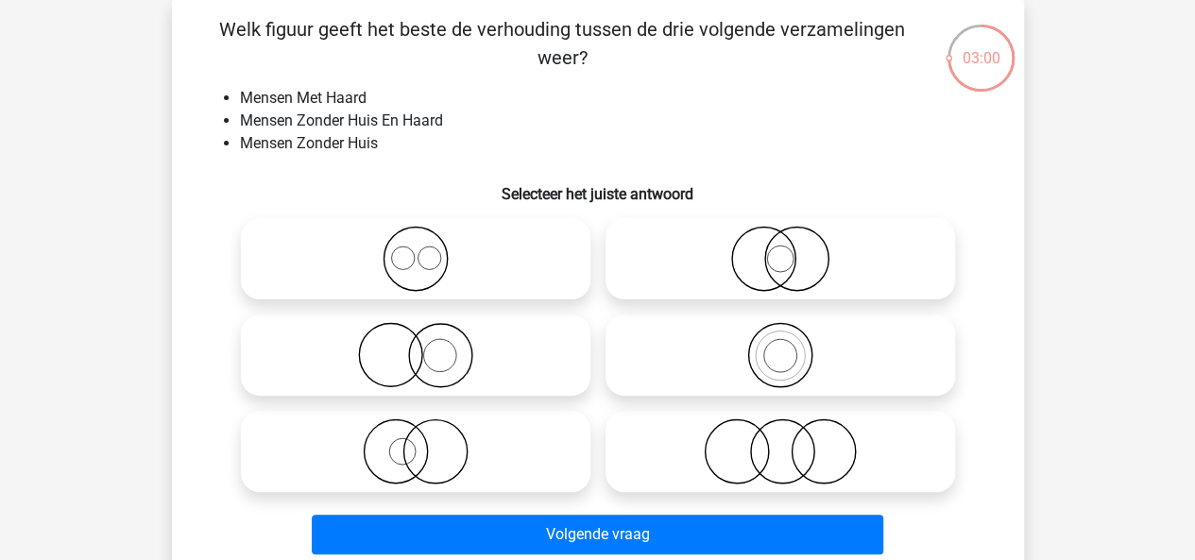
click at [766, 457] on icon at bounding box center [780, 452] width 334 height 66
click at [780, 442] on input "radio" at bounding box center [786, 436] width 12 height 12
radio input "true"
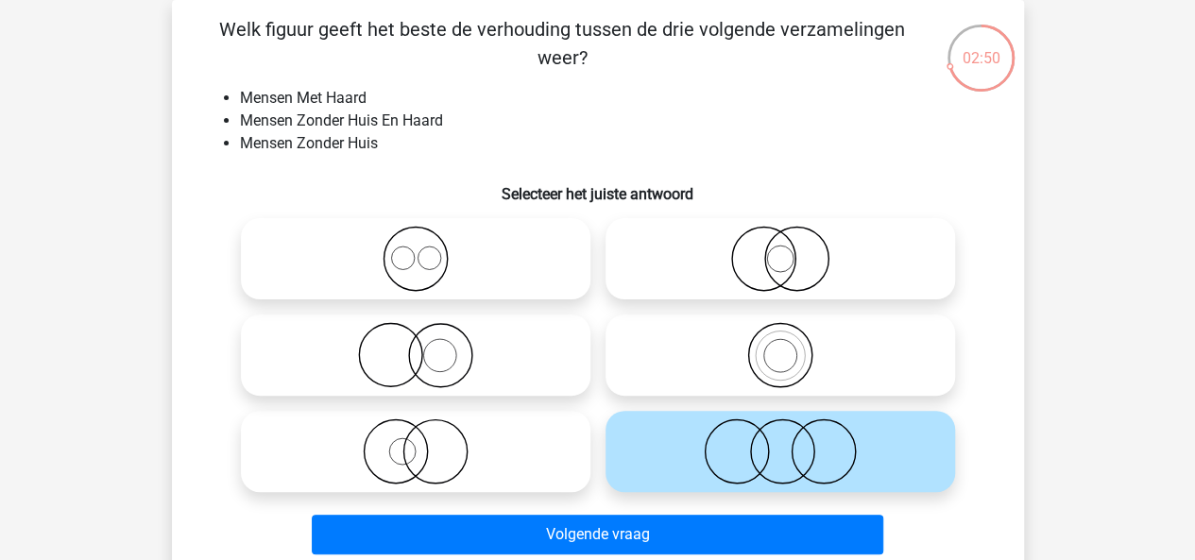
click at [406, 357] on icon at bounding box center [415, 355] width 334 height 66
click at [416, 346] on input "radio" at bounding box center [422, 340] width 12 height 12
radio input "true"
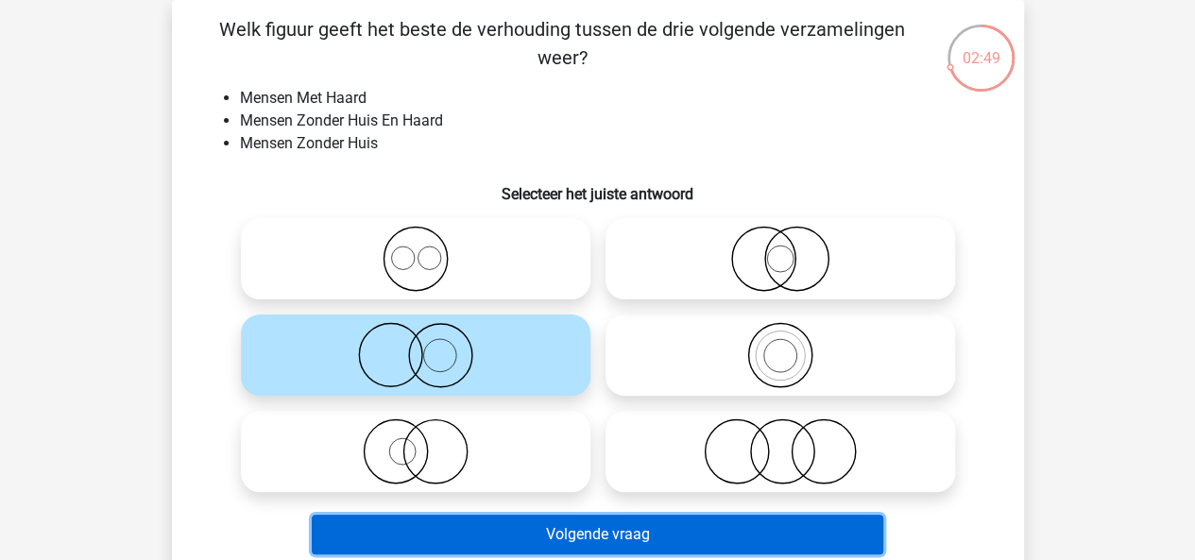
click at [515, 529] on button "Volgende vraag" at bounding box center [598, 535] width 572 height 40
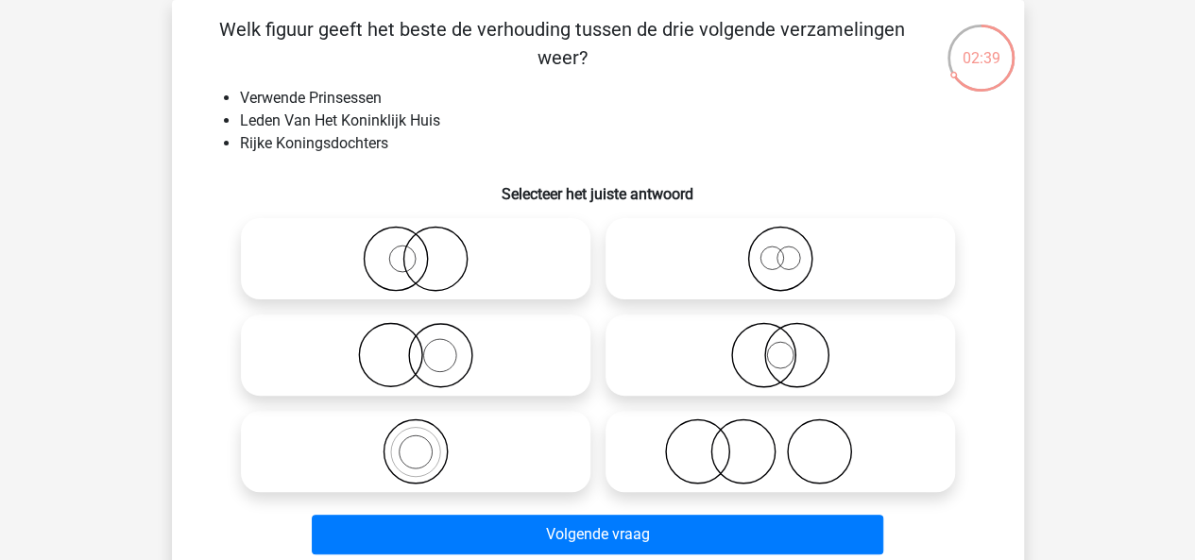
click at [724, 261] on icon at bounding box center [780, 259] width 334 height 66
click at [780, 249] on input "radio" at bounding box center [786, 243] width 12 height 12
radio input "true"
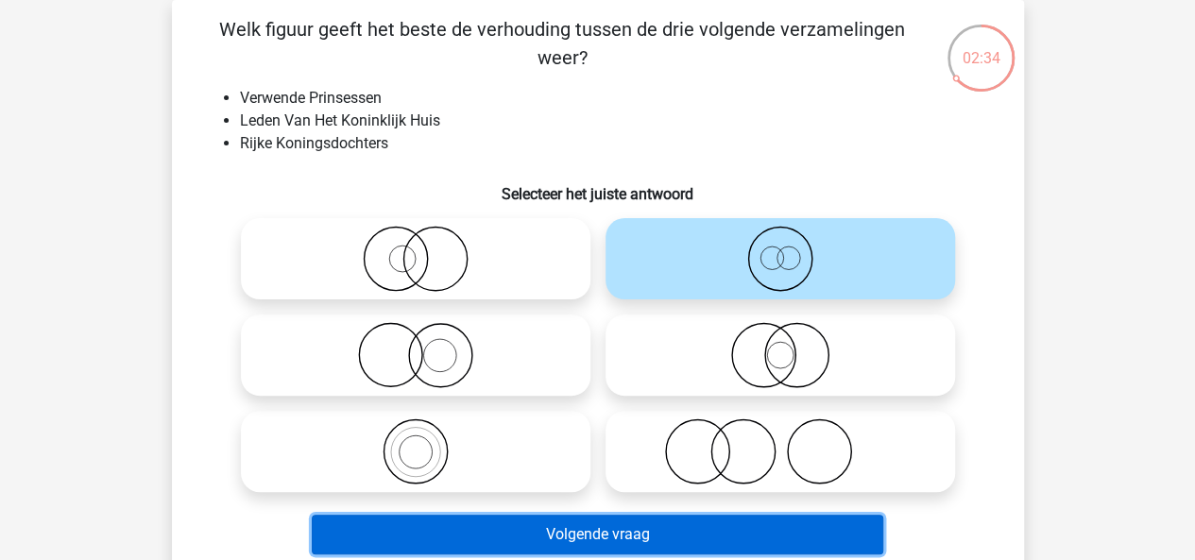
click at [611, 528] on button "Volgende vraag" at bounding box center [598, 535] width 572 height 40
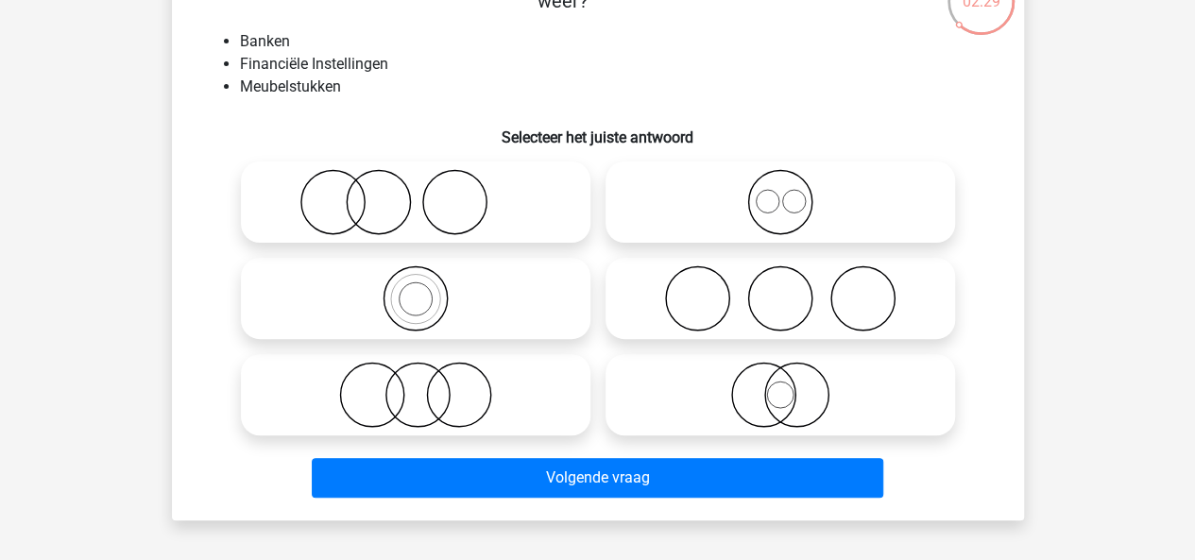
scroll to position [143, 0]
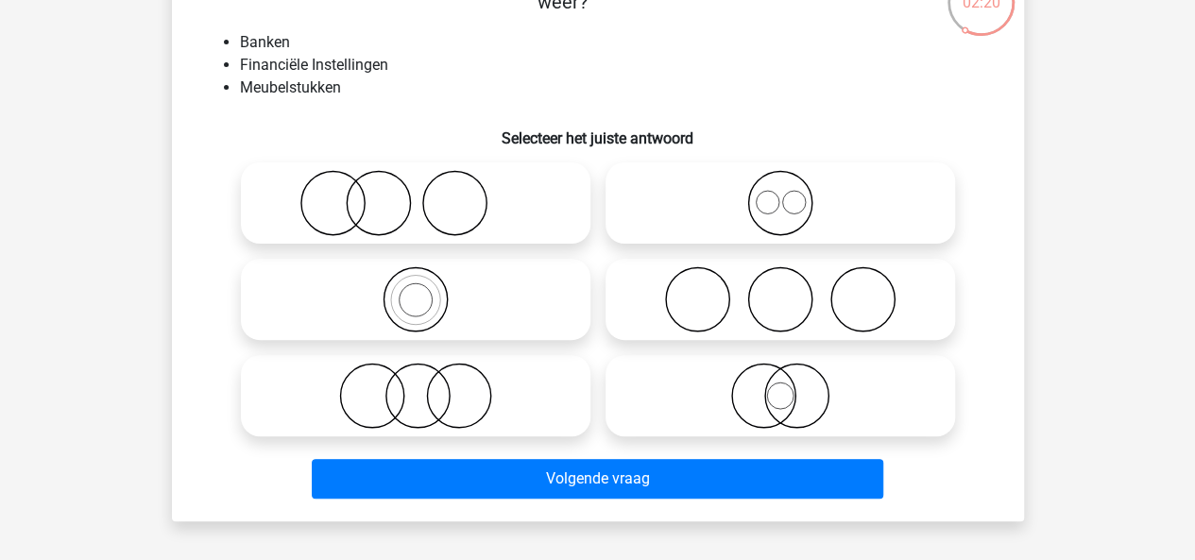
click at [464, 377] on icon at bounding box center [415, 396] width 334 height 66
click at [428, 377] on input "radio" at bounding box center [422, 380] width 12 height 12
radio input "true"
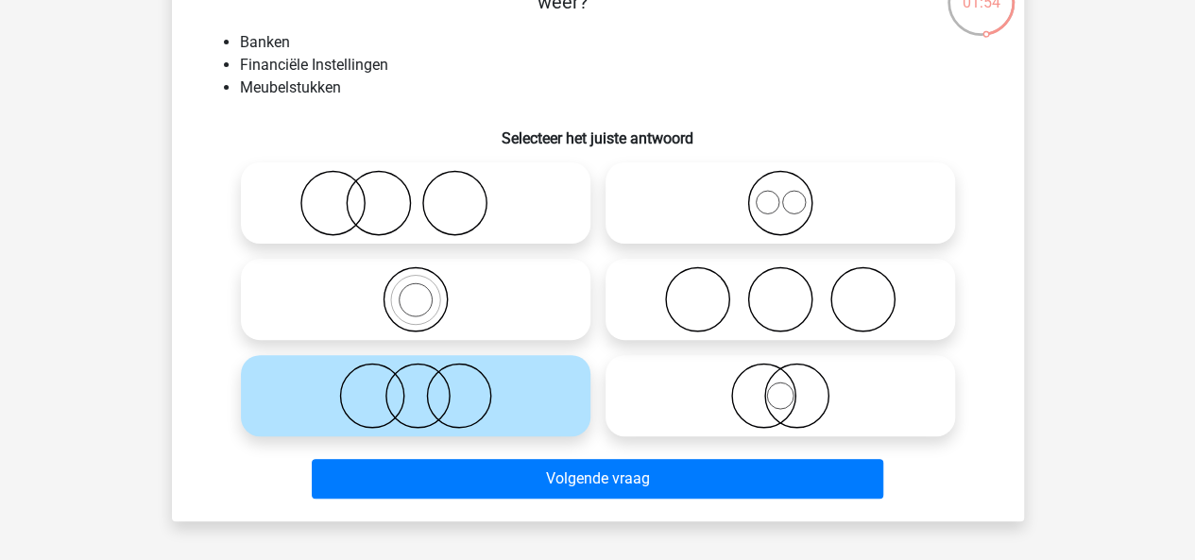
click at [748, 184] on icon at bounding box center [780, 203] width 334 height 66
click at [780, 184] on input "radio" at bounding box center [786, 187] width 12 height 12
radio input "true"
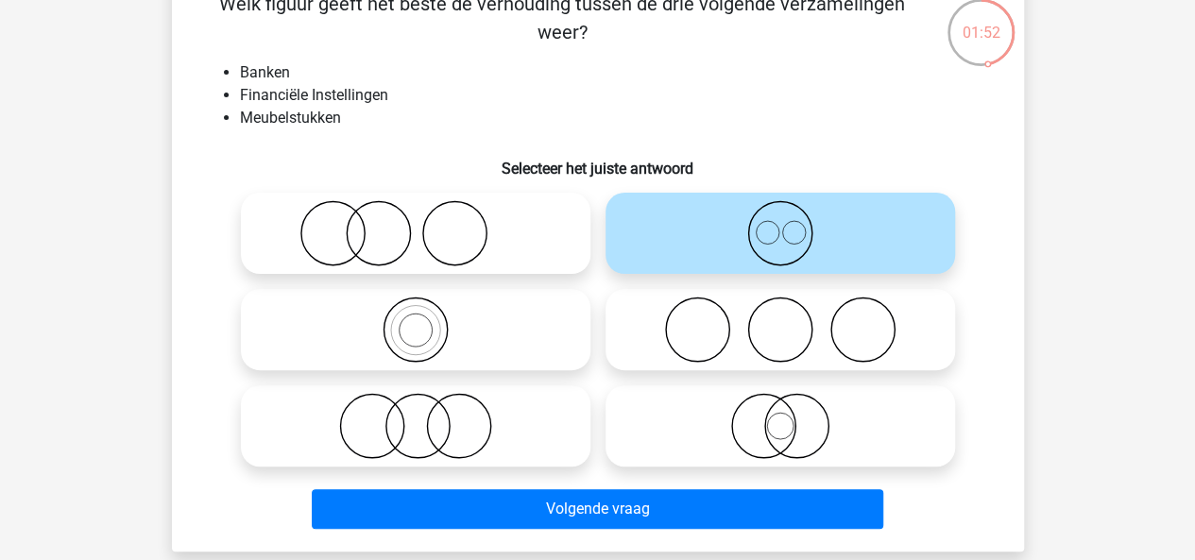
scroll to position [109, 0]
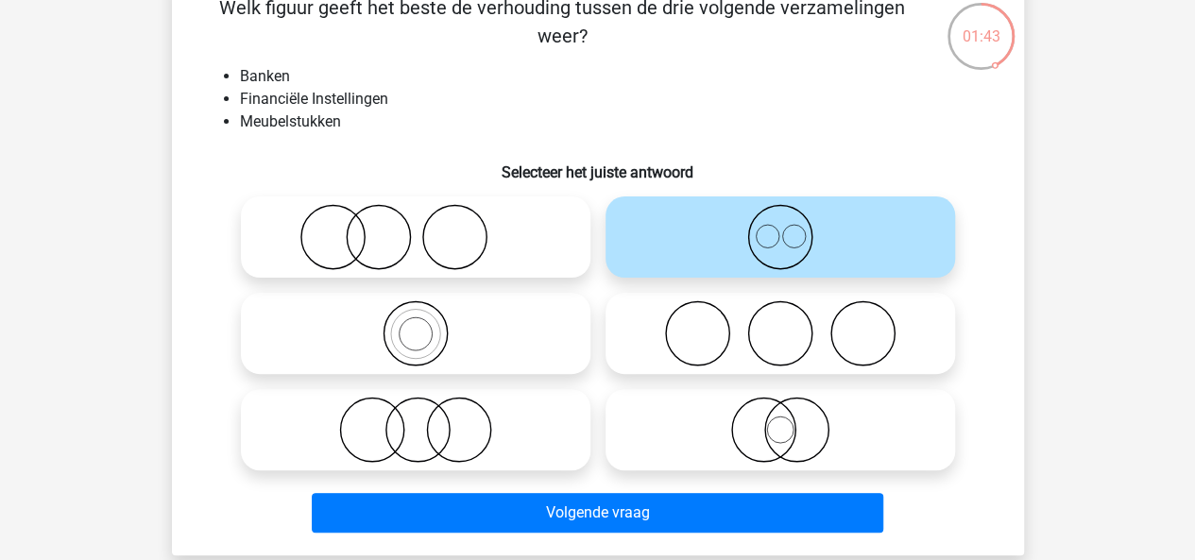
click at [427, 413] on icon at bounding box center [415, 430] width 334 height 66
click at [427, 413] on input "radio" at bounding box center [422, 414] width 12 height 12
radio input "true"
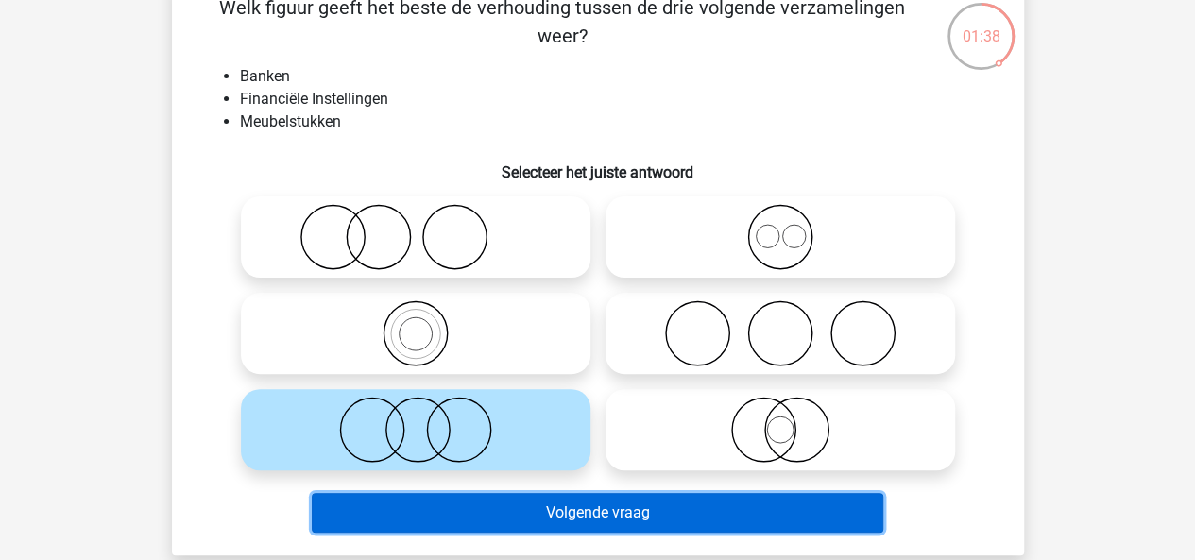
click at [515, 504] on button "Volgende vraag" at bounding box center [598, 513] width 572 height 40
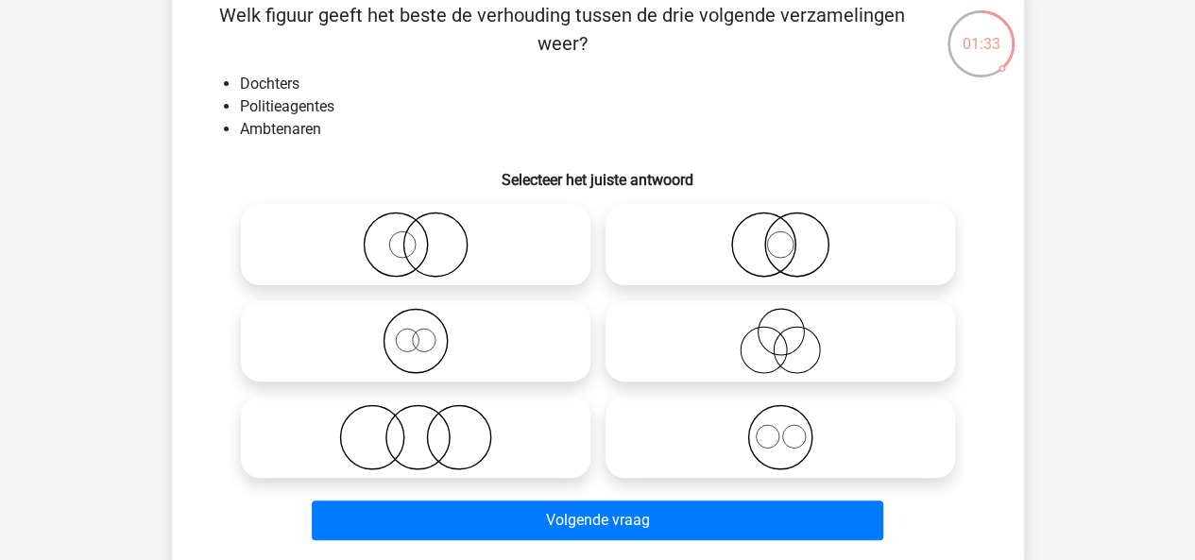
scroll to position [105, 0]
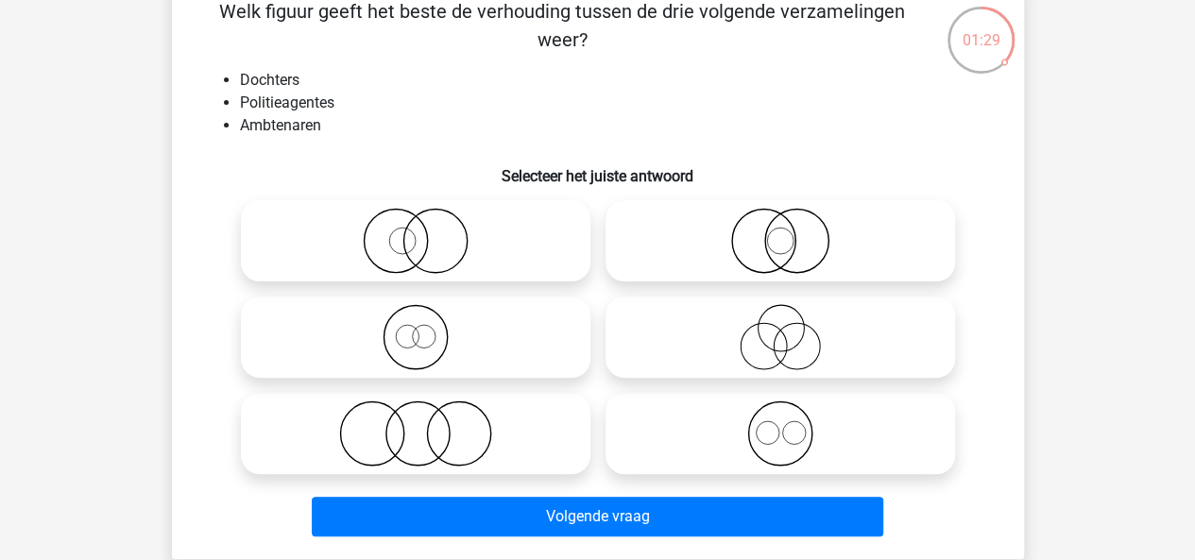
click at [743, 337] on icon at bounding box center [780, 337] width 334 height 66
click at [780, 328] on input "radio" at bounding box center [786, 322] width 12 height 12
radio input "true"
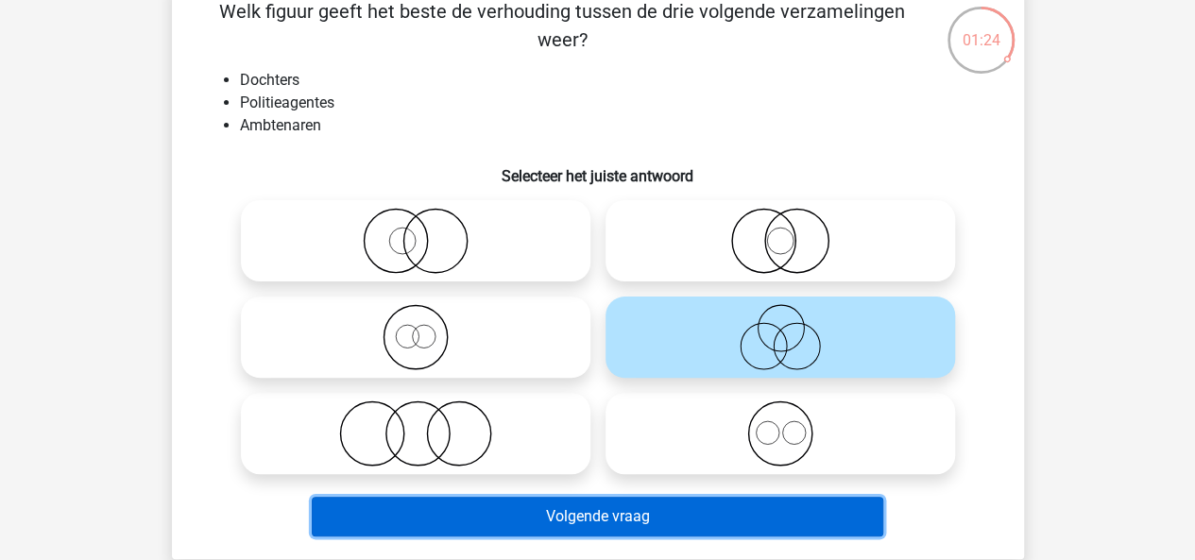
click at [691, 500] on button "Volgende vraag" at bounding box center [598, 517] width 572 height 40
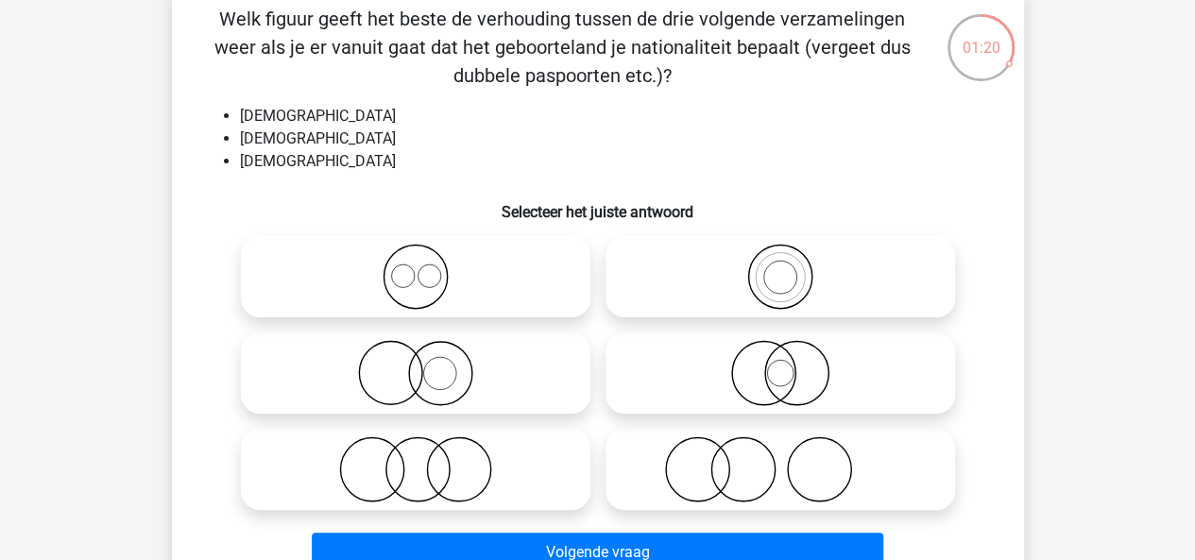
scroll to position [101, 0]
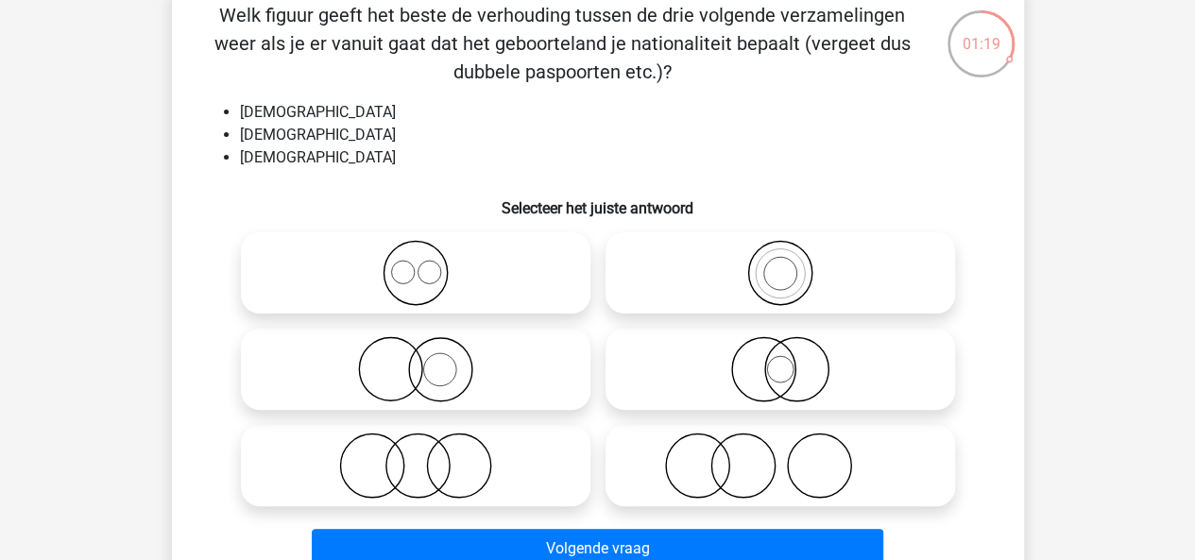
click at [482, 291] on icon at bounding box center [415, 273] width 334 height 66
click at [428, 264] on input "radio" at bounding box center [422, 257] width 12 height 12
radio input "true"
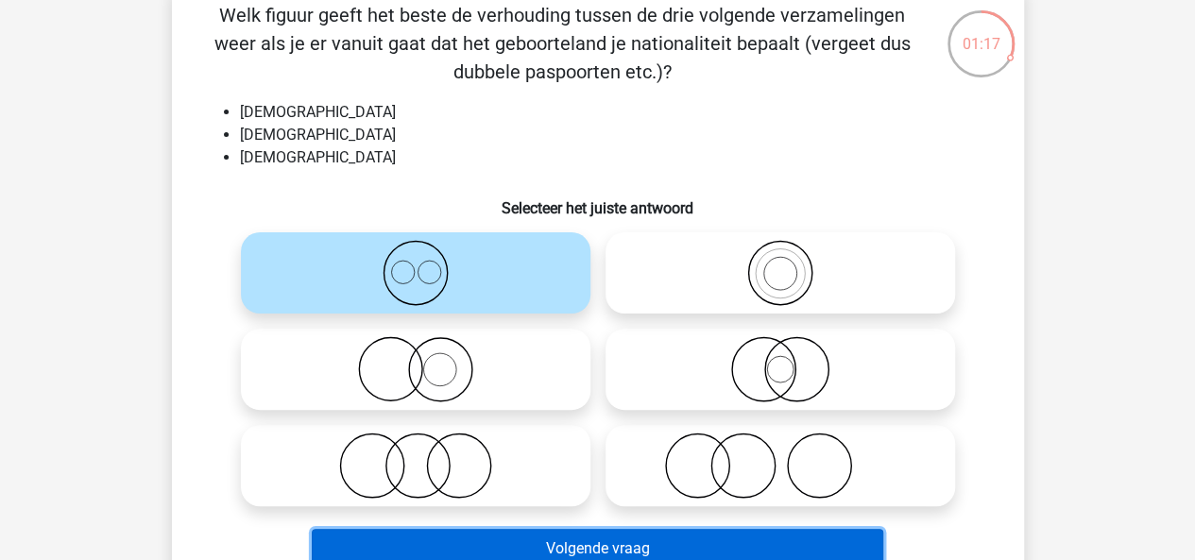
click at [588, 539] on button "Volgende vraag" at bounding box center [598, 549] width 572 height 40
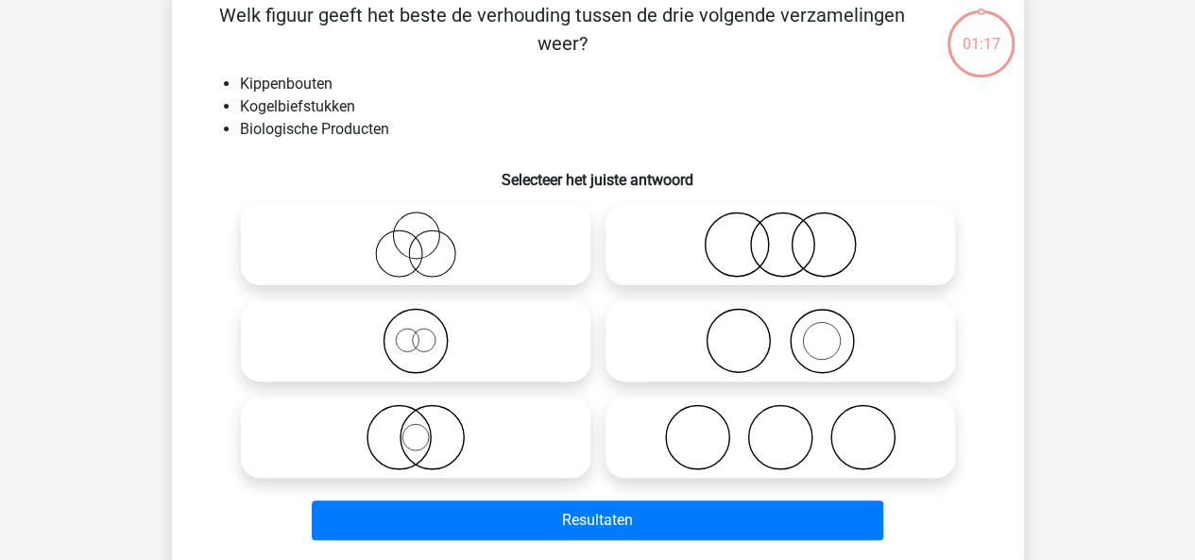
scroll to position [87, 0]
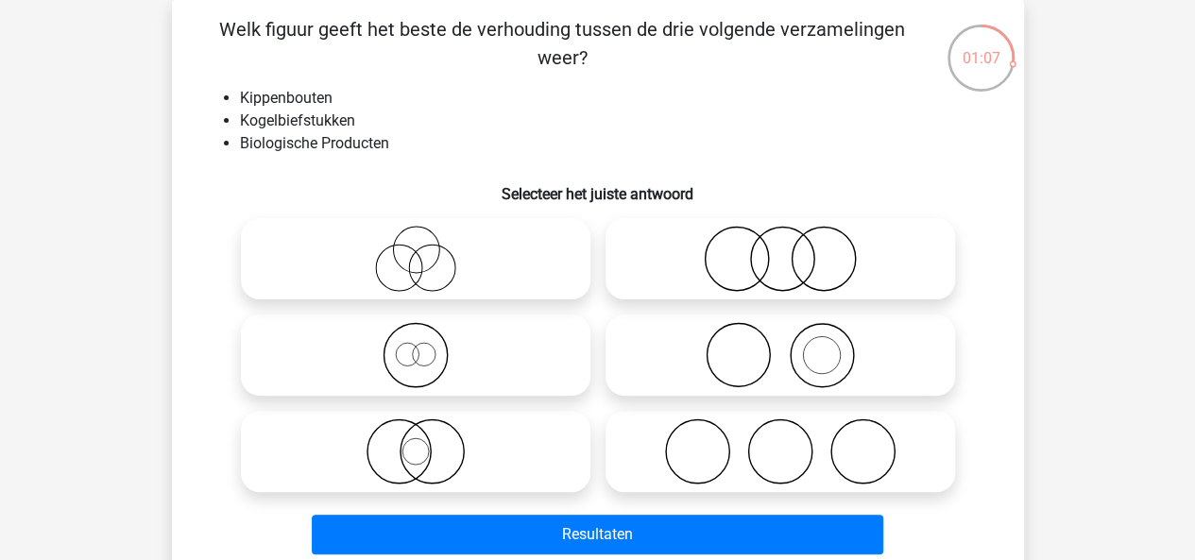
click at [716, 255] on icon at bounding box center [780, 259] width 334 height 66
click at [780, 249] on input "radio" at bounding box center [786, 243] width 12 height 12
radio input "true"
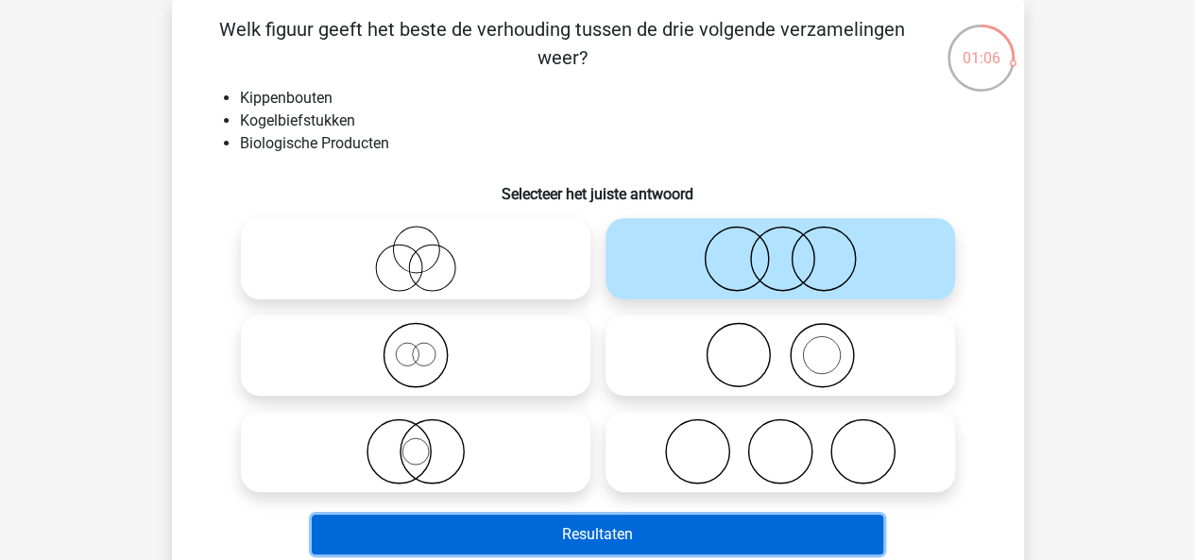
click at [602, 532] on button "Resultaten" at bounding box center [598, 535] width 572 height 40
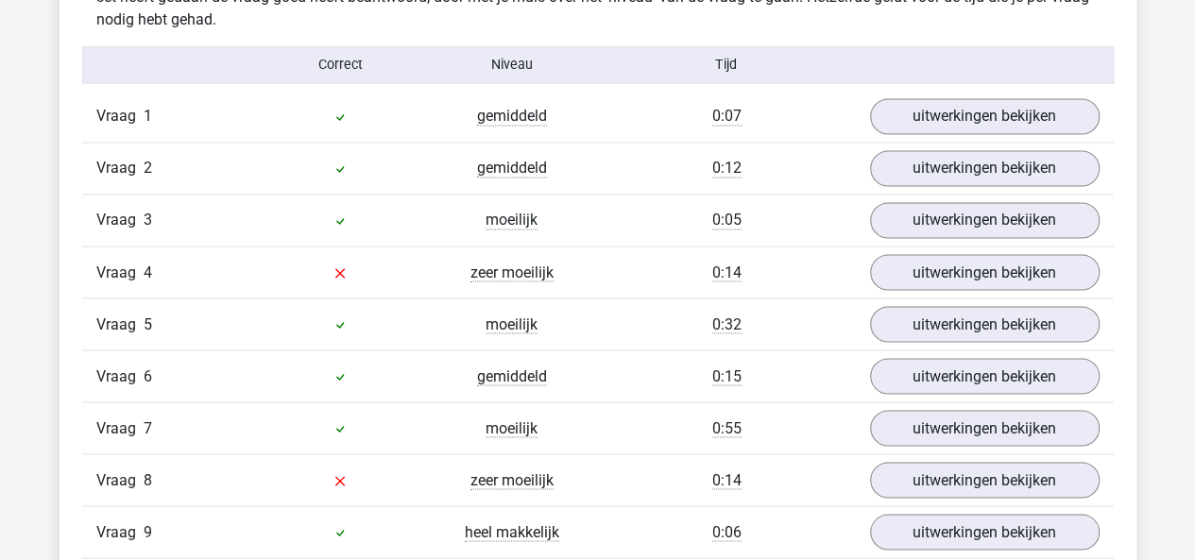
scroll to position [1553, 0]
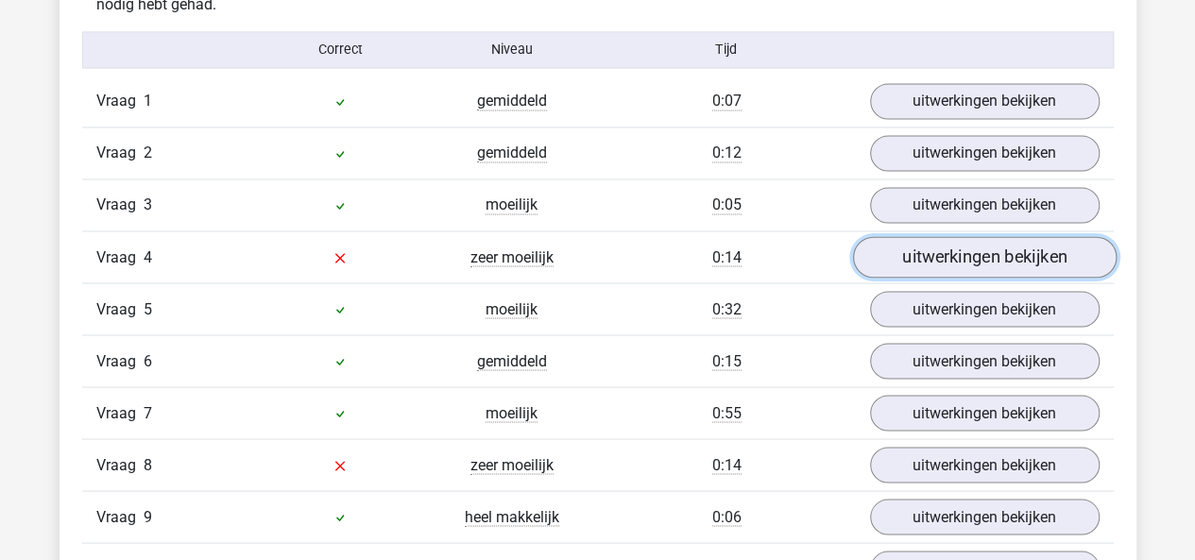
click at [893, 258] on link "uitwerkingen bekijken" at bounding box center [984, 258] width 264 height 42
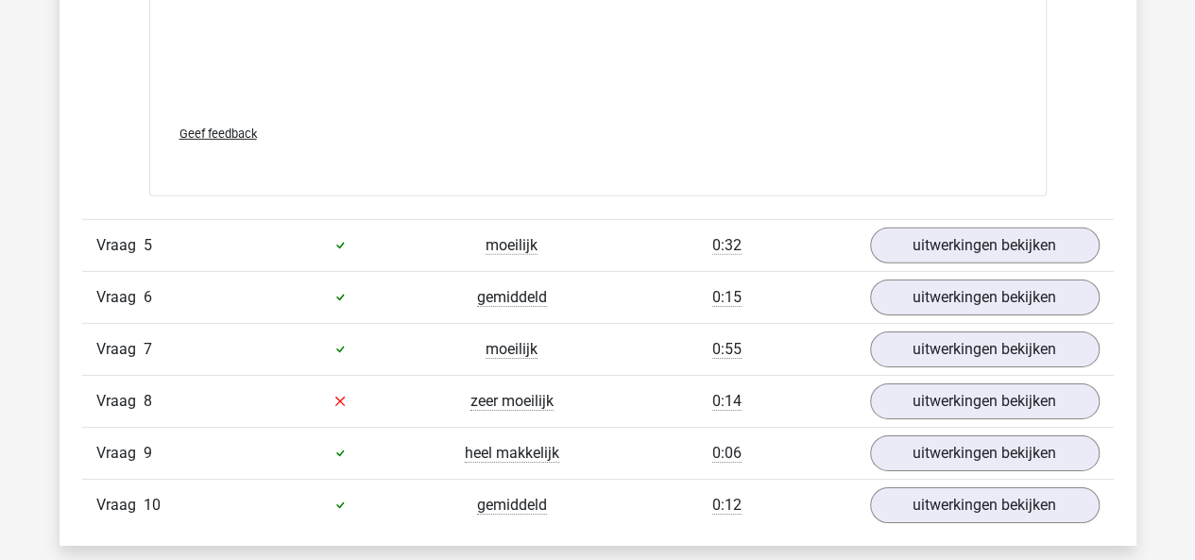
scroll to position [2915, 0]
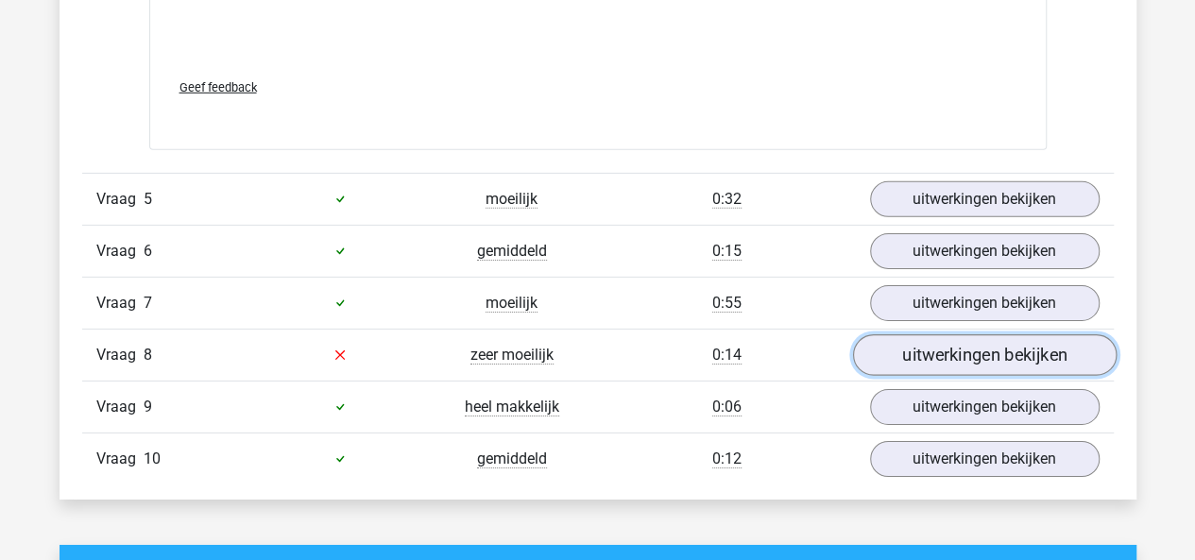
click at [1018, 345] on link "uitwerkingen bekijken" at bounding box center [984, 355] width 264 height 42
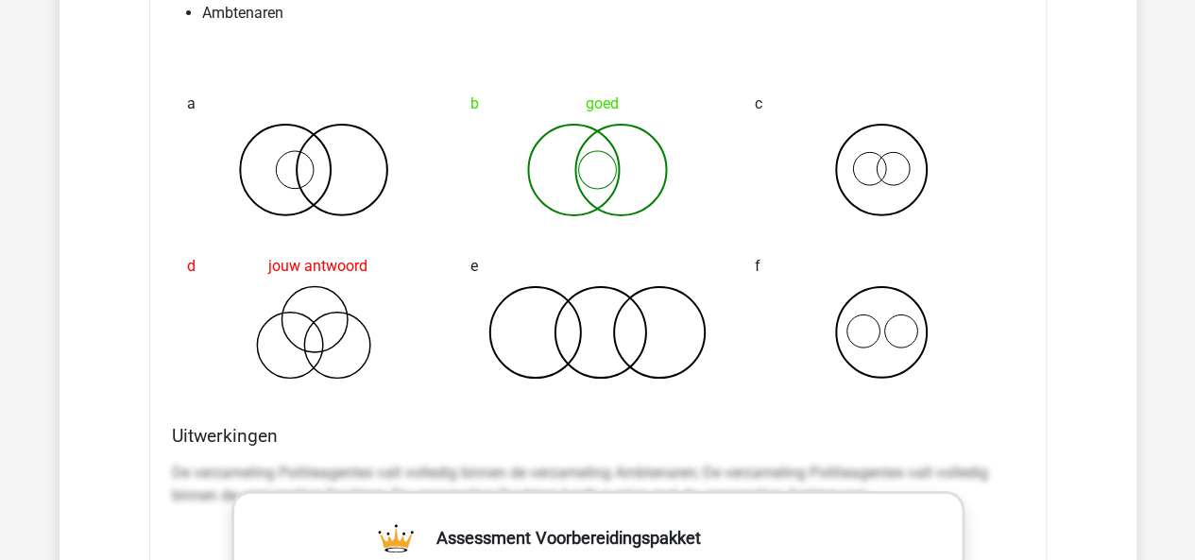
scroll to position [3397, 0]
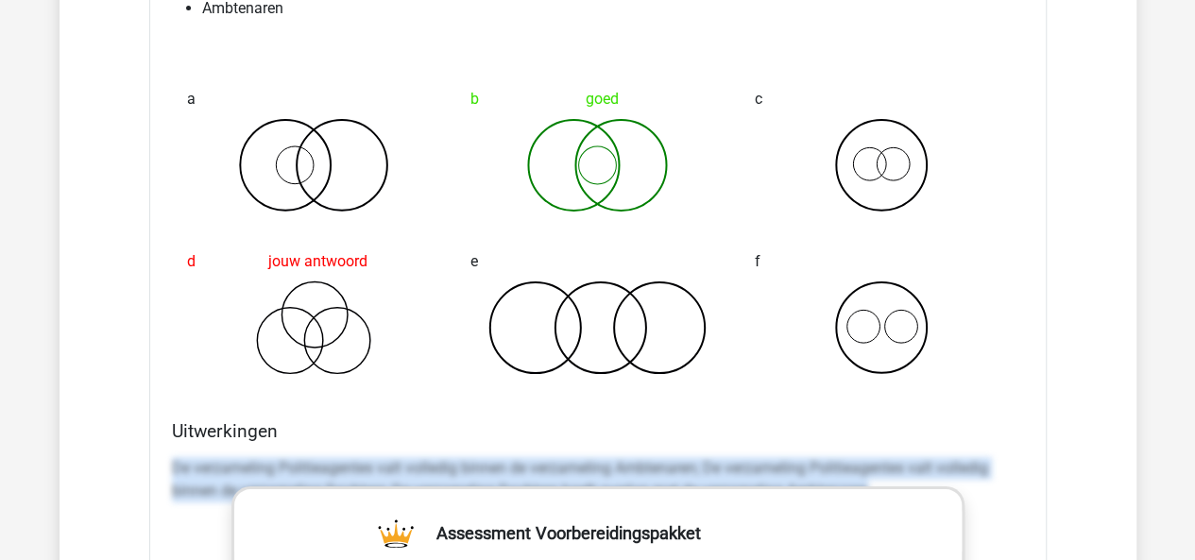
drag, startPoint x: 165, startPoint y: 446, endPoint x: 1022, endPoint y: 488, distance: 858.0
copy p "De verzameling Politieagentes valt volledig binnen de verzameling Ambtenaren; D…"
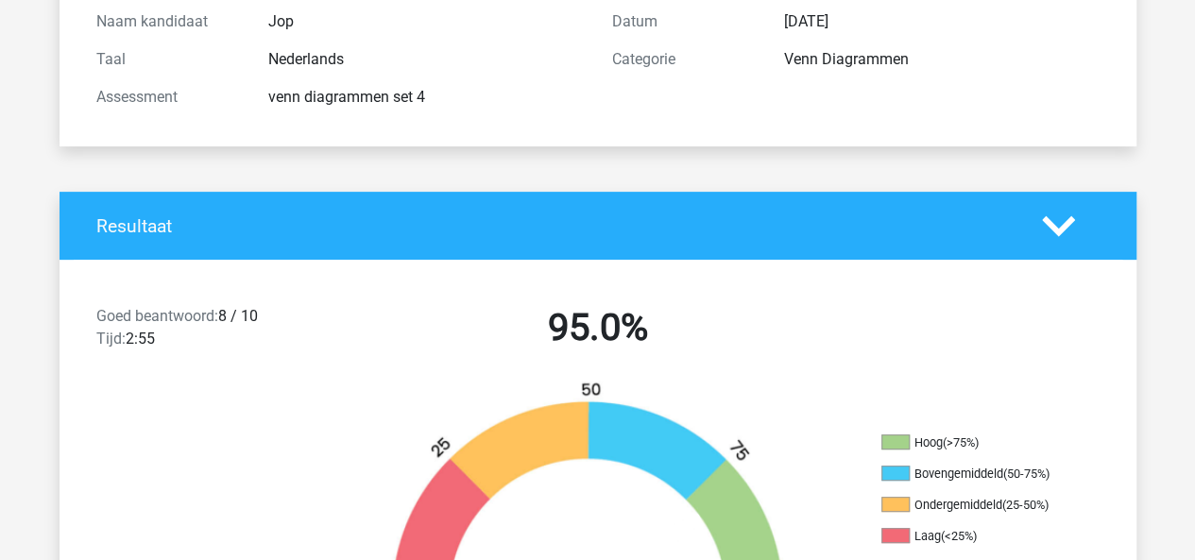
scroll to position [0, 0]
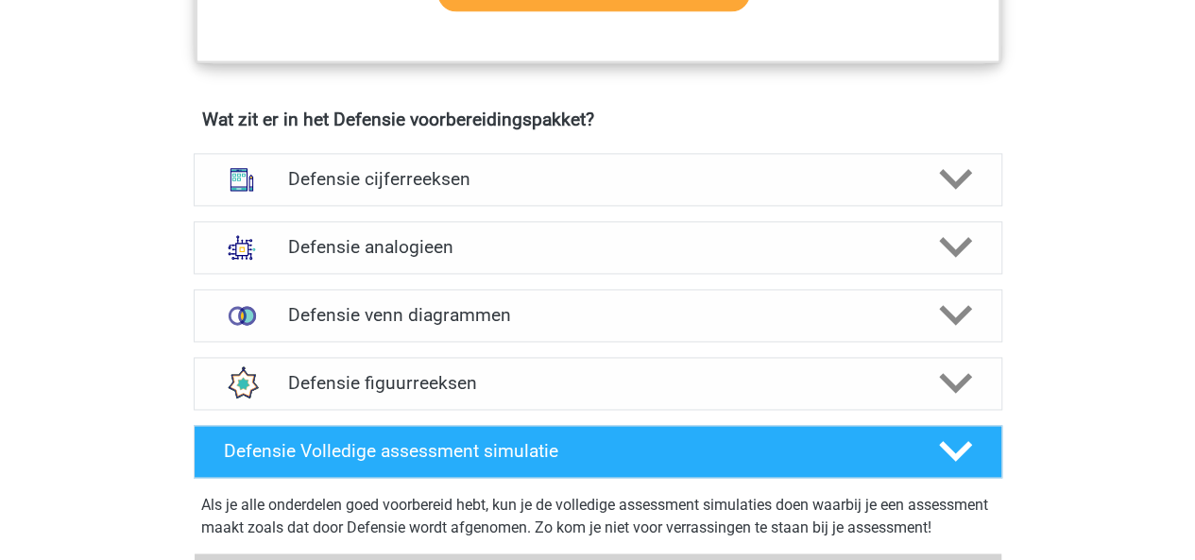
scroll to position [1309, 0]
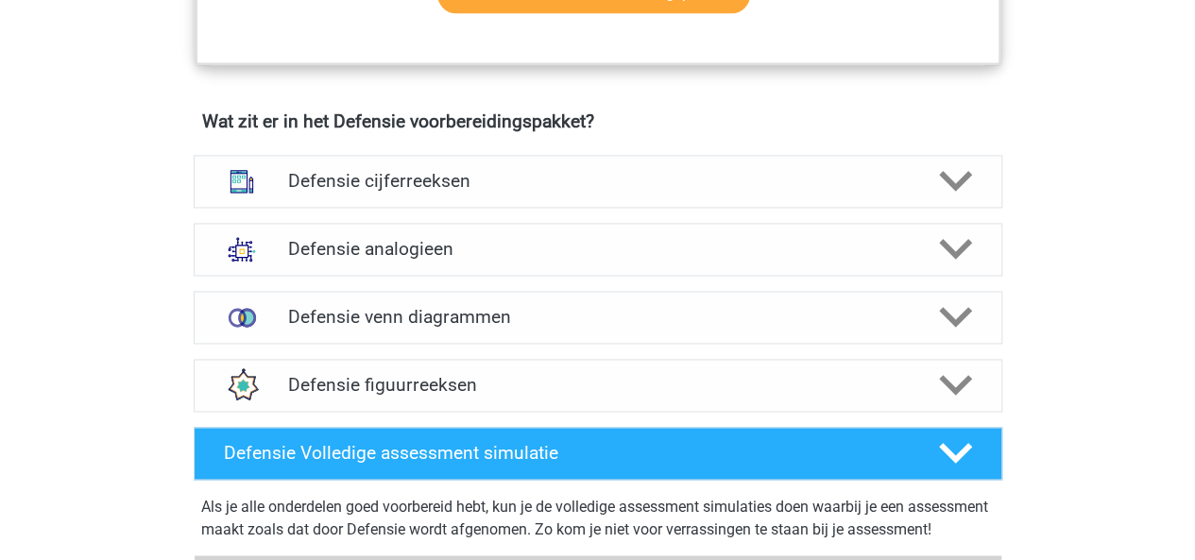
click at [655, 366] on div "Defensie figuurreeksen" at bounding box center [598, 385] width 809 height 53
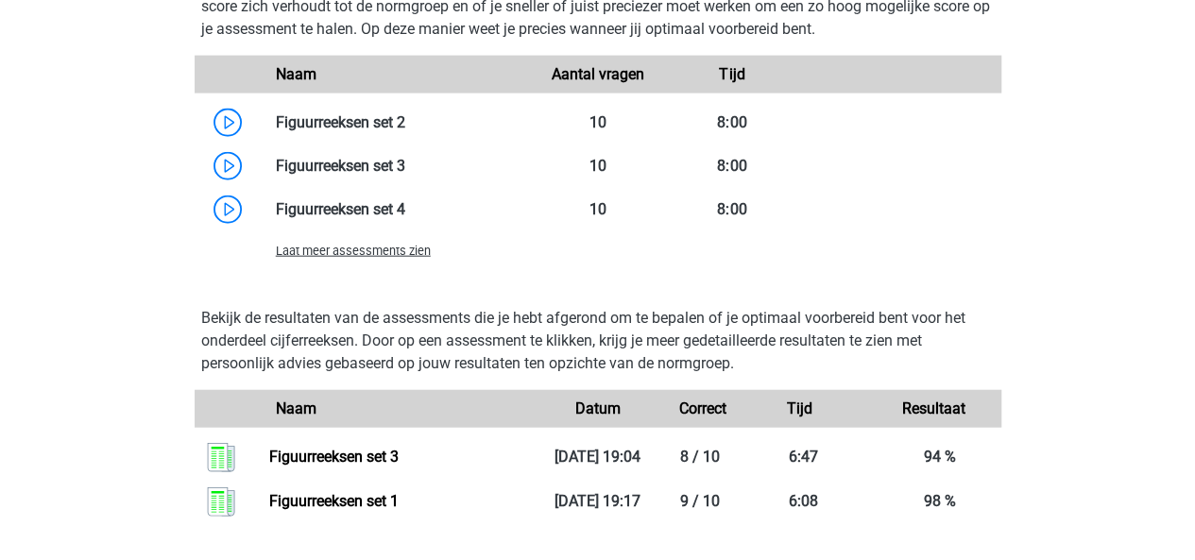
scroll to position [2058, 0]
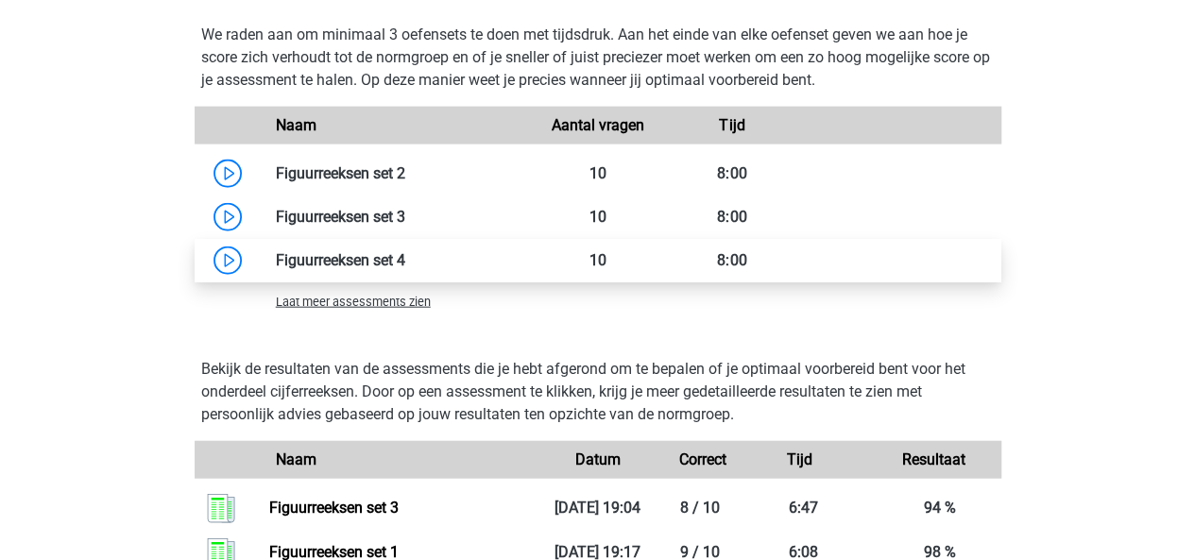
click at [405, 253] on link at bounding box center [405, 260] width 0 height 18
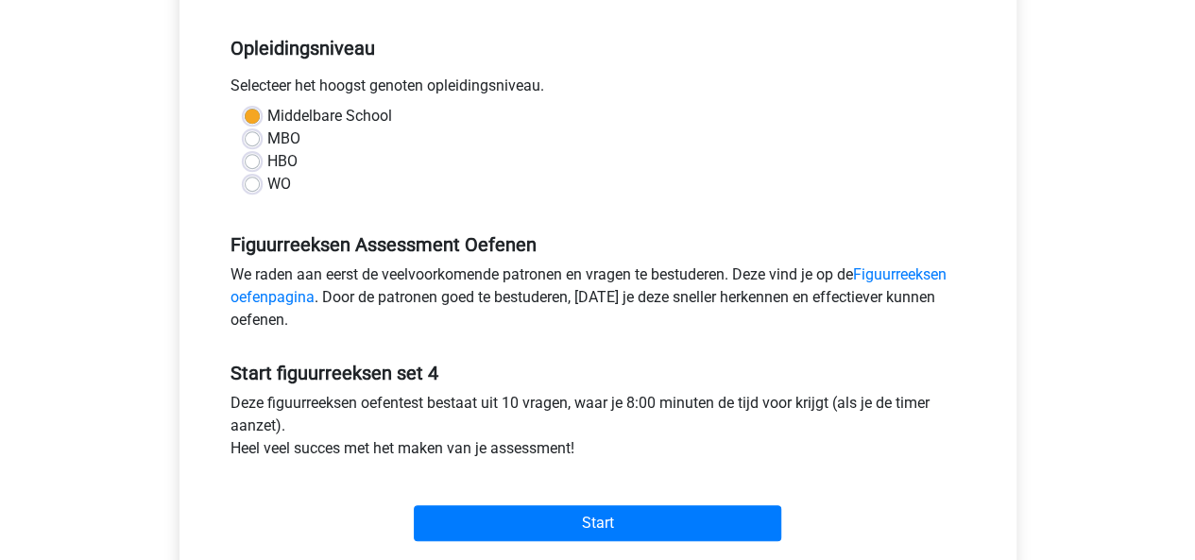
scroll to position [532, 0]
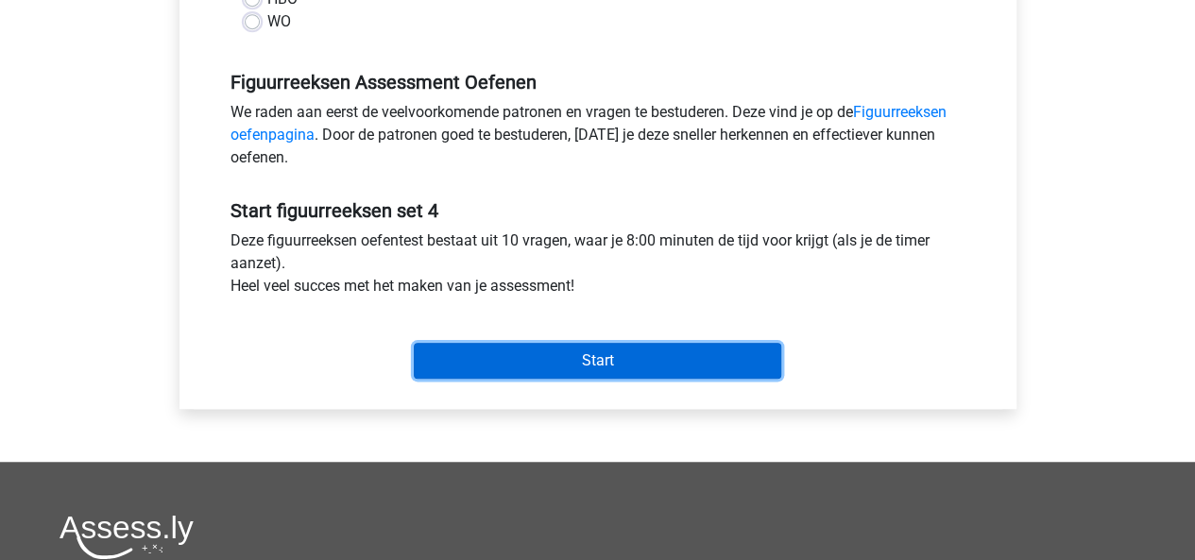
click at [515, 351] on input "Start" at bounding box center [598, 361] width 368 height 36
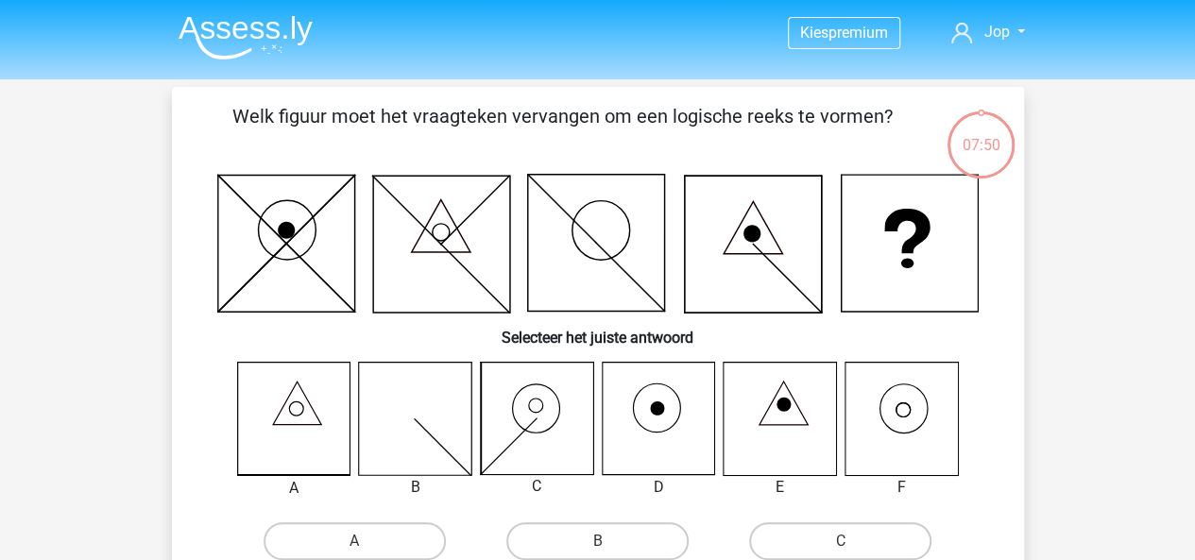
scroll to position [156, 0]
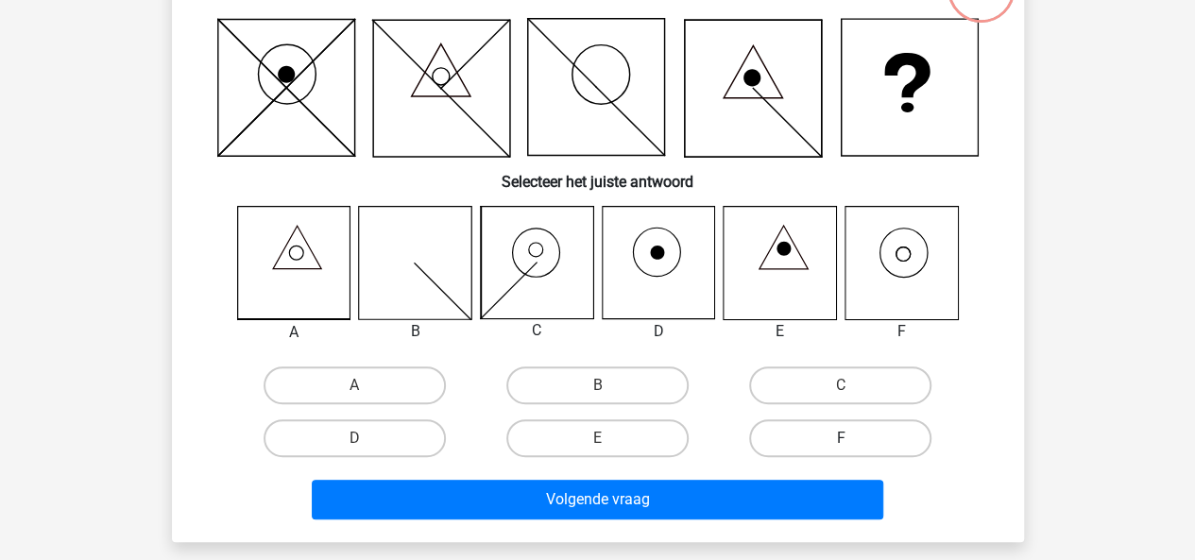
click at [788, 446] on label "F" at bounding box center [840, 438] width 182 height 38
click at [841, 446] on input "F" at bounding box center [847, 444] width 12 height 12
radio input "true"
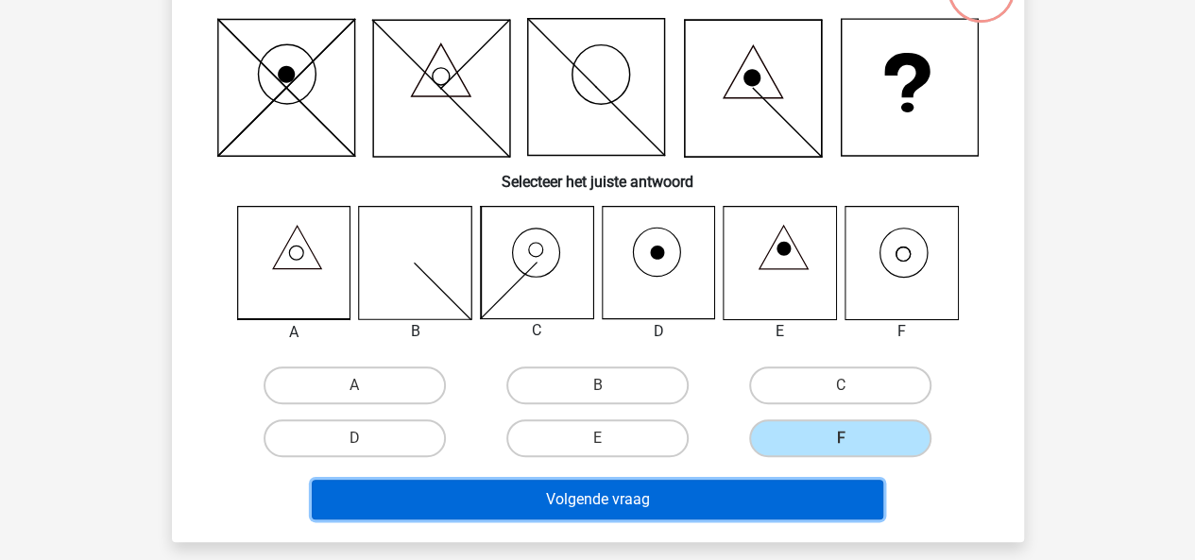
click at [790, 500] on button "Volgende vraag" at bounding box center [598, 500] width 572 height 40
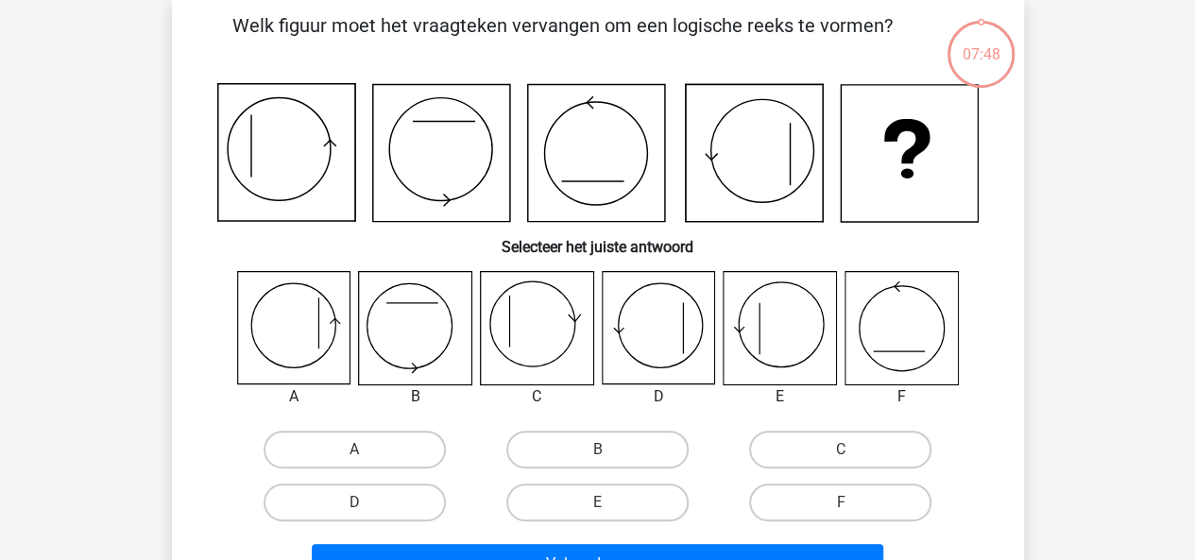
scroll to position [87, 0]
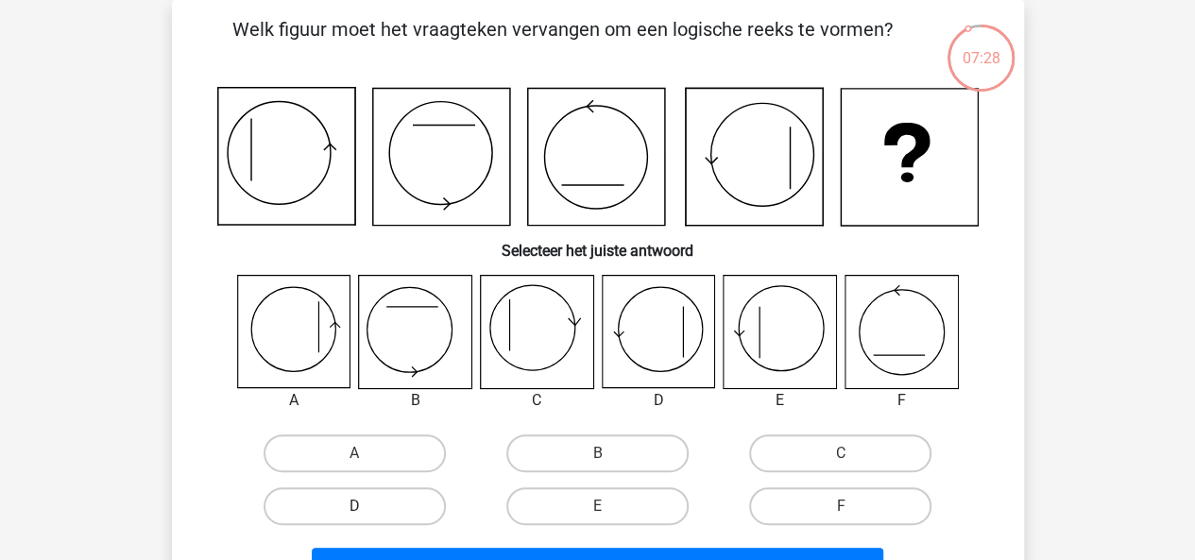
click at [321, 505] on label "D" at bounding box center [355, 507] width 182 height 38
click at [354, 506] on input "D" at bounding box center [360, 512] width 12 height 12
radio input "true"
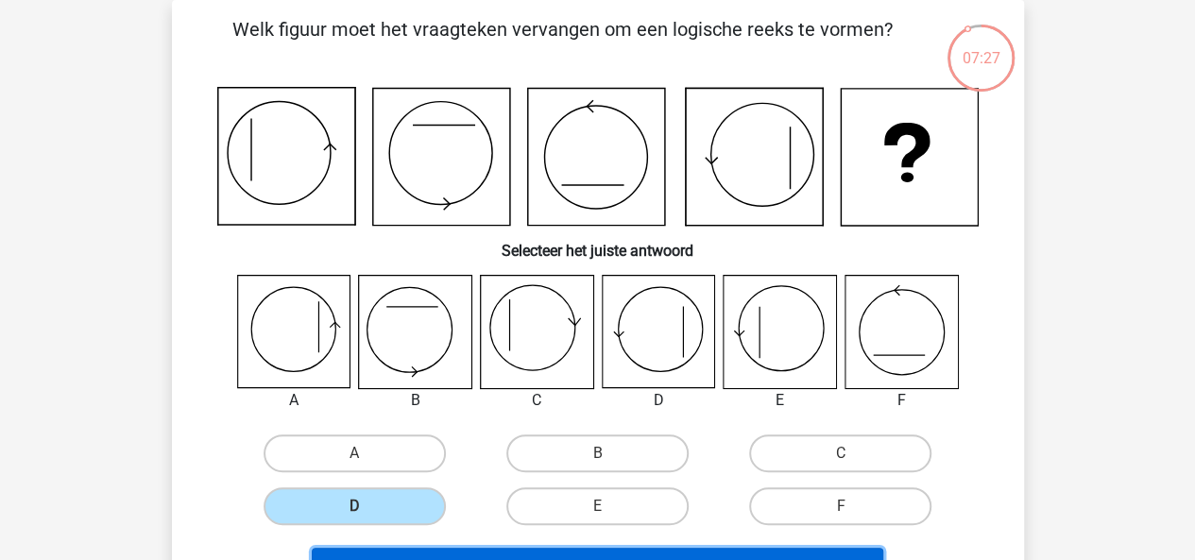
click at [419, 553] on button "Volgende vraag" at bounding box center [598, 568] width 572 height 40
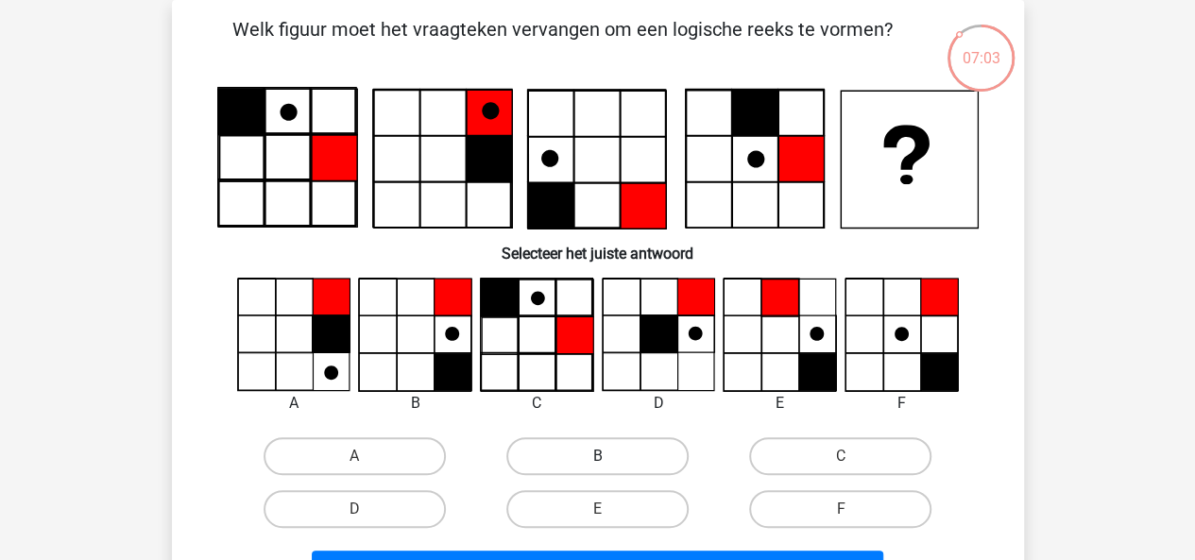
click at [612, 458] on label "B" at bounding box center [597, 456] width 182 height 38
click at [609, 458] on input "B" at bounding box center [603, 462] width 12 height 12
radio input "true"
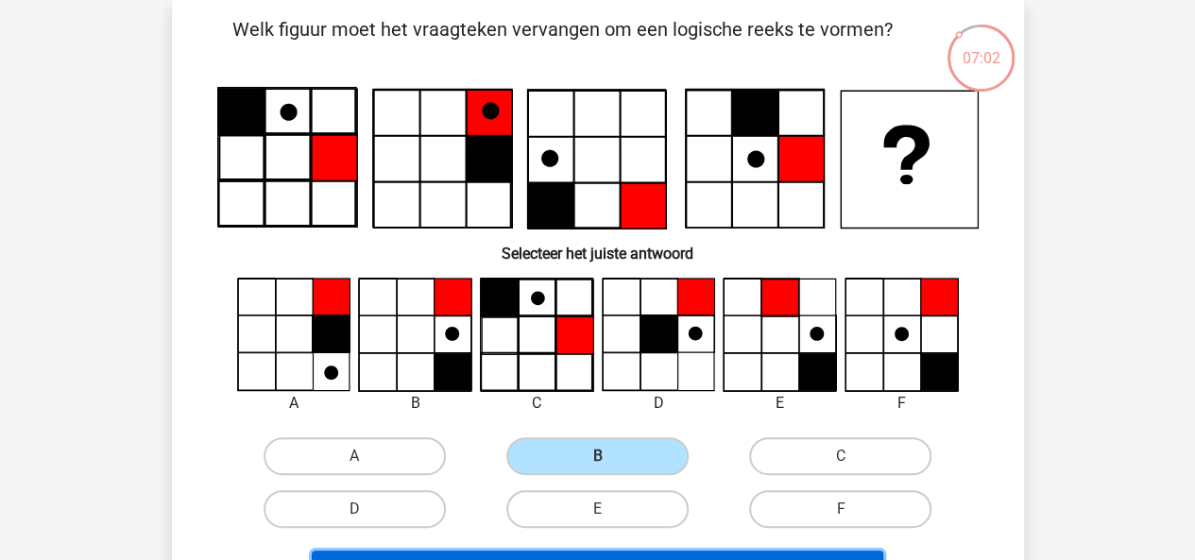
click at [673, 553] on button "Volgende vraag" at bounding box center [598, 571] width 572 height 40
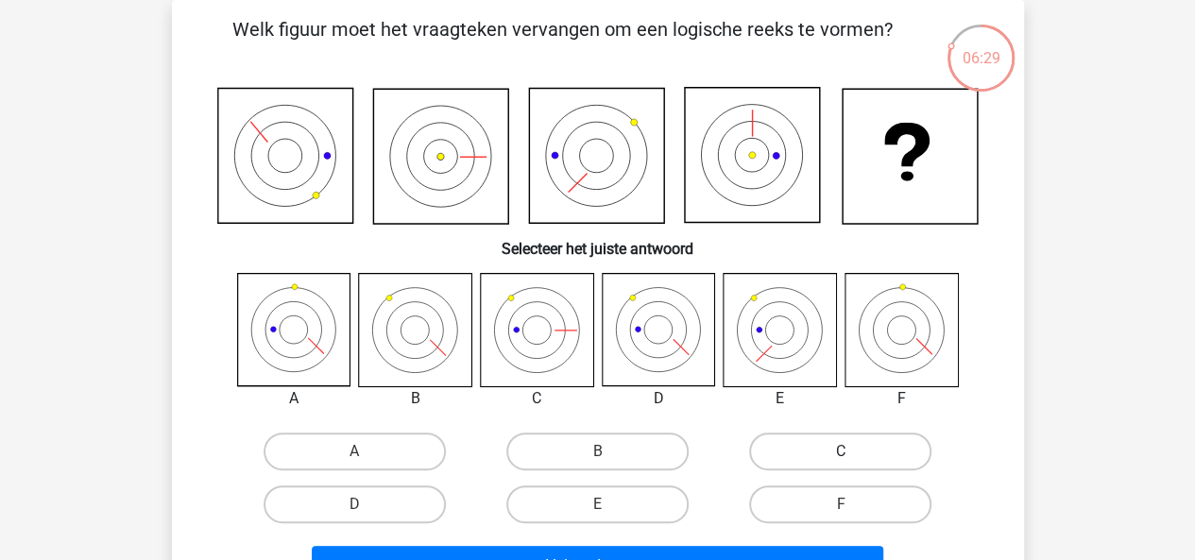
click at [780, 448] on label "C" at bounding box center [840, 452] width 182 height 38
click at [841, 452] on input "C" at bounding box center [847, 458] width 12 height 12
radio input "true"
click at [366, 501] on label "D" at bounding box center [355, 505] width 182 height 38
click at [366, 505] on input "D" at bounding box center [360, 511] width 12 height 12
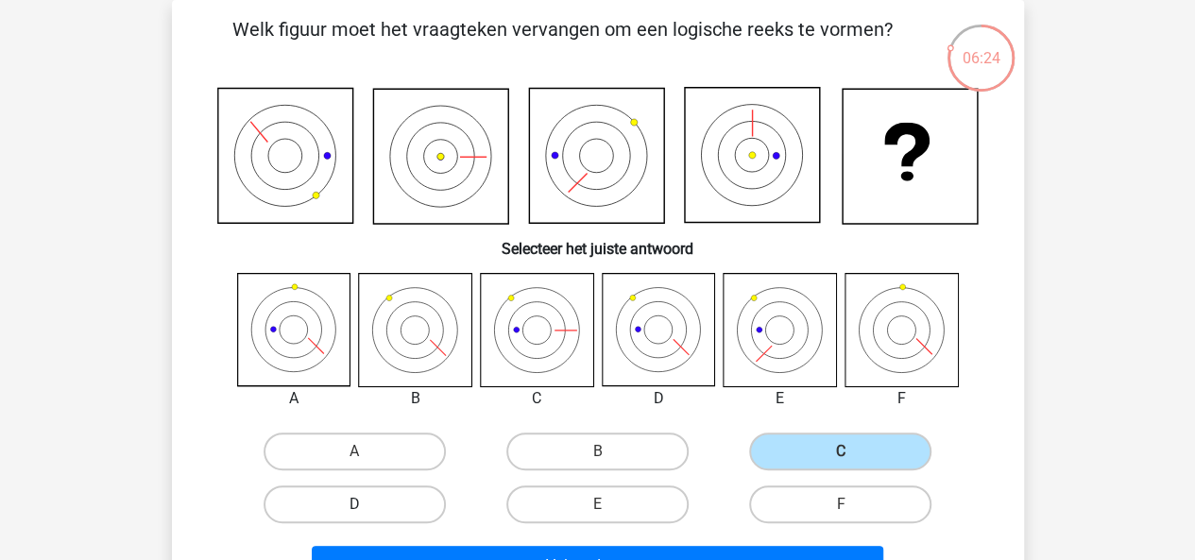
radio input "true"
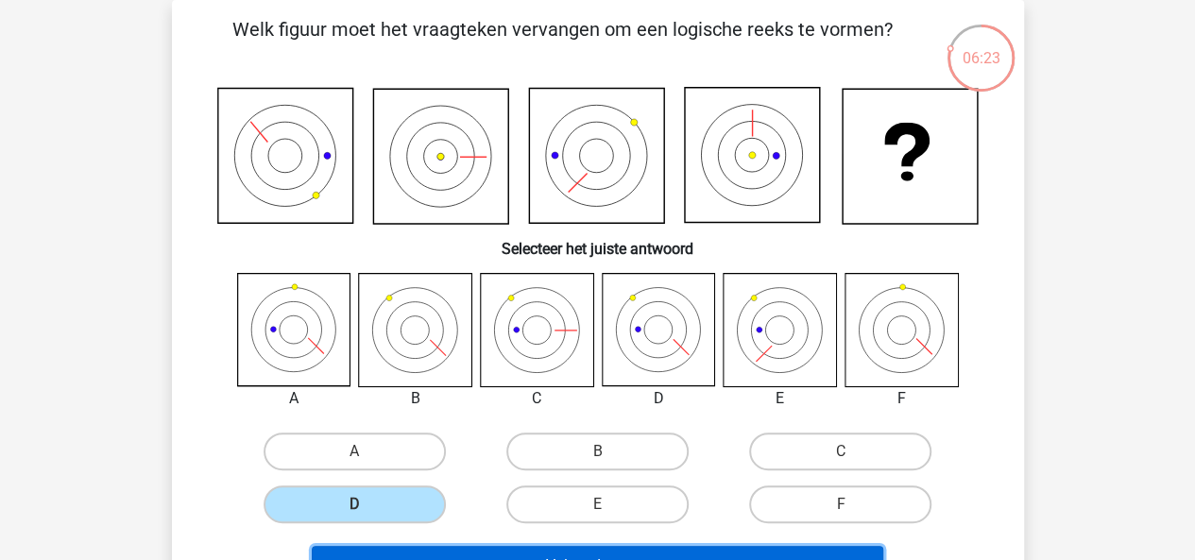
click at [444, 558] on button "Volgende vraag" at bounding box center [598, 566] width 572 height 40
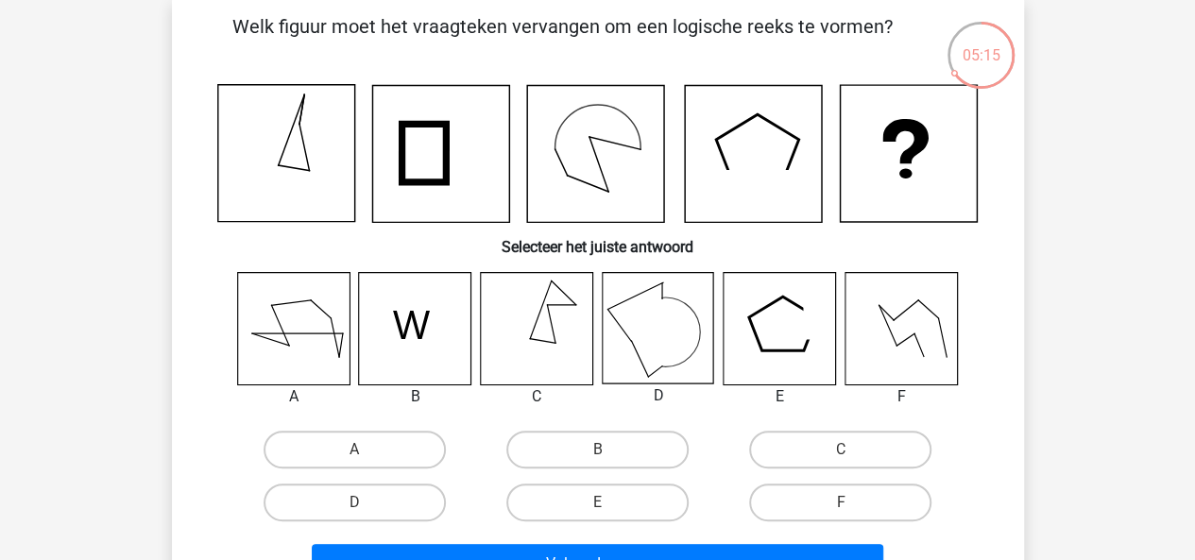
scroll to position [83, 0]
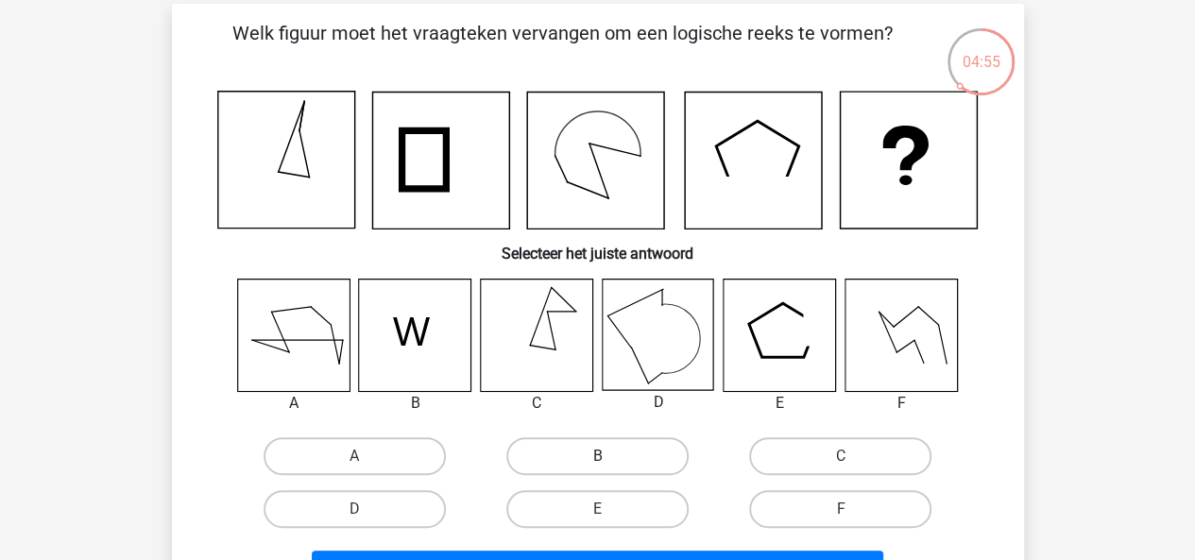
click at [633, 456] on label "B" at bounding box center [597, 456] width 182 height 38
click at [609, 456] on input "B" at bounding box center [603, 462] width 12 height 12
radio input "true"
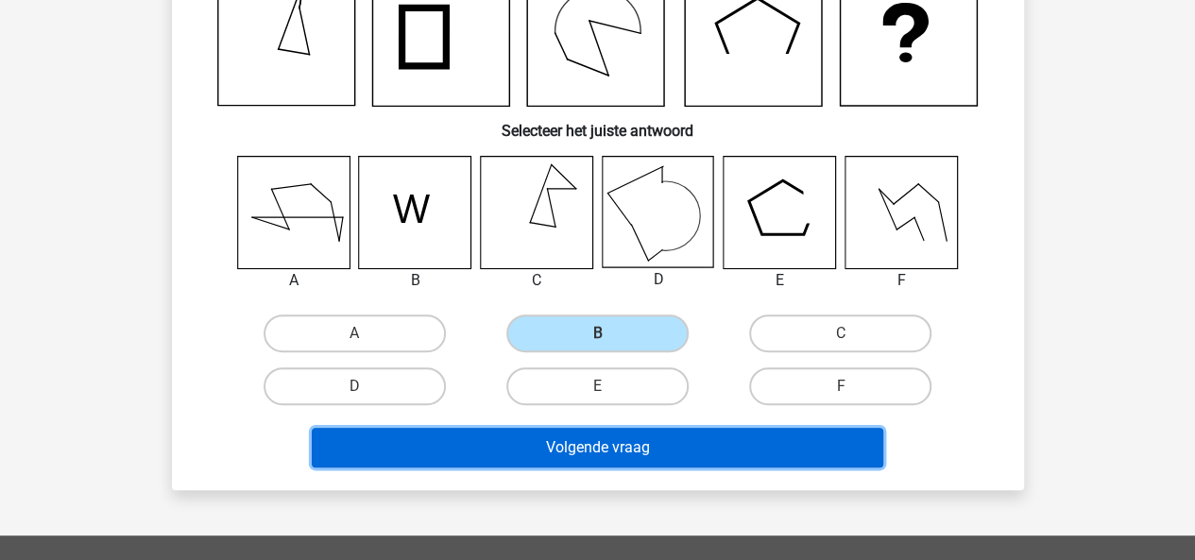
click at [608, 442] on button "Volgende vraag" at bounding box center [598, 448] width 572 height 40
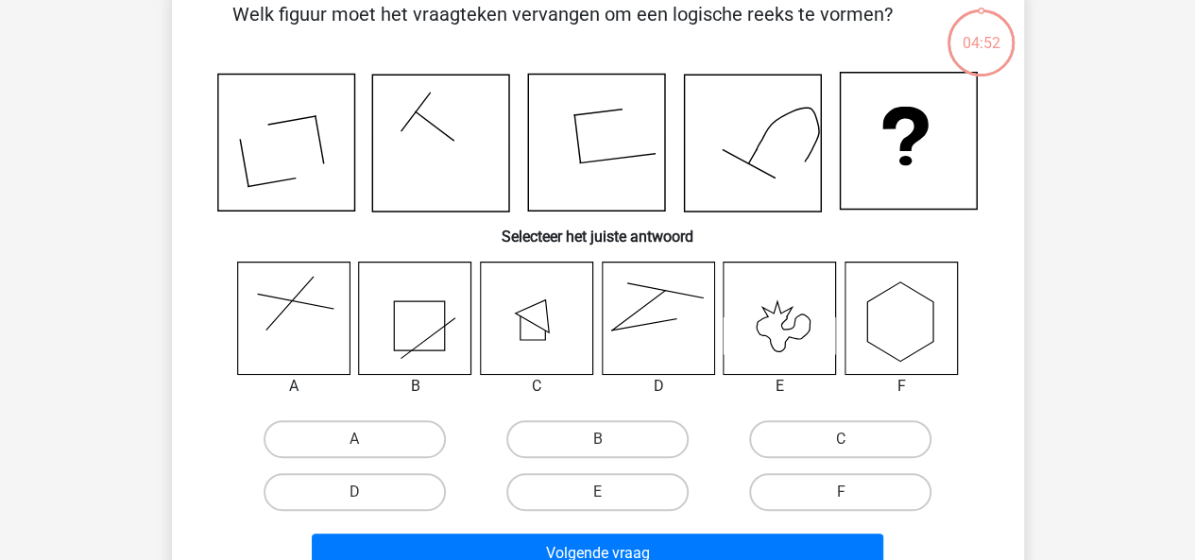
scroll to position [87, 0]
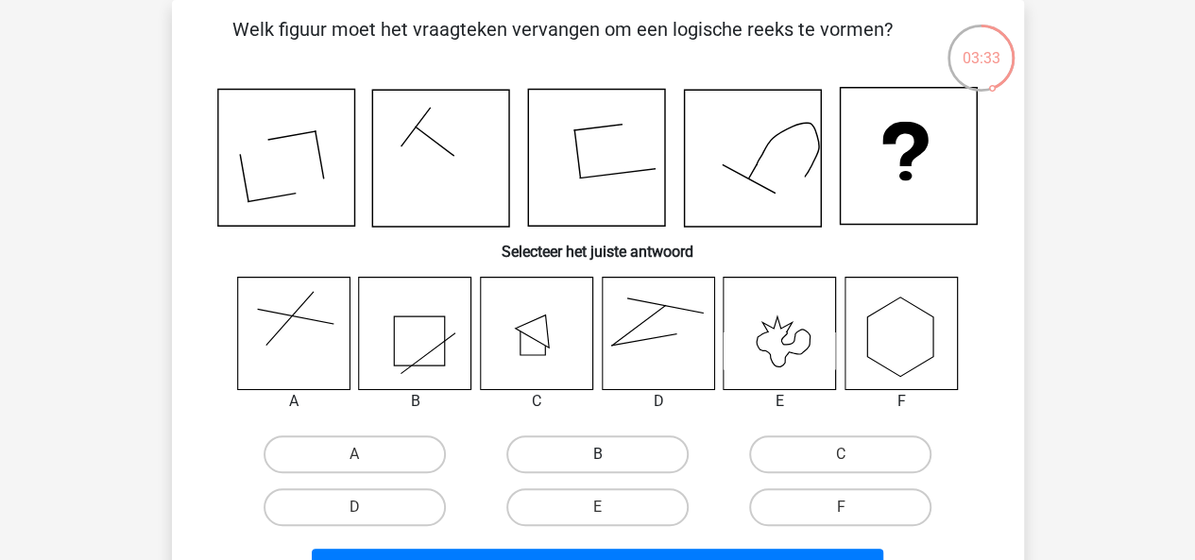
click at [627, 460] on label "B" at bounding box center [597, 455] width 182 height 38
click at [609, 460] on input "B" at bounding box center [603, 460] width 12 height 12
radio input "true"
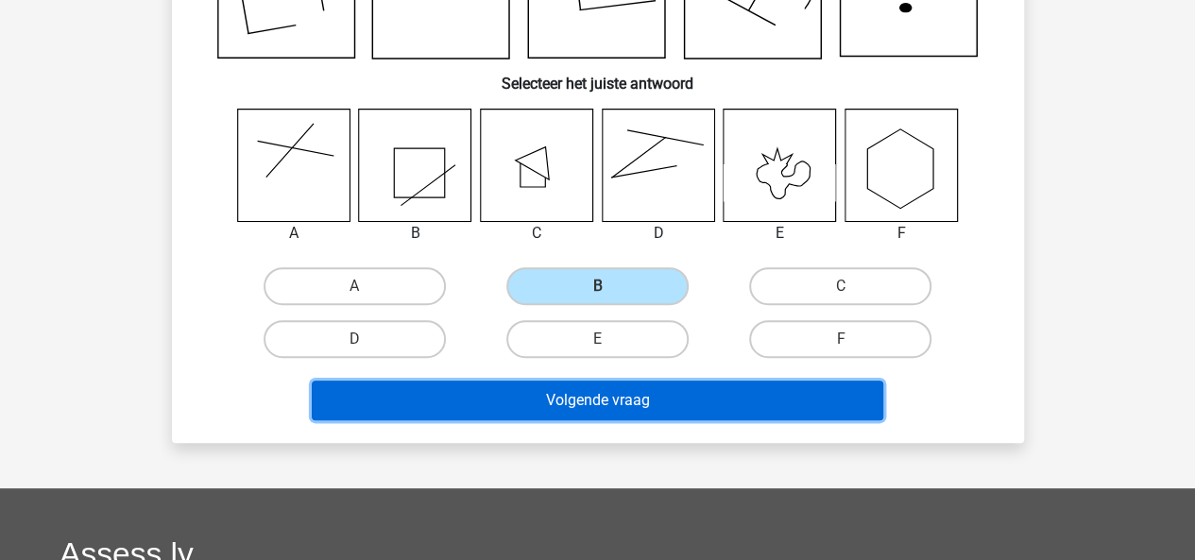
click at [627, 417] on button "Volgende vraag" at bounding box center [598, 401] width 572 height 40
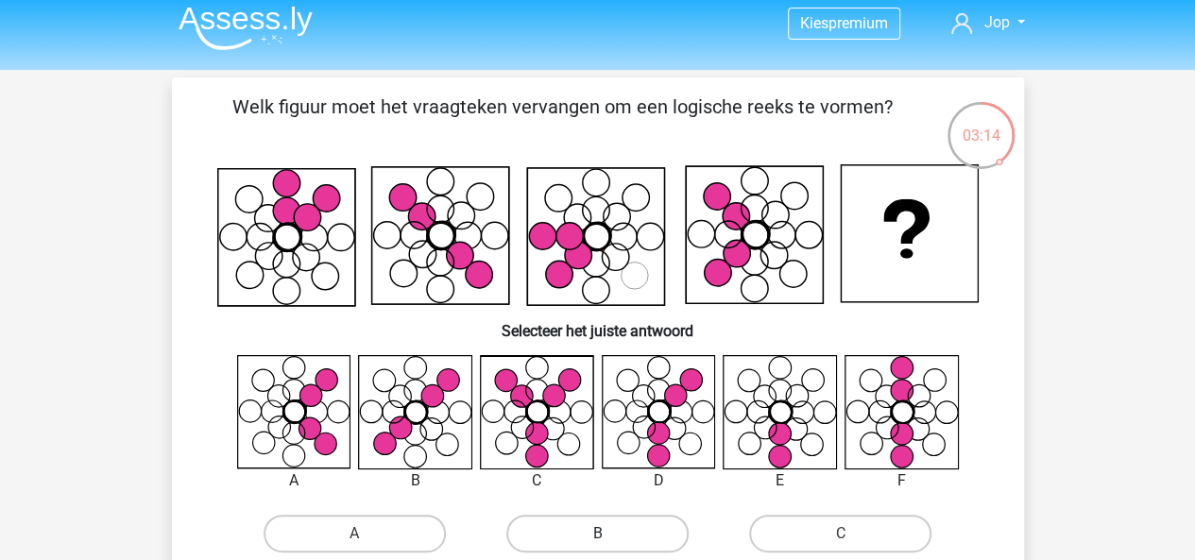
scroll to position [132, 0]
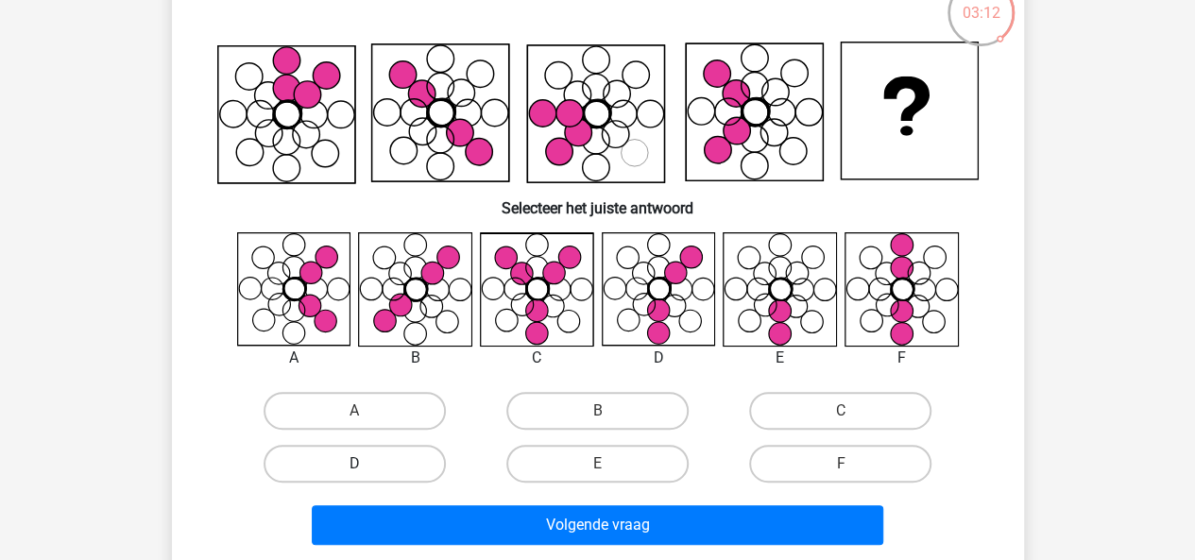
click at [379, 462] on label "D" at bounding box center [355, 464] width 182 height 38
click at [367, 464] on input "D" at bounding box center [360, 470] width 12 height 12
radio input "true"
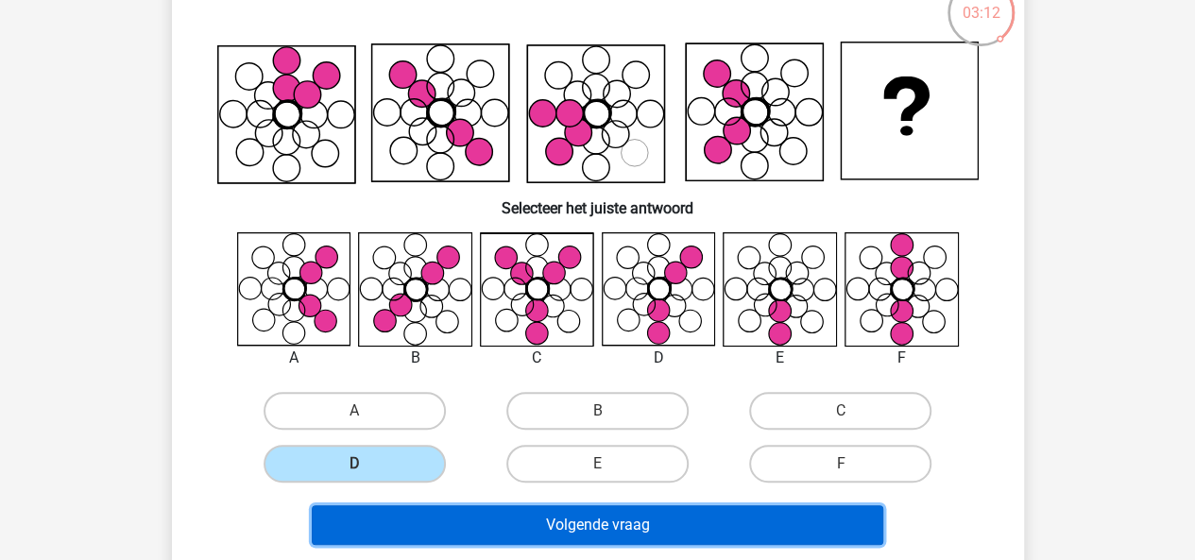
click at [486, 533] on button "Volgende vraag" at bounding box center [598, 525] width 572 height 40
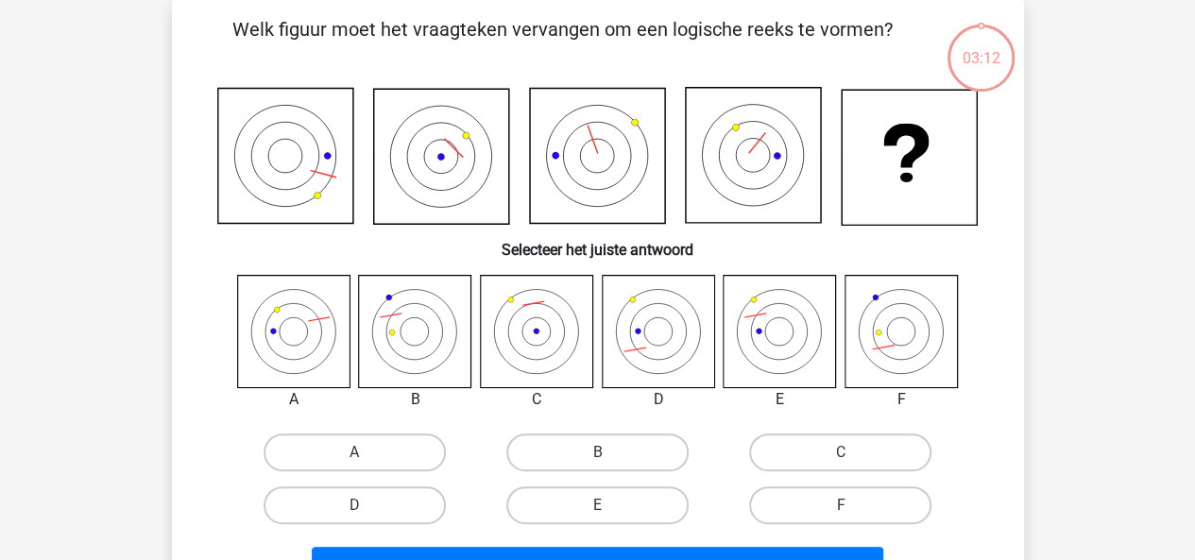
scroll to position [87, 0]
click at [582, 509] on label "E" at bounding box center [597, 506] width 182 height 38
click at [597, 509] on input "E" at bounding box center [603, 511] width 12 height 12
radio input "true"
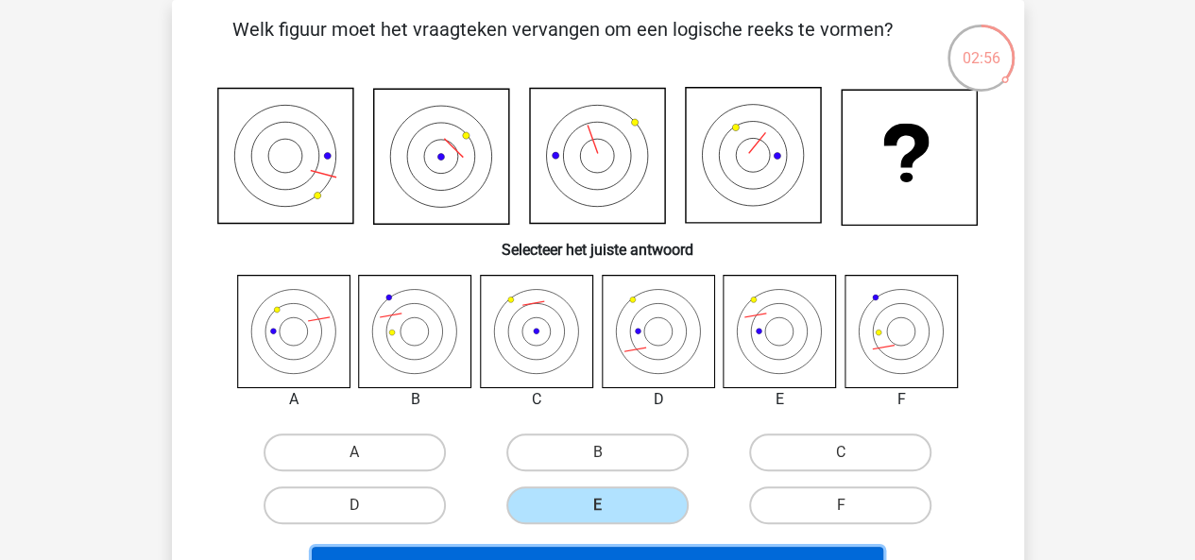
click at [599, 558] on button "Volgende vraag" at bounding box center [598, 567] width 572 height 40
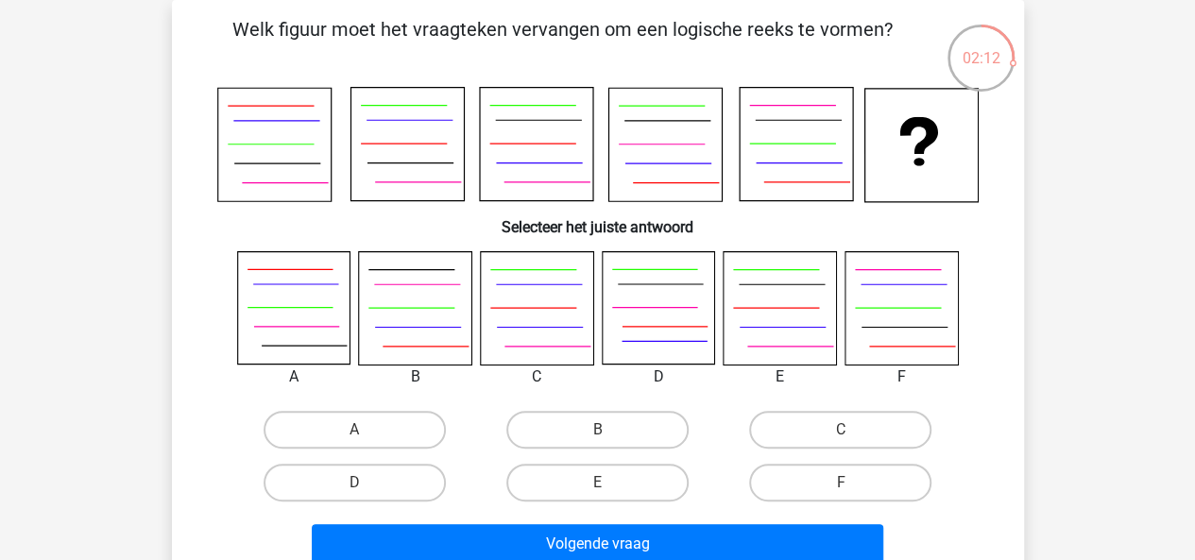
click at [365, 439] on input "A" at bounding box center [360, 436] width 12 height 12
radio input "true"
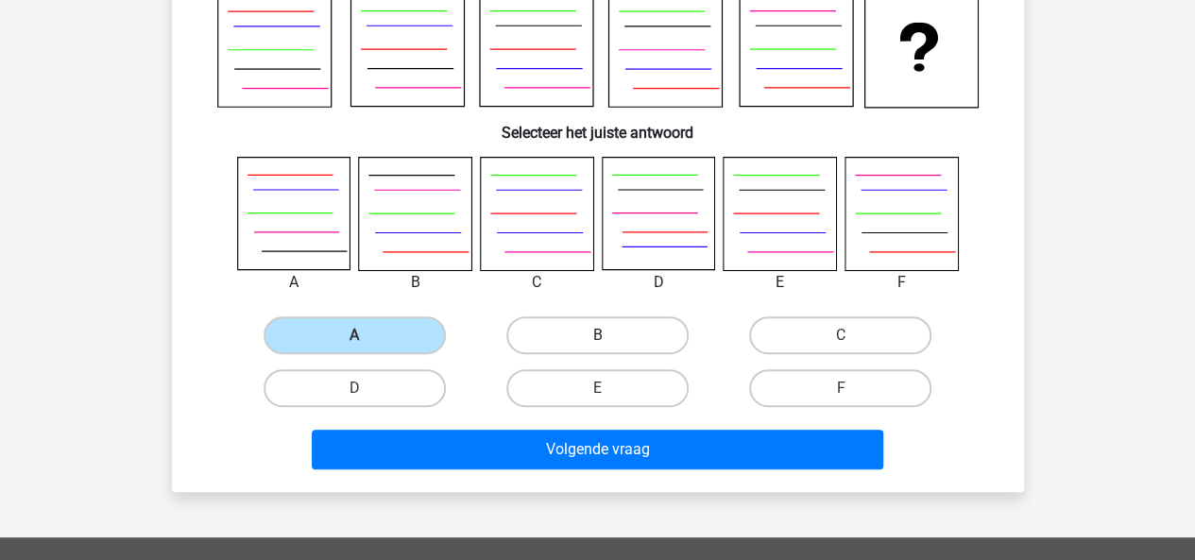
scroll to position [182, 0]
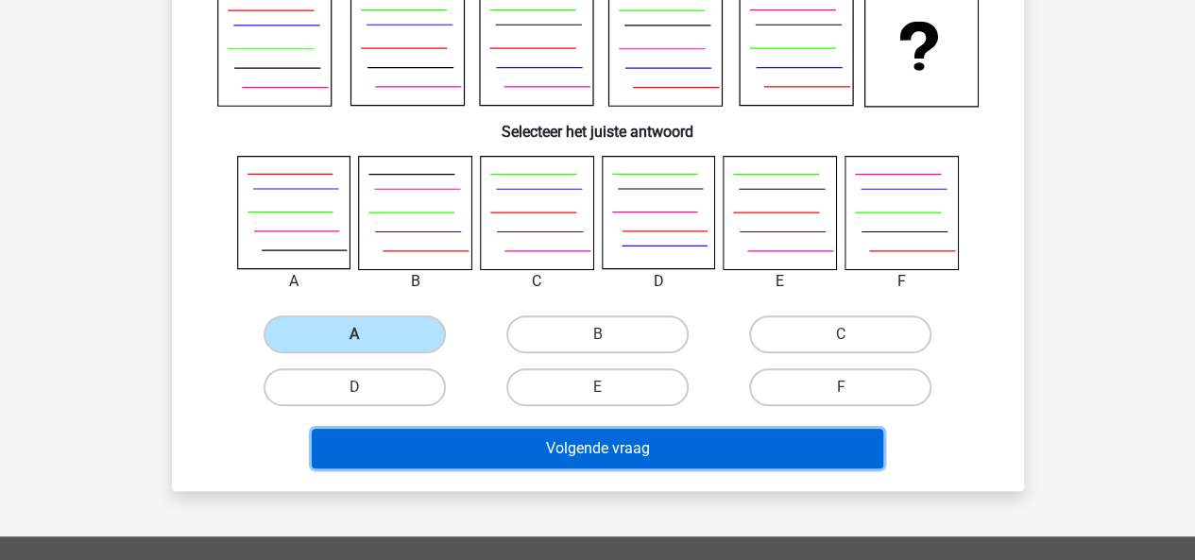
click at [601, 442] on button "Volgende vraag" at bounding box center [598, 449] width 572 height 40
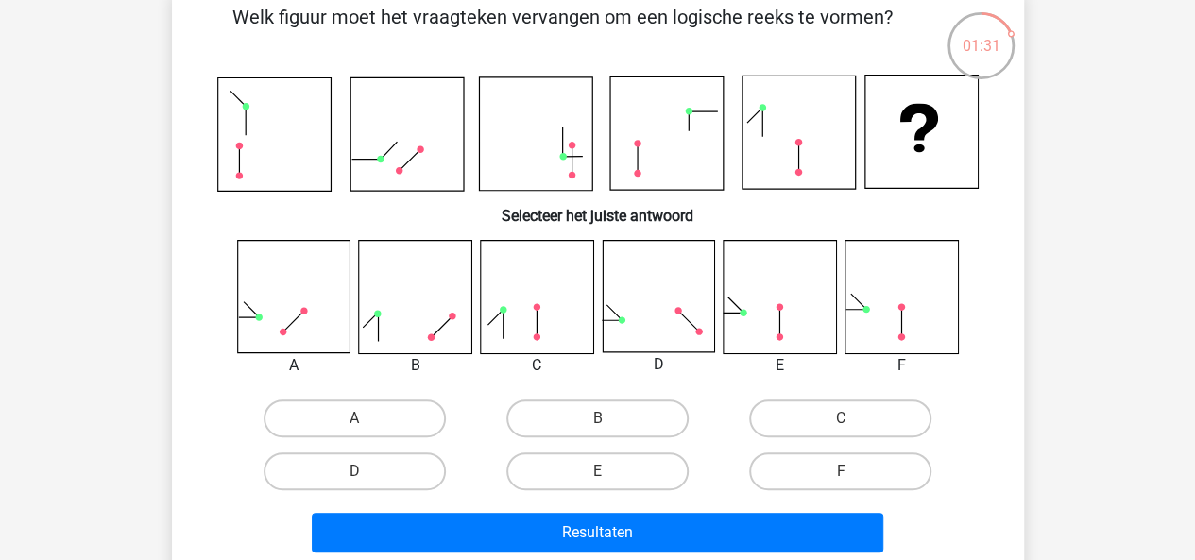
scroll to position [100, 0]
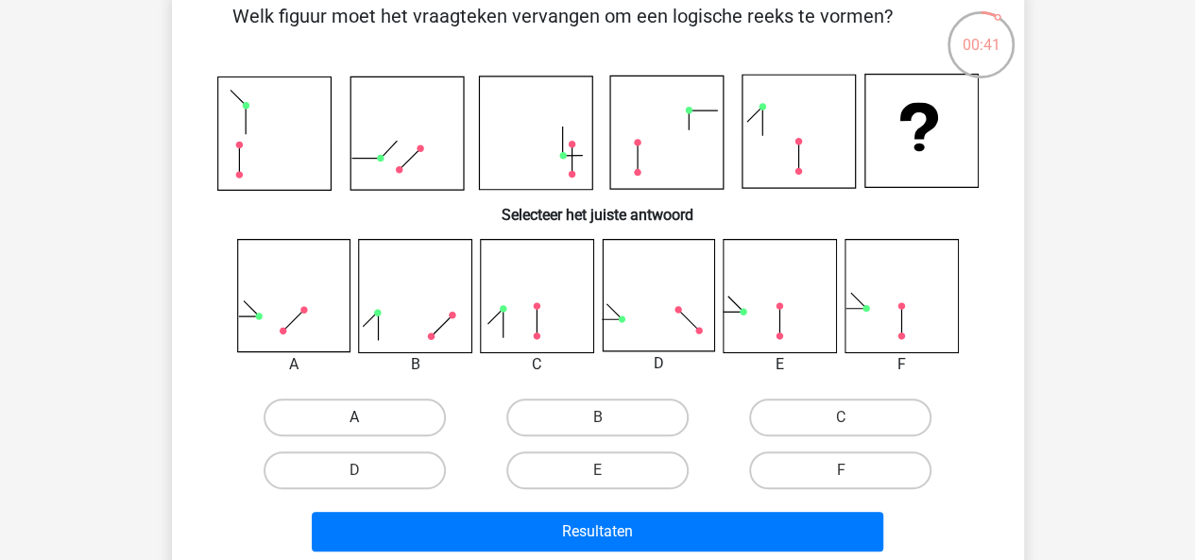
click at [406, 420] on label "A" at bounding box center [355, 418] width 182 height 38
click at [367, 420] on input "A" at bounding box center [360, 424] width 12 height 12
radio input "true"
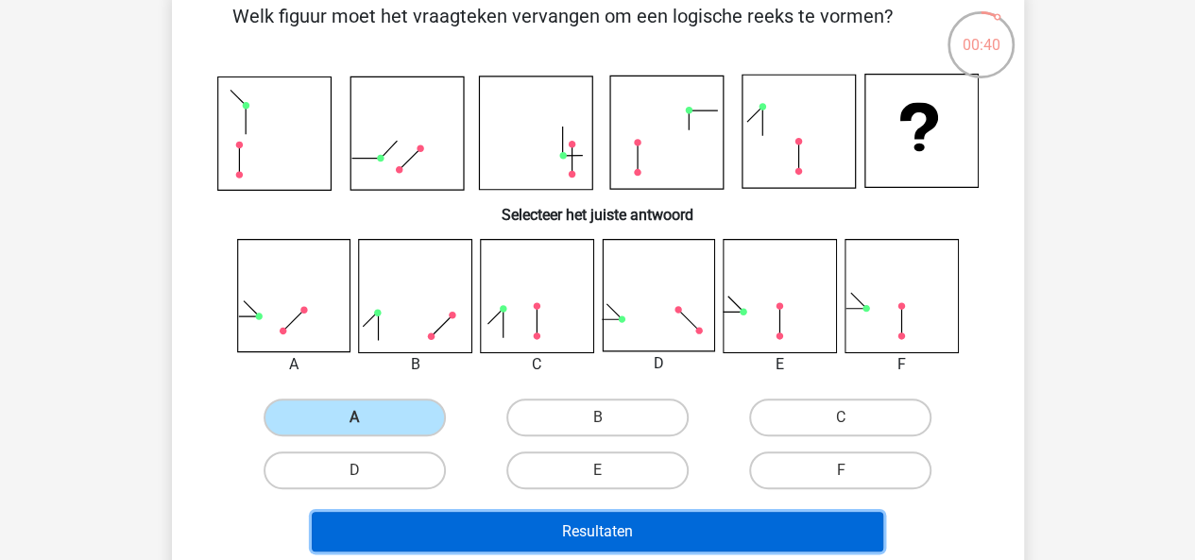
click at [501, 541] on button "Resultaten" at bounding box center [598, 532] width 572 height 40
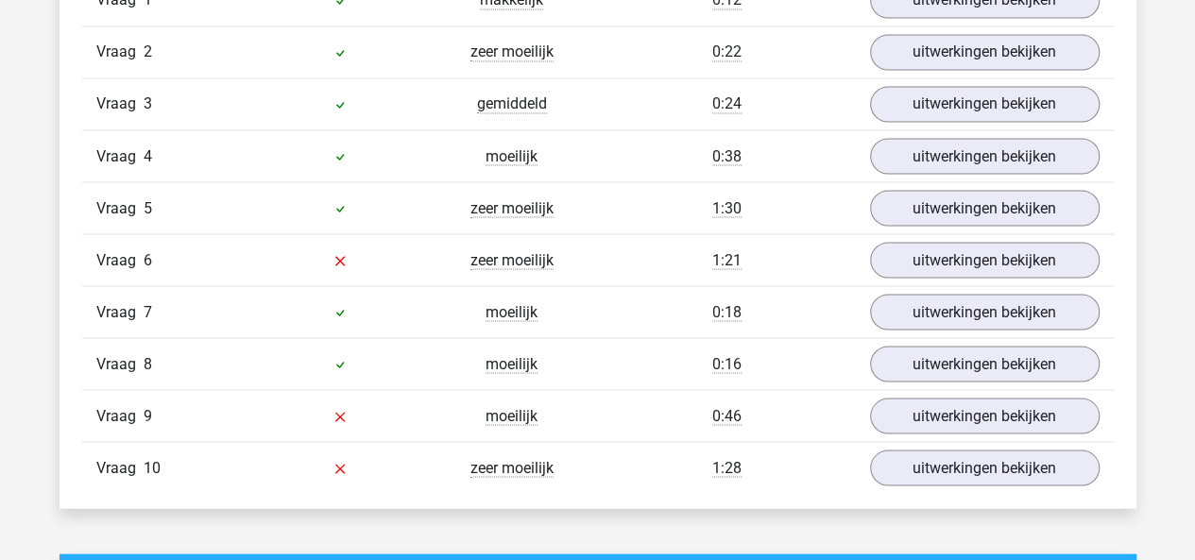
scroll to position [1653, 0]
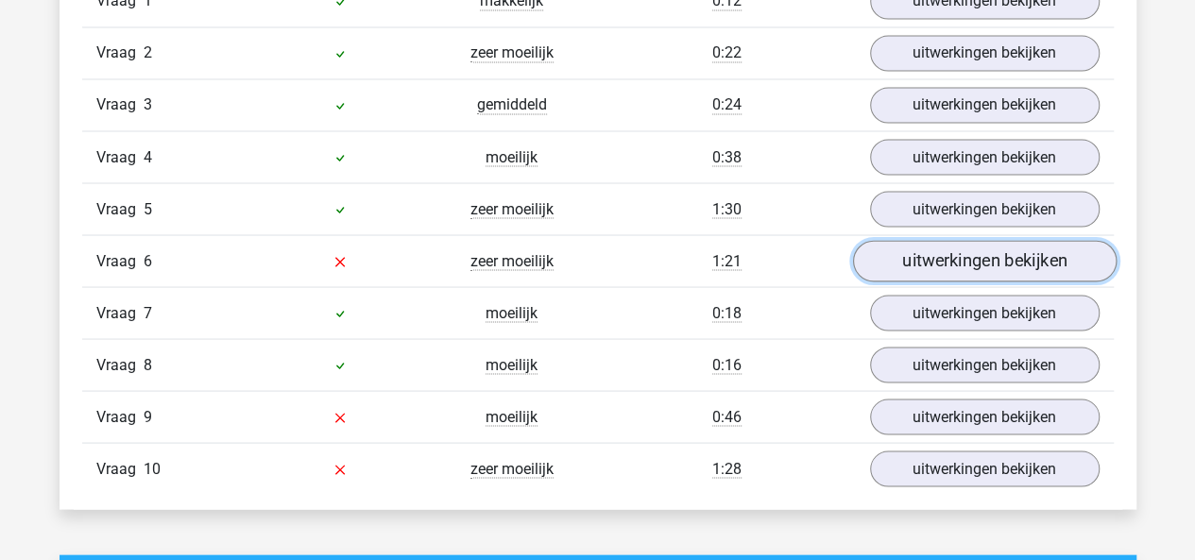
drag, startPoint x: 0, startPoint y: 0, endPoint x: 925, endPoint y: 264, distance: 961.8
click at [925, 264] on link "uitwerkingen bekijken" at bounding box center [984, 262] width 264 height 42
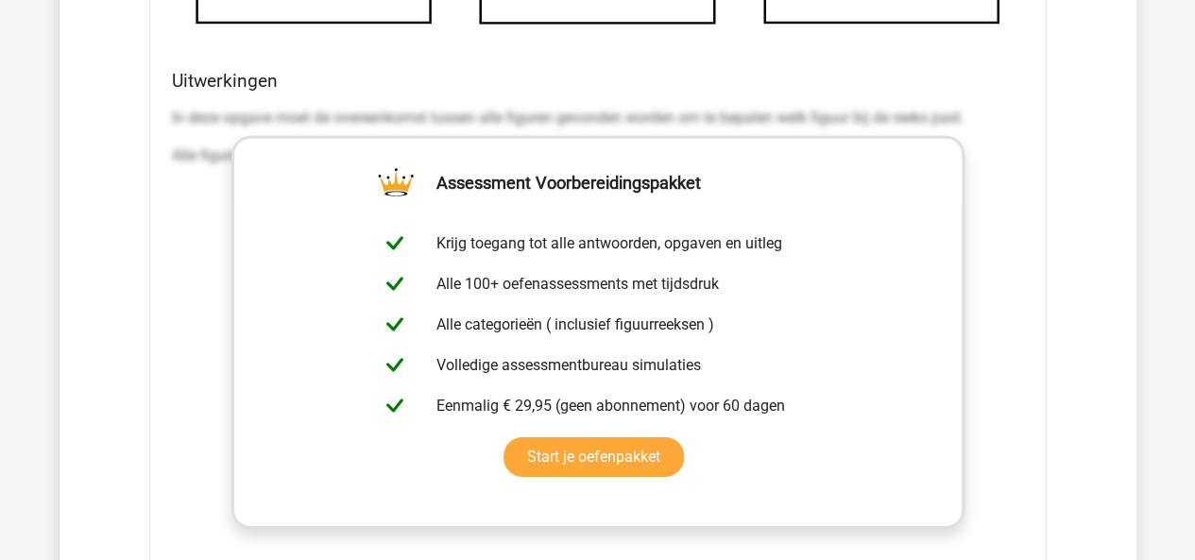
scroll to position [2746, 0]
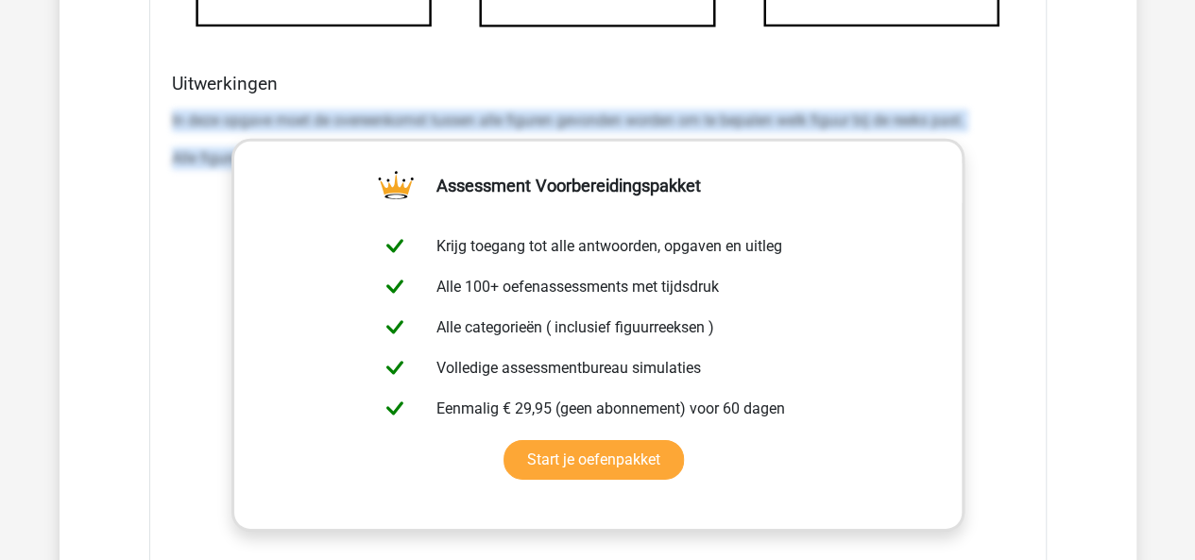
drag, startPoint x: 169, startPoint y: 109, endPoint x: 971, endPoint y: 135, distance: 802.6
click at [971, 135] on div "Uitwerkingen In deze opgave moet de overeenkomst tussen alle figuren gevonden w…" at bounding box center [597, 371] width 867 height 596
copy div "In deze opgave moet de overeenkomst tussen alle figuren gevonden worden om te b…"
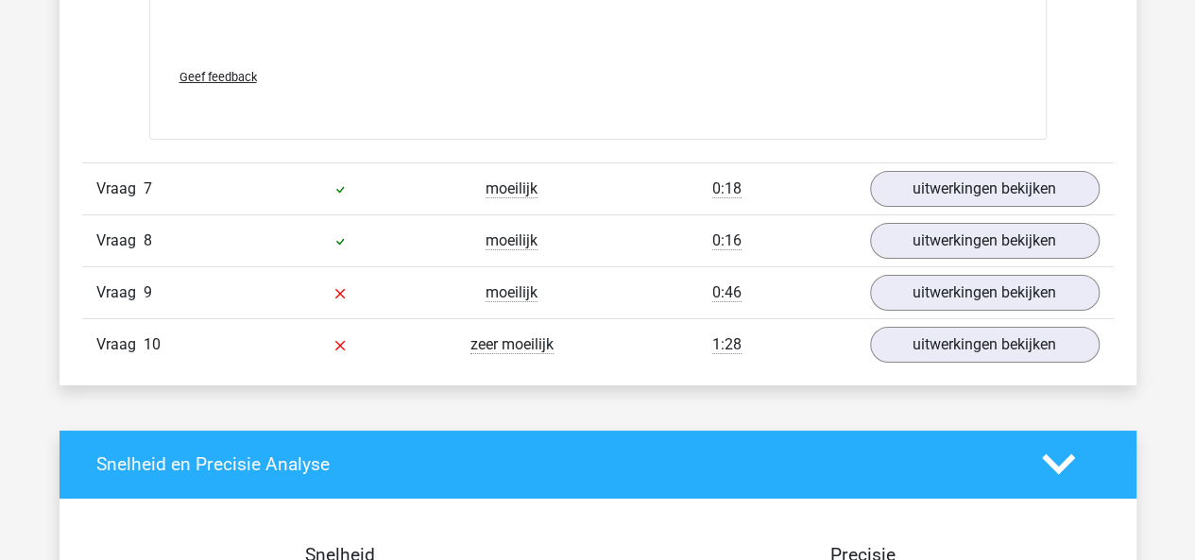
scroll to position [3367, 0]
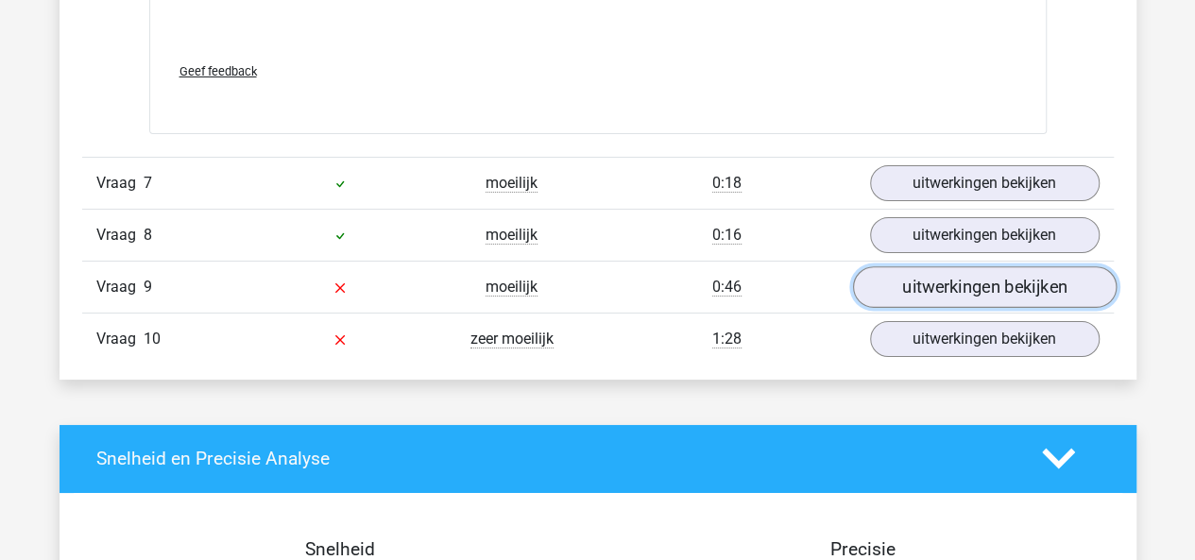
click at [880, 279] on link "uitwerkingen bekijken" at bounding box center [984, 287] width 264 height 42
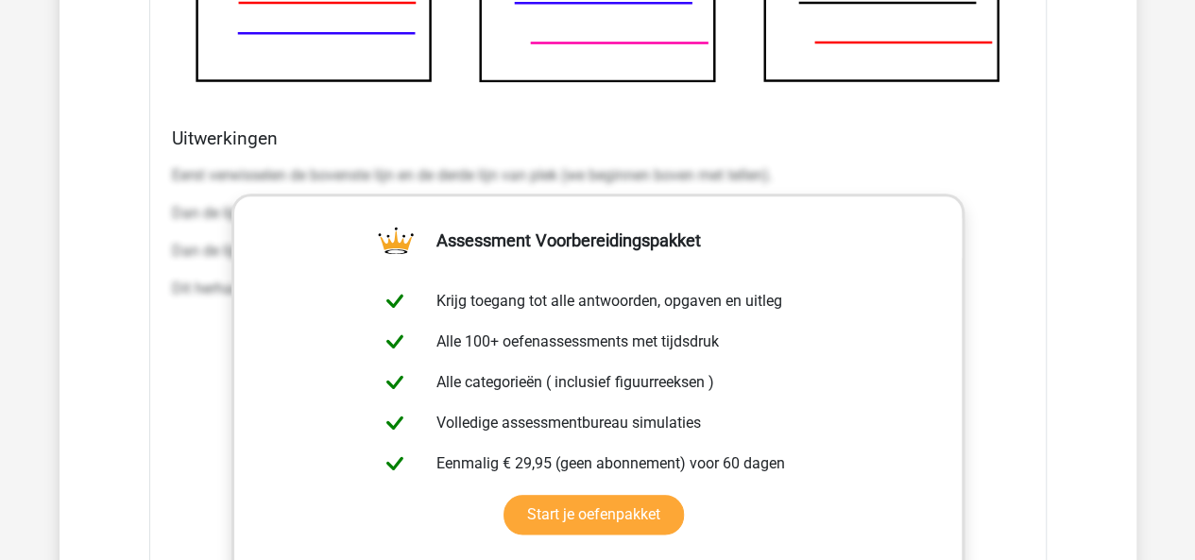
scroll to position [4399, 0]
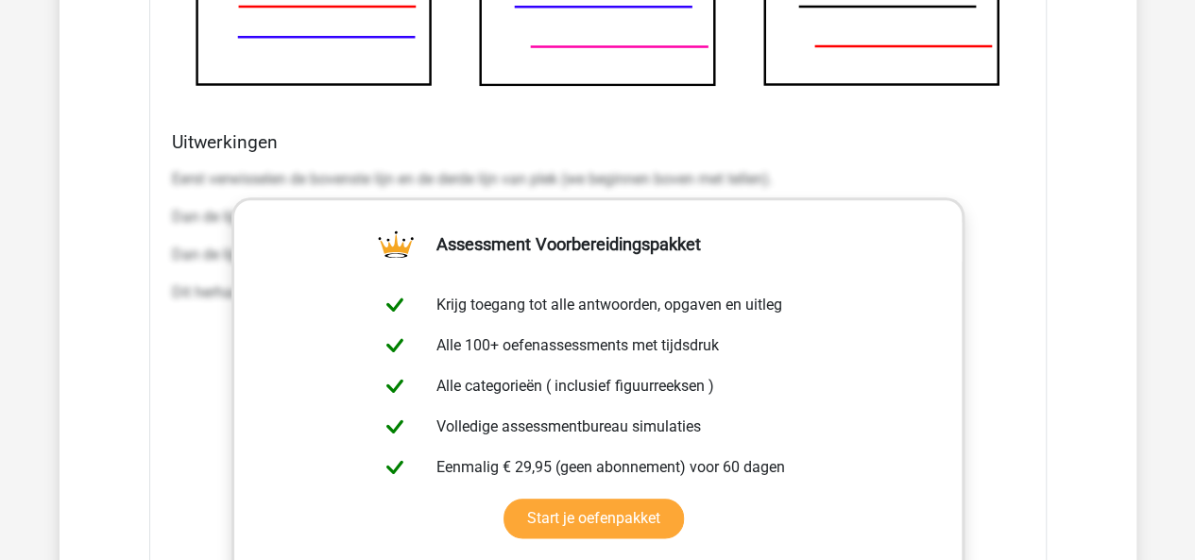
click at [166, 159] on div "Uitwerkingen Eerst verwisselen de bovenste lijn en de derde lijn van plek (we b…" at bounding box center [597, 429] width 867 height 596
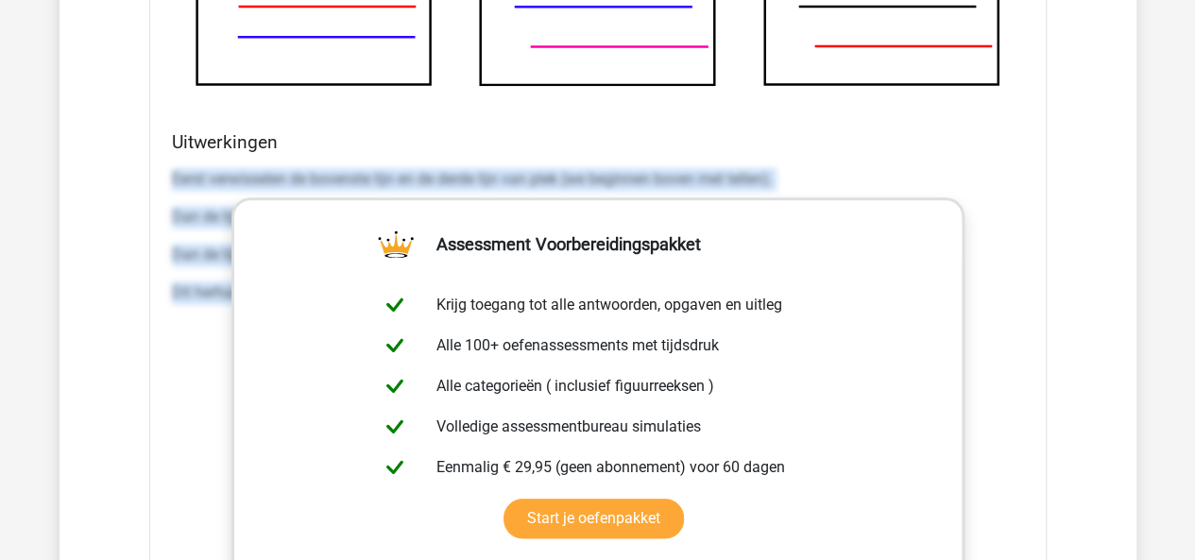
drag, startPoint x: 166, startPoint y: 159, endPoint x: 998, endPoint y: 271, distance: 839.0
click at [998, 270] on div "Uitwerkingen Eerst verwisselen de bovenste lijn en de derde lijn van plek (we b…" at bounding box center [597, 429] width 867 height 596
copy div "Eerst verwisselen de bovenste lijn en de derde lijn van plek (we beginnen boven…"
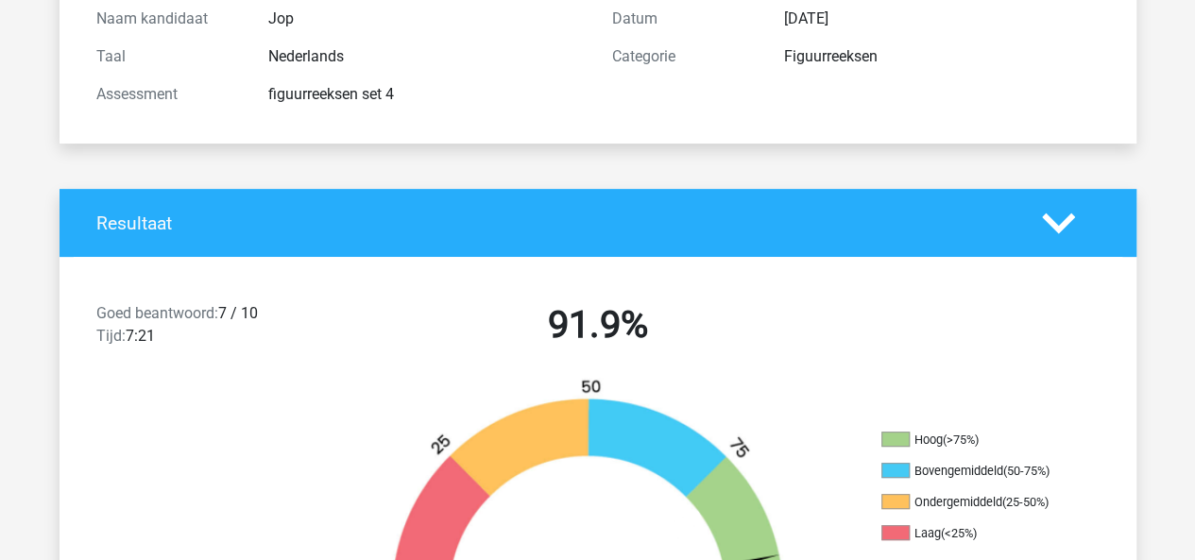
scroll to position [224, 0]
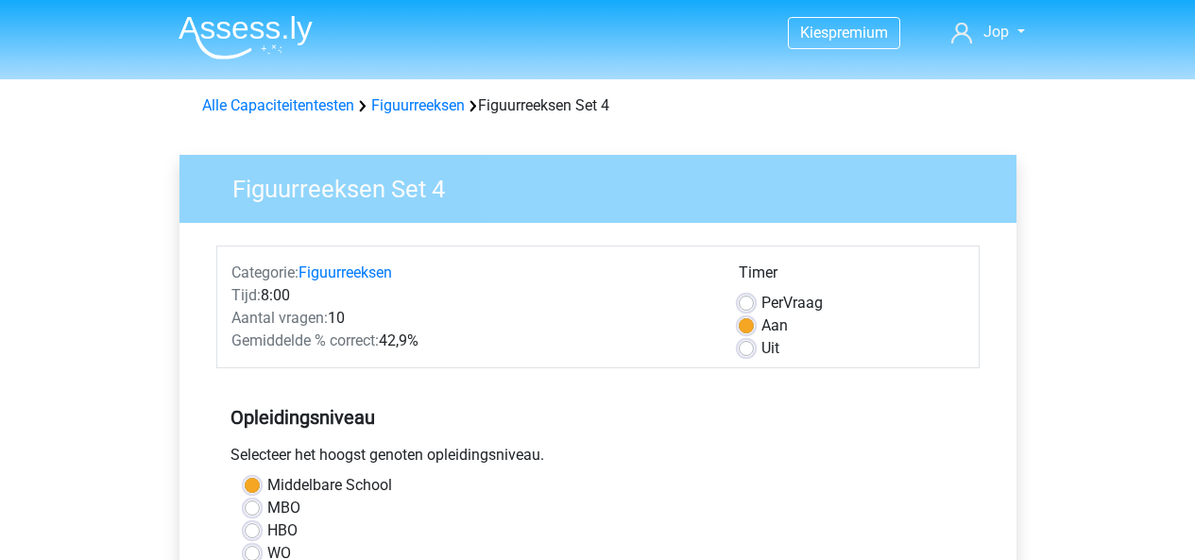
scroll to position [532, 0]
